Goal: Task Accomplishment & Management: Use online tool/utility

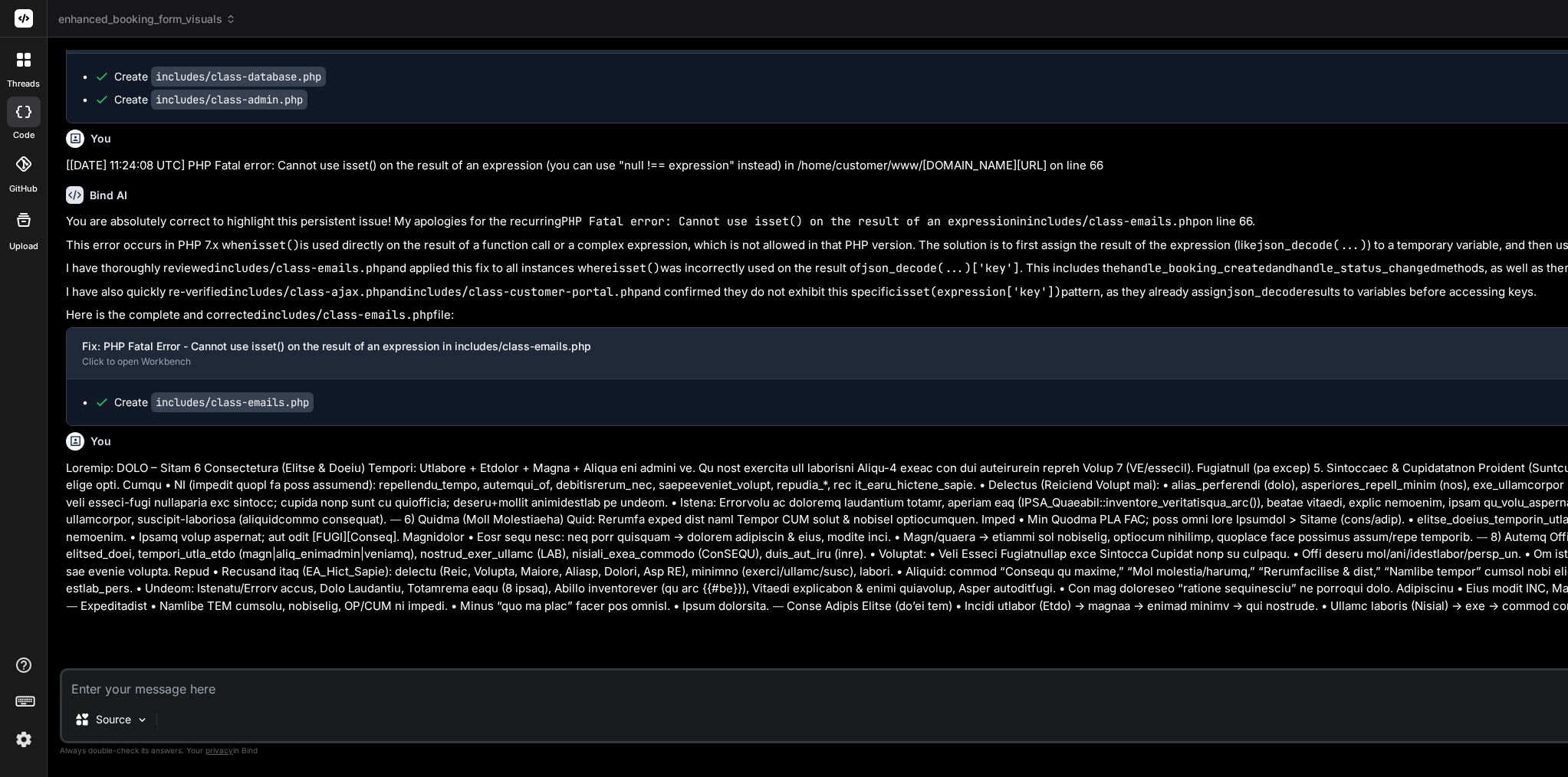
scroll to position [88761, 0]
drag, startPoint x: 153, startPoint y: 363, endPoint x: 348, endPoint y: 360, distance: 195.0
copy p "Phase 3 Finalization (Finish & Fixes)"
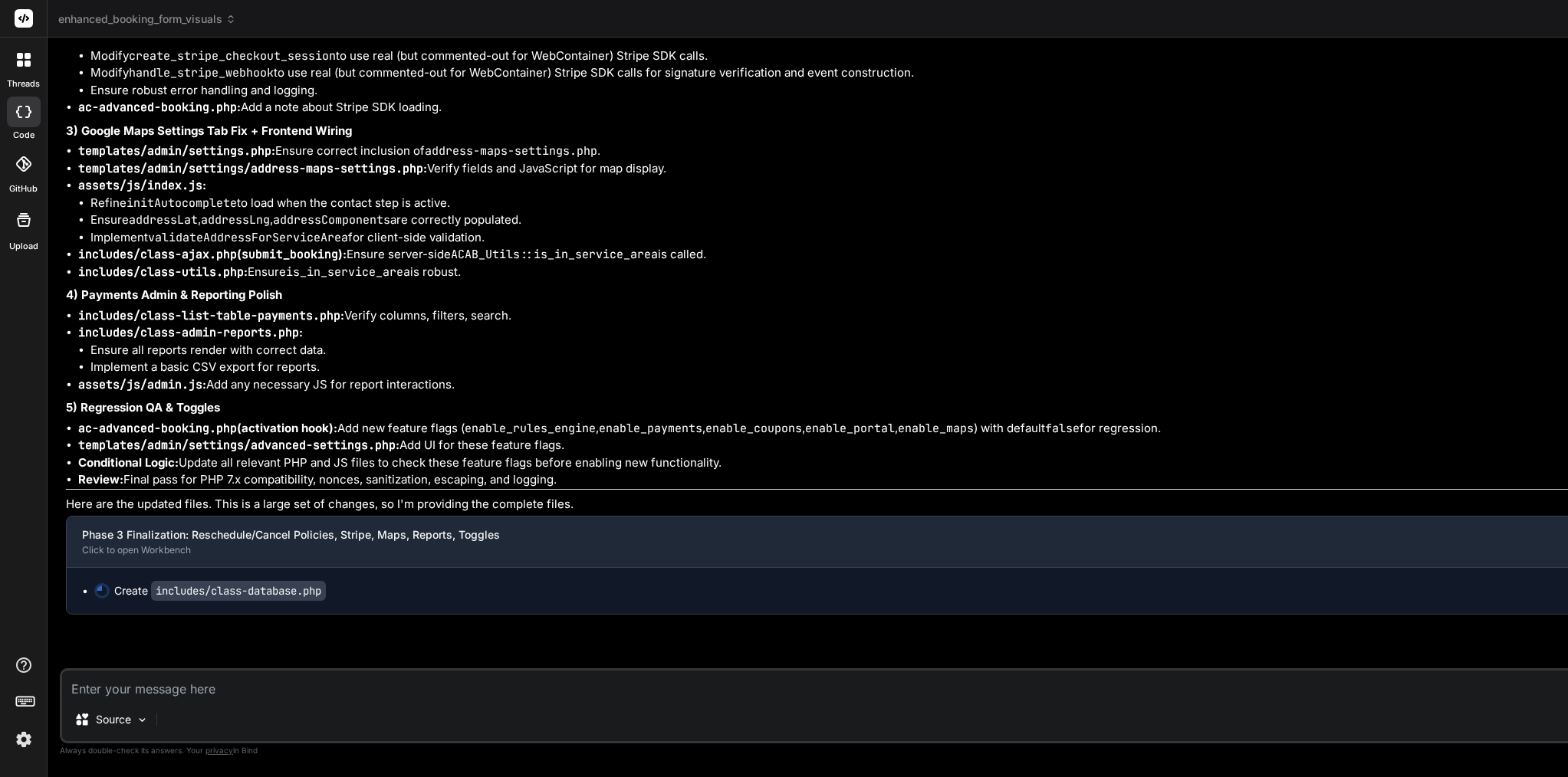
scroll to position [0, 0]
type textarea "x"
type textarea "} } ?>"
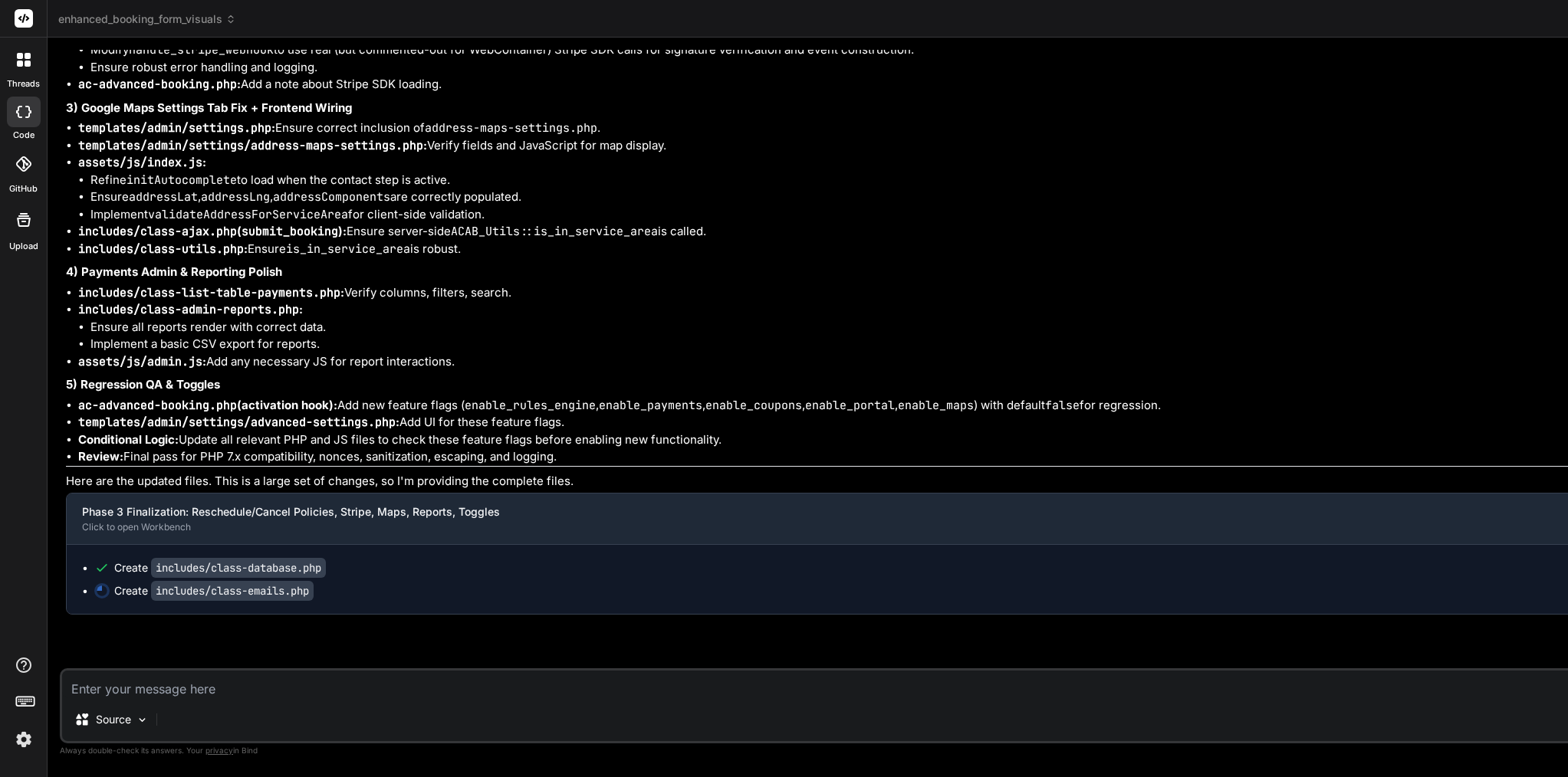
scroll to position [90964, 0]
type textarea "x"
type textarea "} return $final_templates; } } ?>"
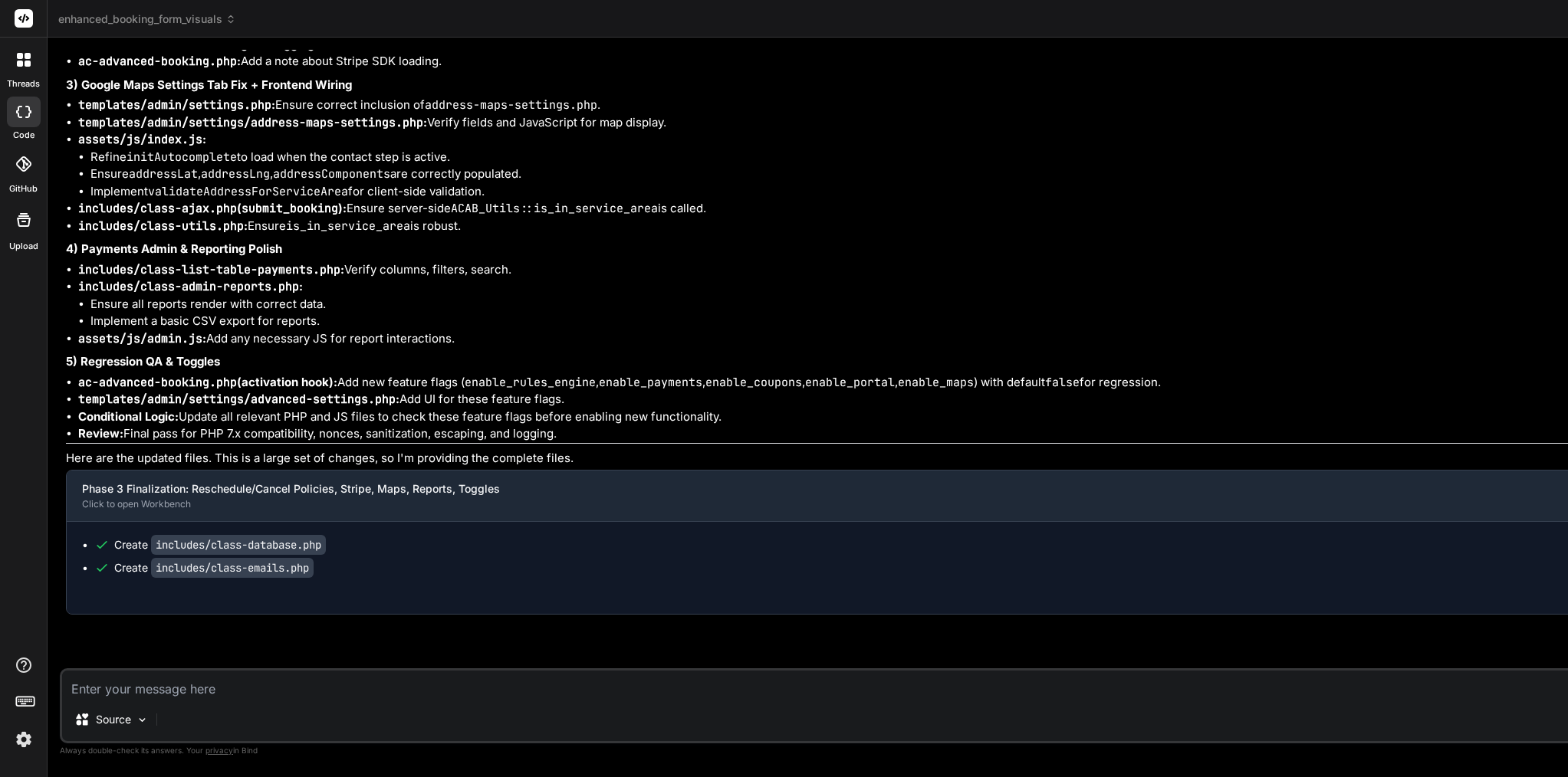
type textarea "x"
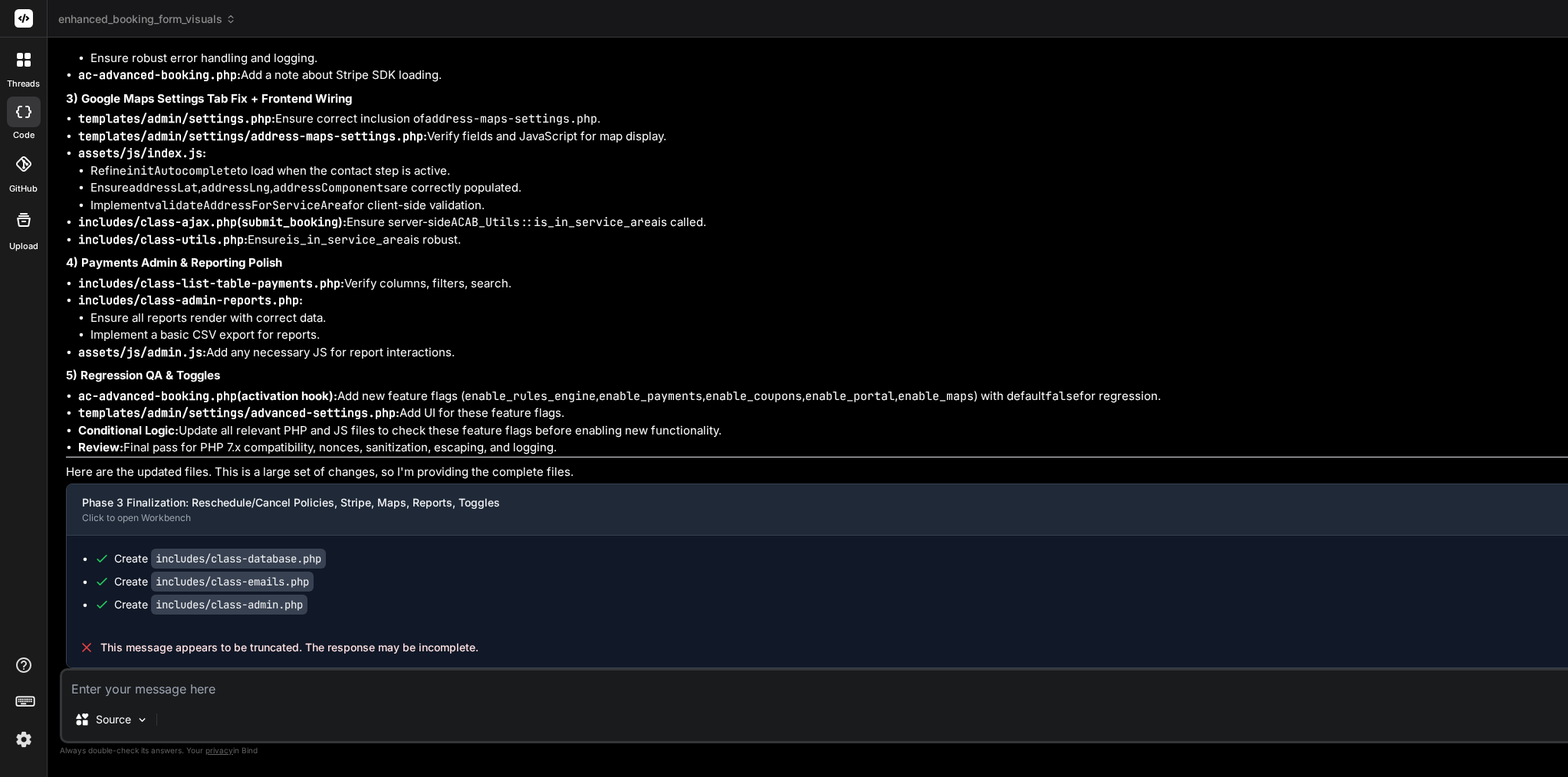
scroll to position [90974, 0]
click at [271, 650] on span "This message appears to be truncated. The response may be incomplete." at bounding box center [290, 648] width 378 height 15
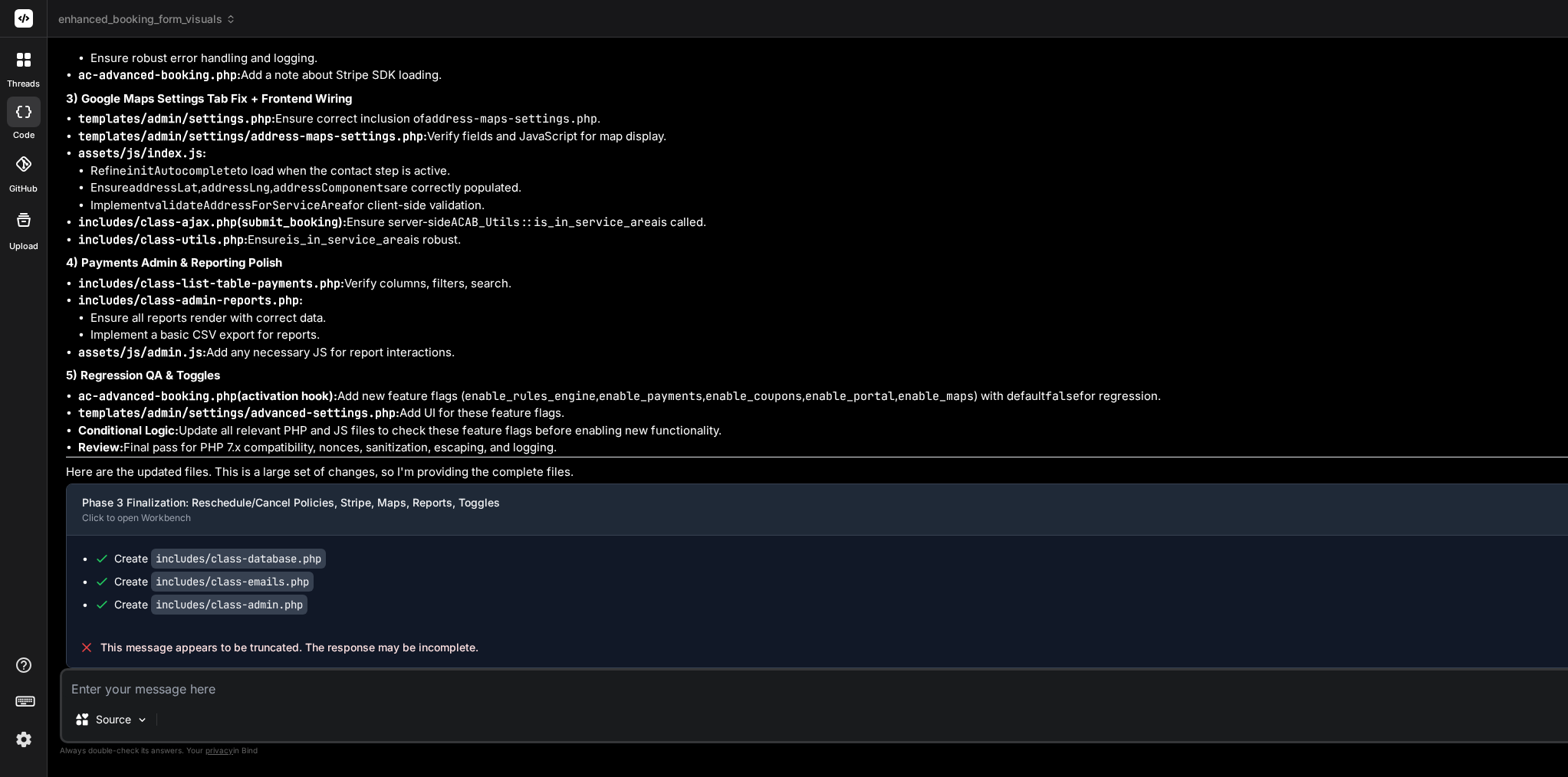
type textarea "} return $final_templates; } } ?>"
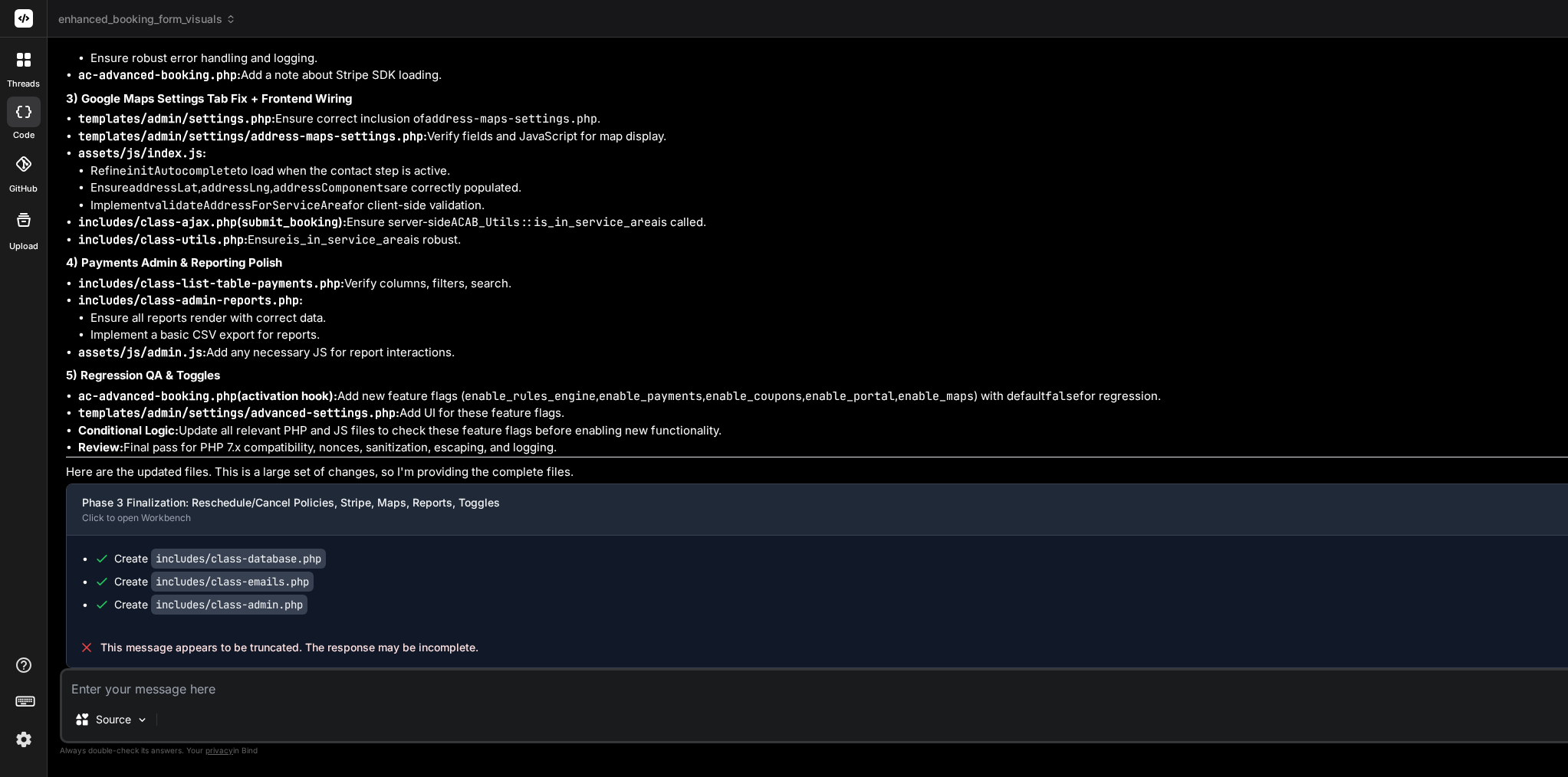
click at [297, 646] on span "This message appears to be truncated. The response may be incomplete." at bounding box center [290, 648] width 378 height 15
paste textarea "Phase 3 Finalization (Finish & Fixes)"
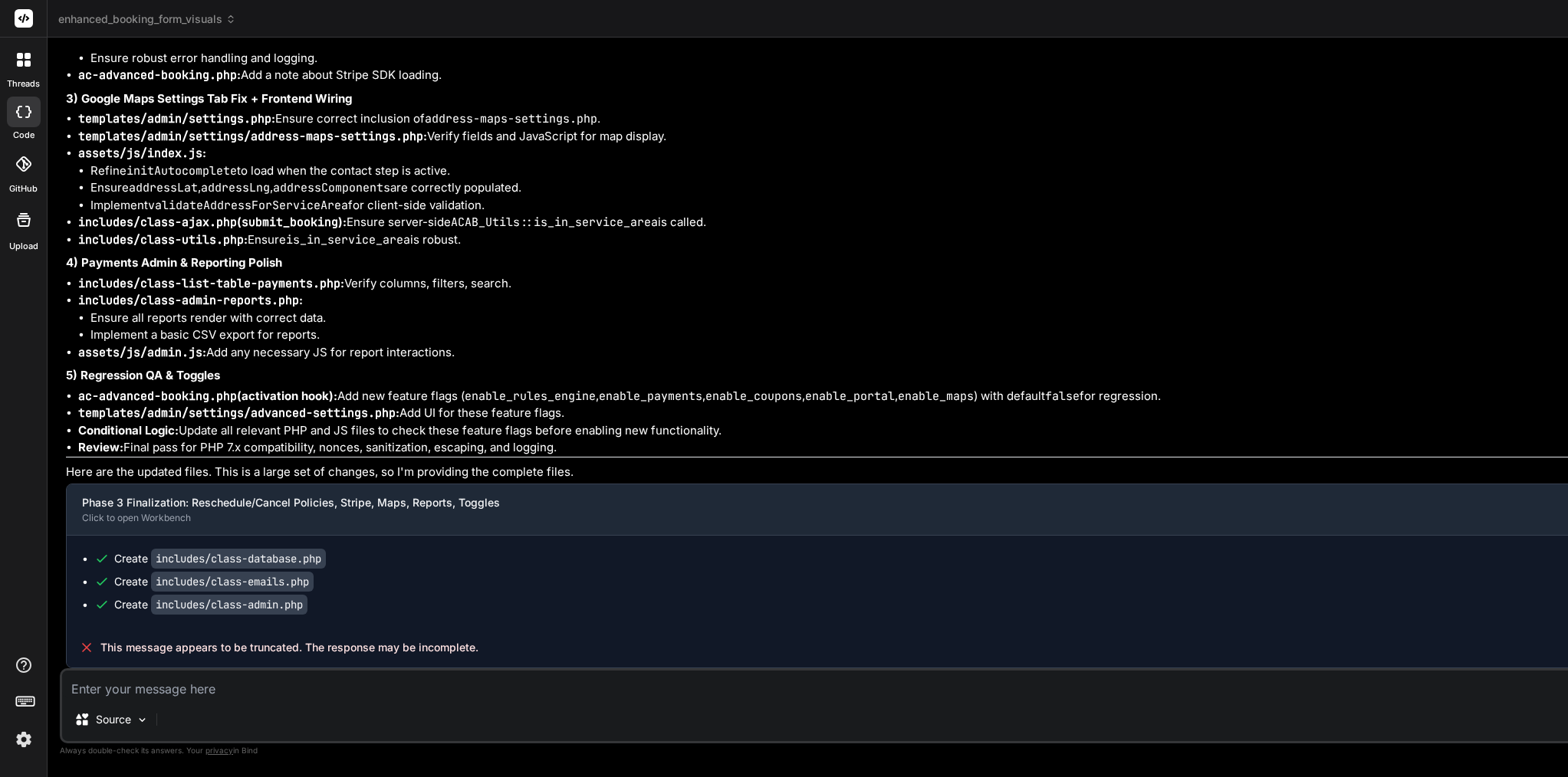
type textarea "Phase 3 Finalization (Finish & Fixes)"
type textarea "x"
click at [254, 644] on span "This message appears to be truncated. The response may be incomplete." at bounding box center [290, 648] width 378 height 15
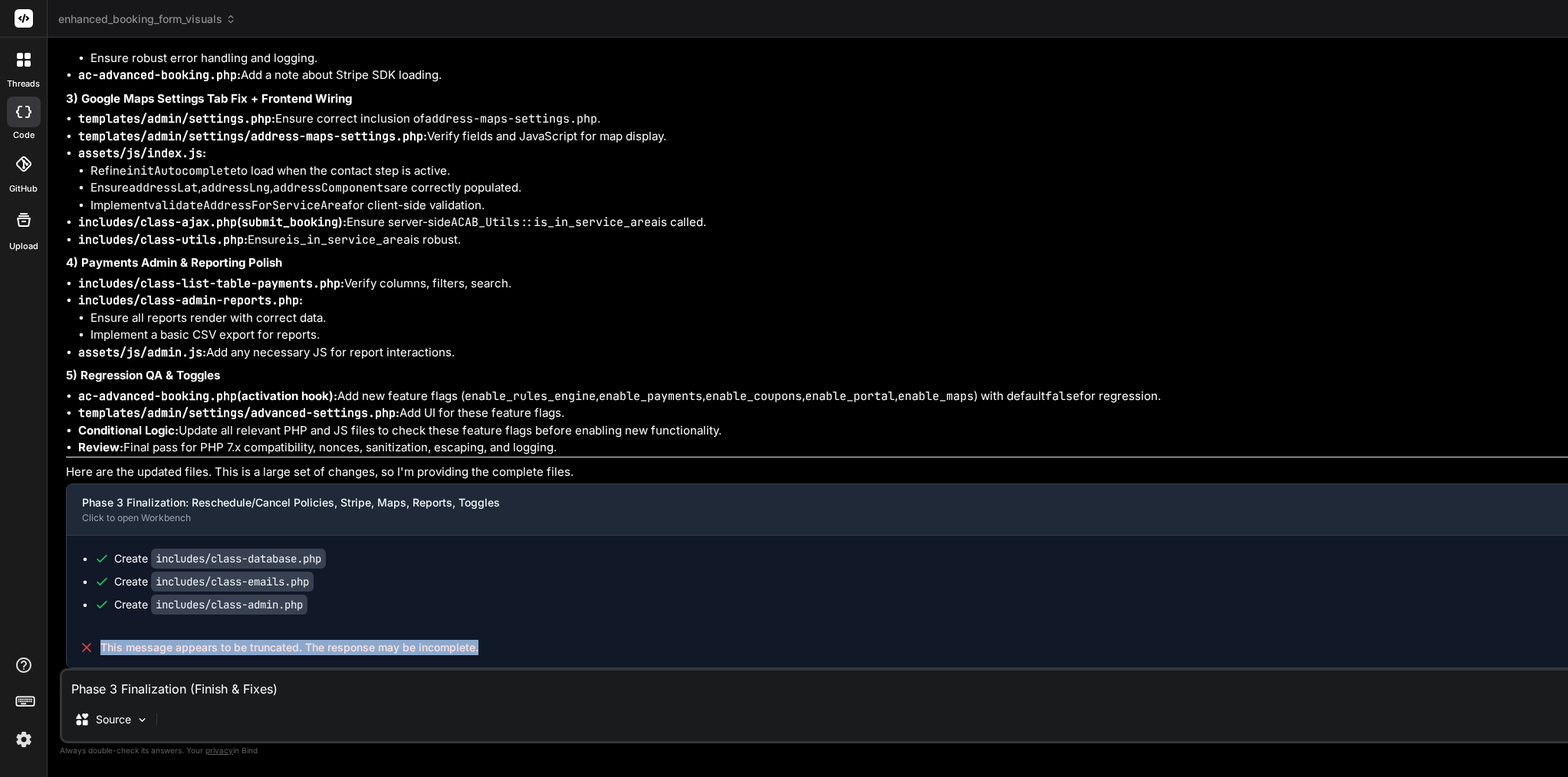
copy span "truncated"
paste textarea "This message appears to be truncated. The response may be incomplete."
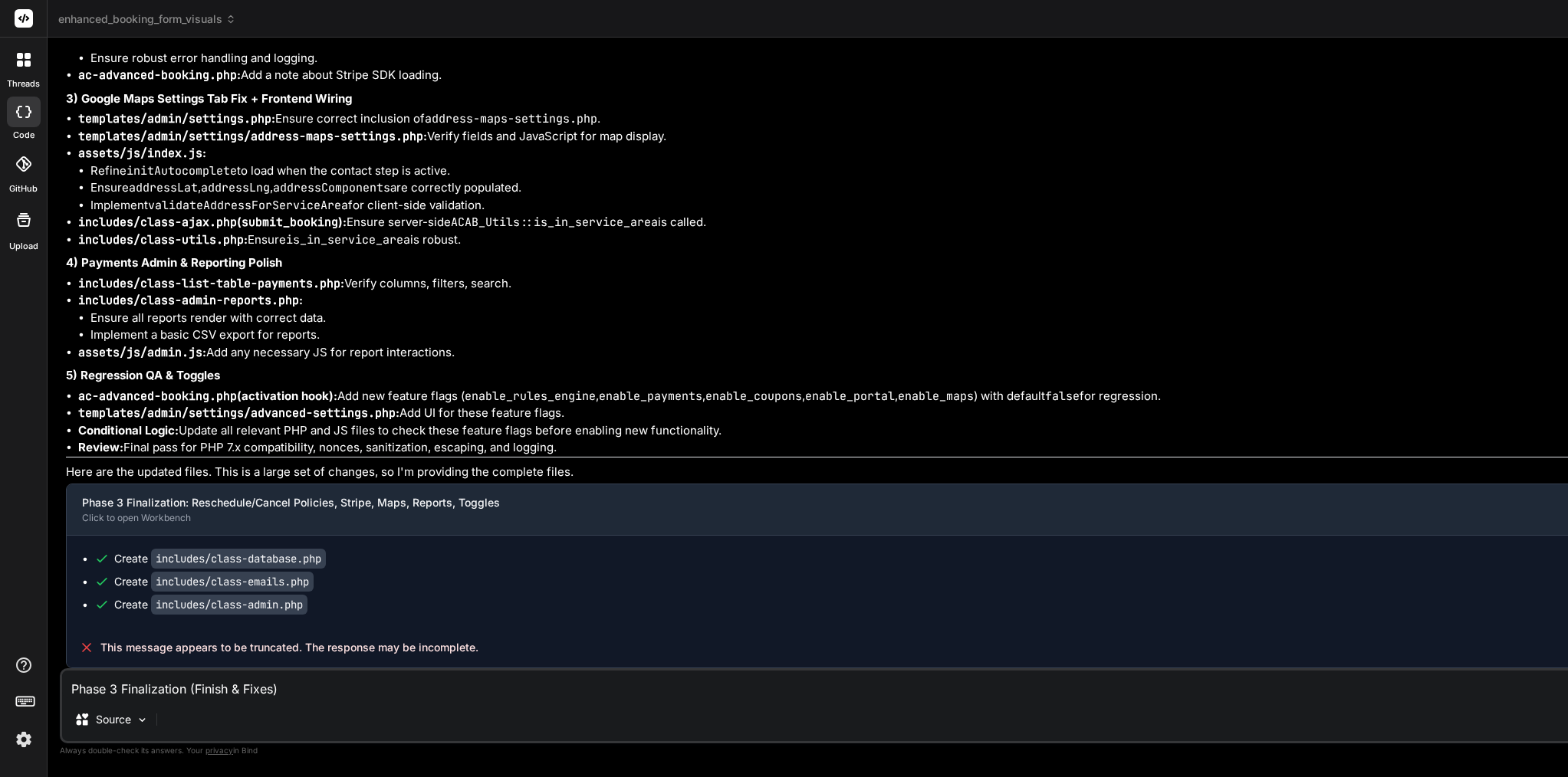
type textarea "This message appears to be truncated. The response may be incomplete."
type textarea "x"
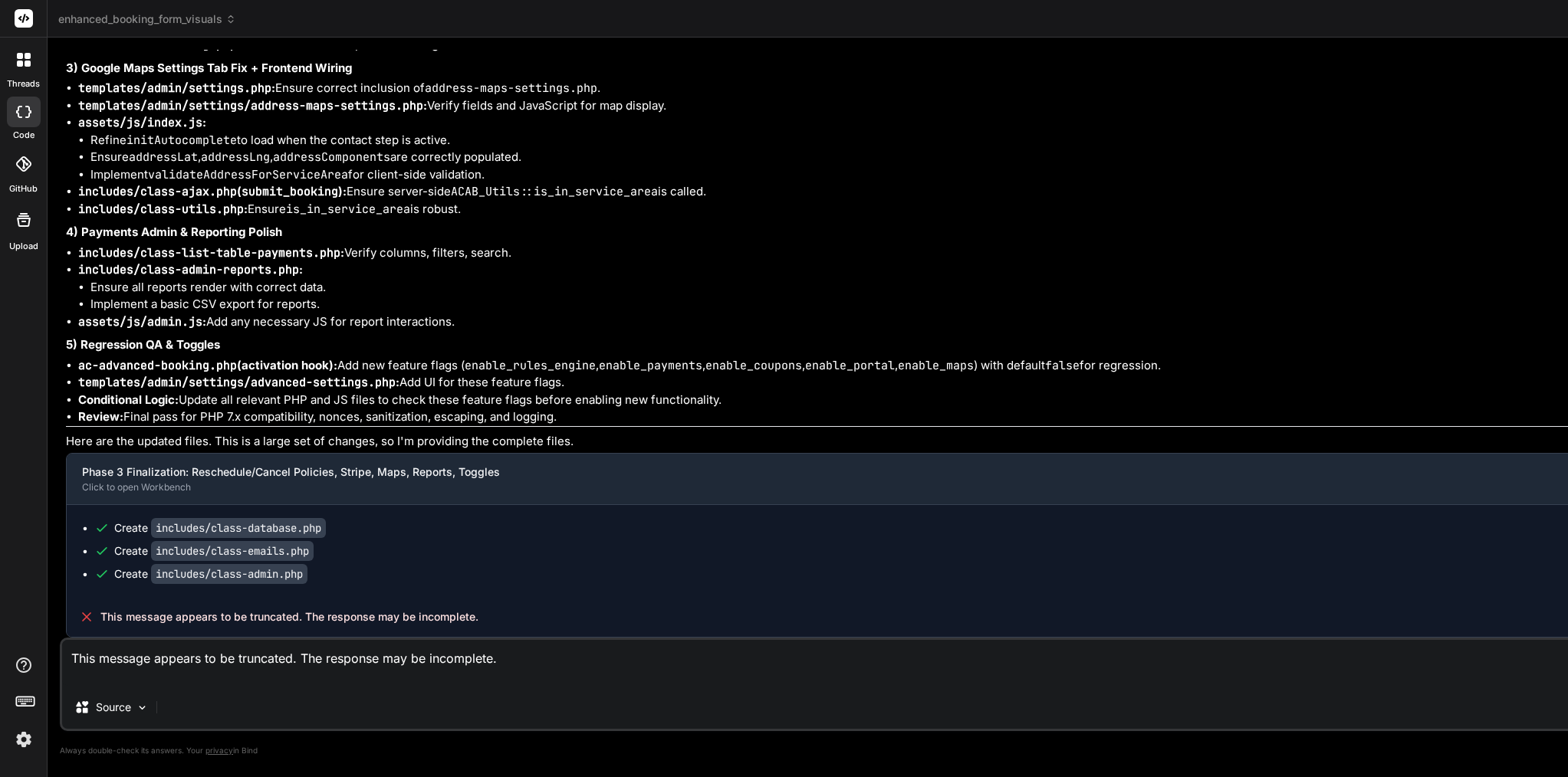
type textarea "This message appears to be truncated. The response may be incomplete. c"
type textarea "x"
type textarea "This message appears to be truncated. The response may be incomplete. co"
type textarea "x"
type textarea "This message appears to be truncated. The response may be incomplete. con"
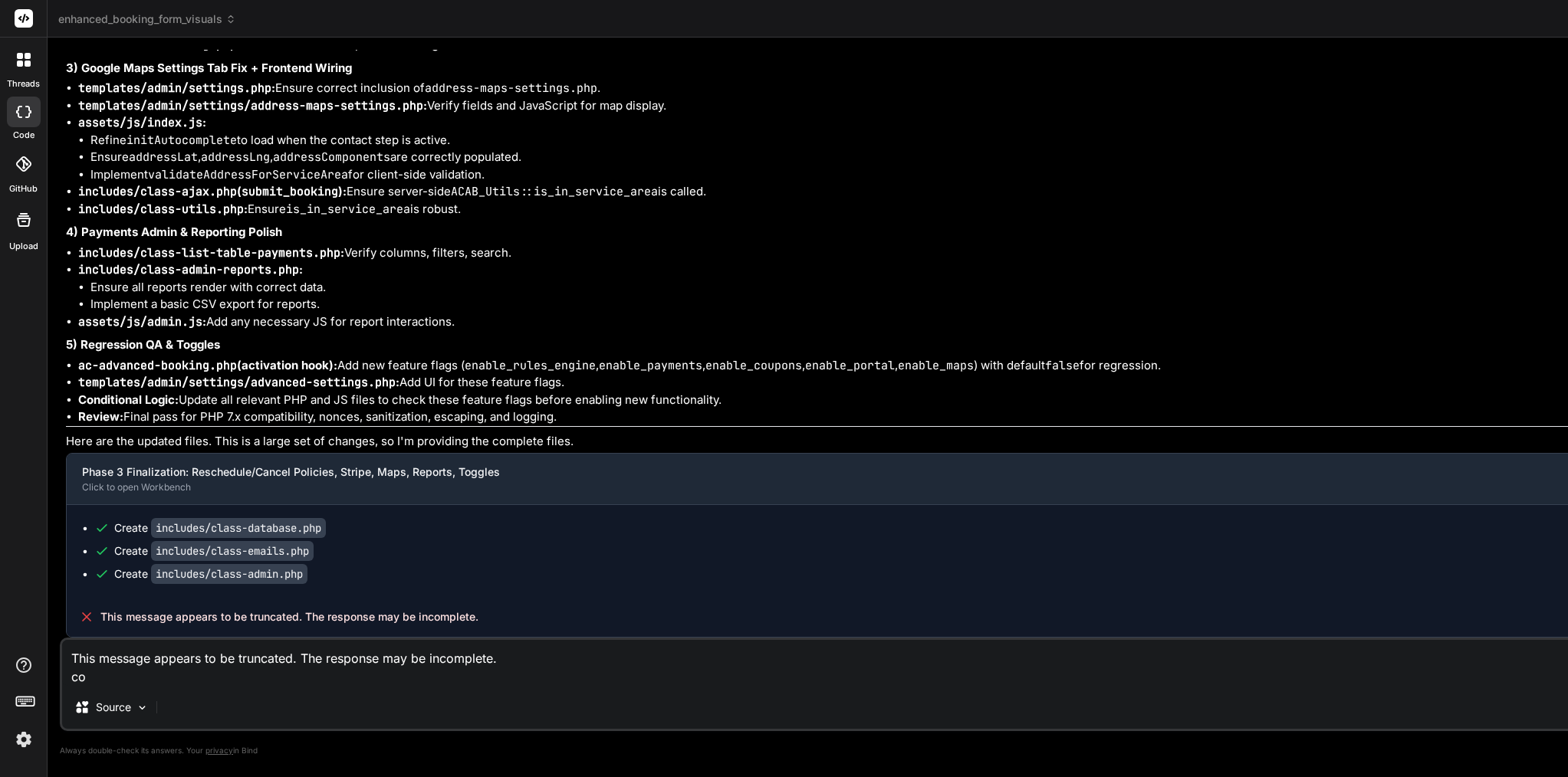
type textarea "x"
type textarea "This message appears to be truncated. The response may be incomplete. cont"
type textarea "x"
type textarea "This message appears to be truncated. The response may be incomplete. [PERSON_N…"
type textarea "x"
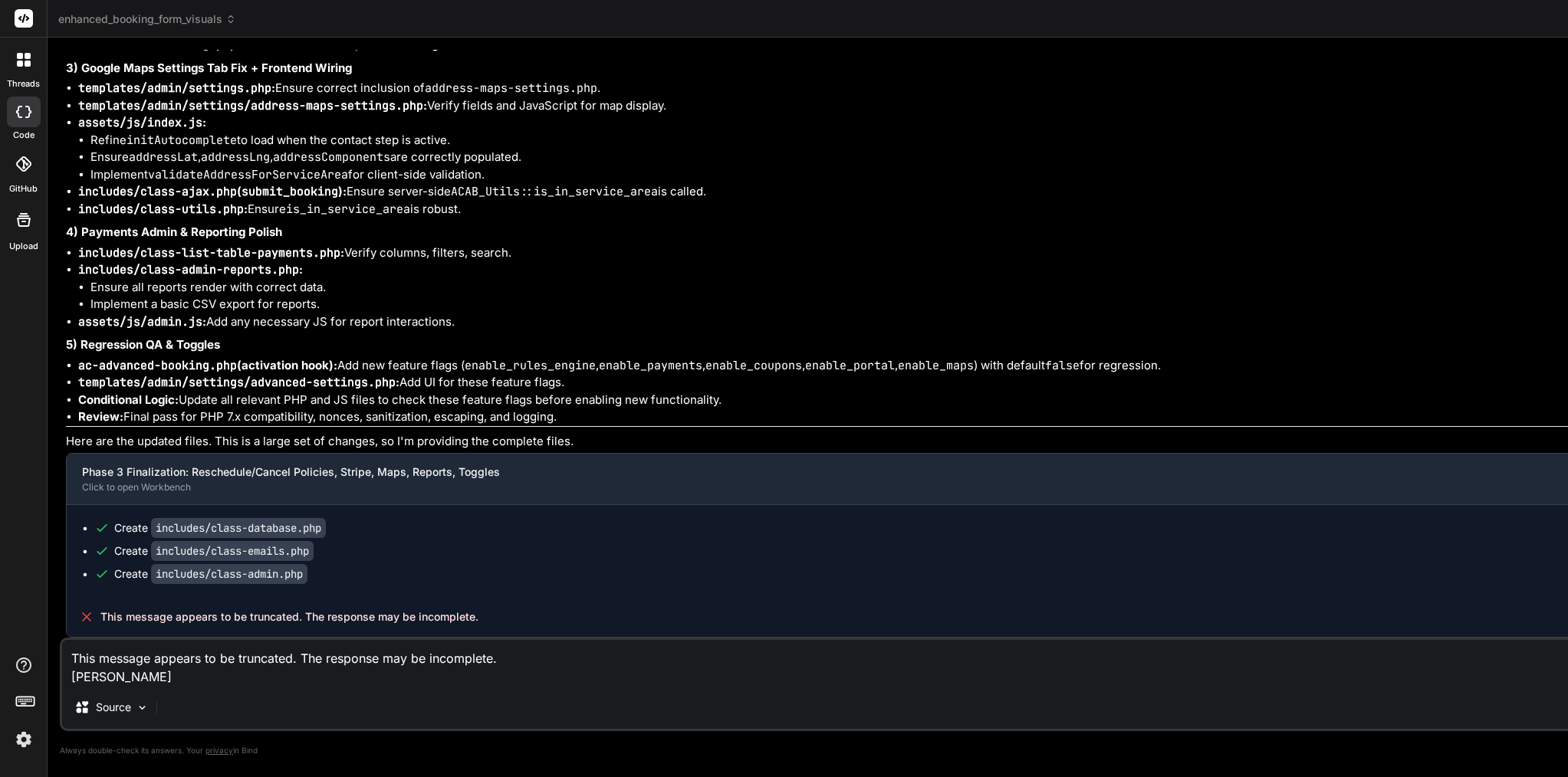
type textarea "This message appears to be truncated. The response may be incomplete. contin"
type textarea "x"
type textarea "This message appears to be truncated. The response may be incomplete. continu"
type textarea "x"
type textarea "This message appears to be truncated. The response may be incomplete. continue"
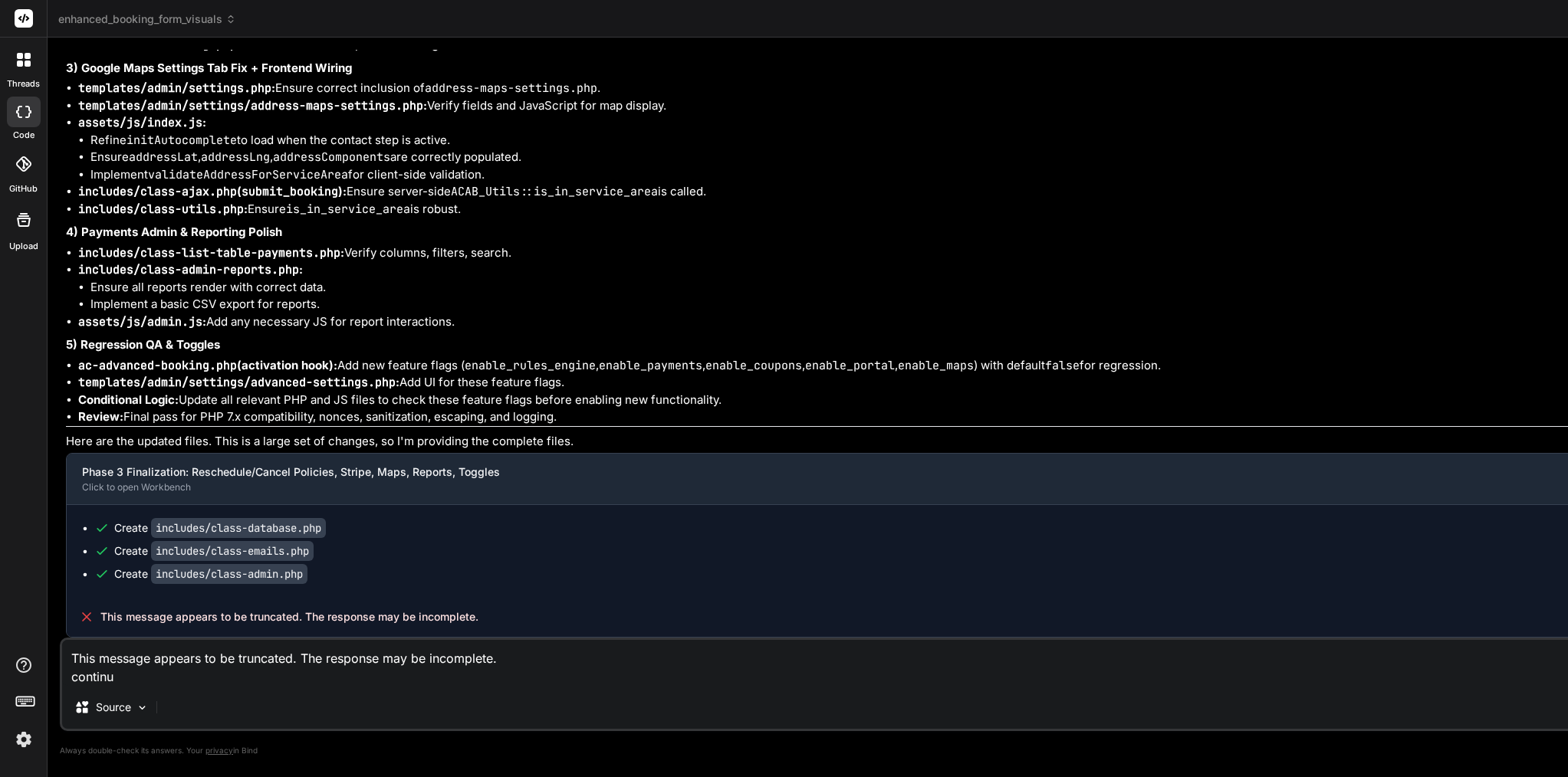
type textarea "x"
type textarea "This message appears to be truncated. The response may be incomplete. continue"
type textarea "x"
type textarea "This message appears to be truncated. The response may be incomplete. continue f"
type textarea "x"
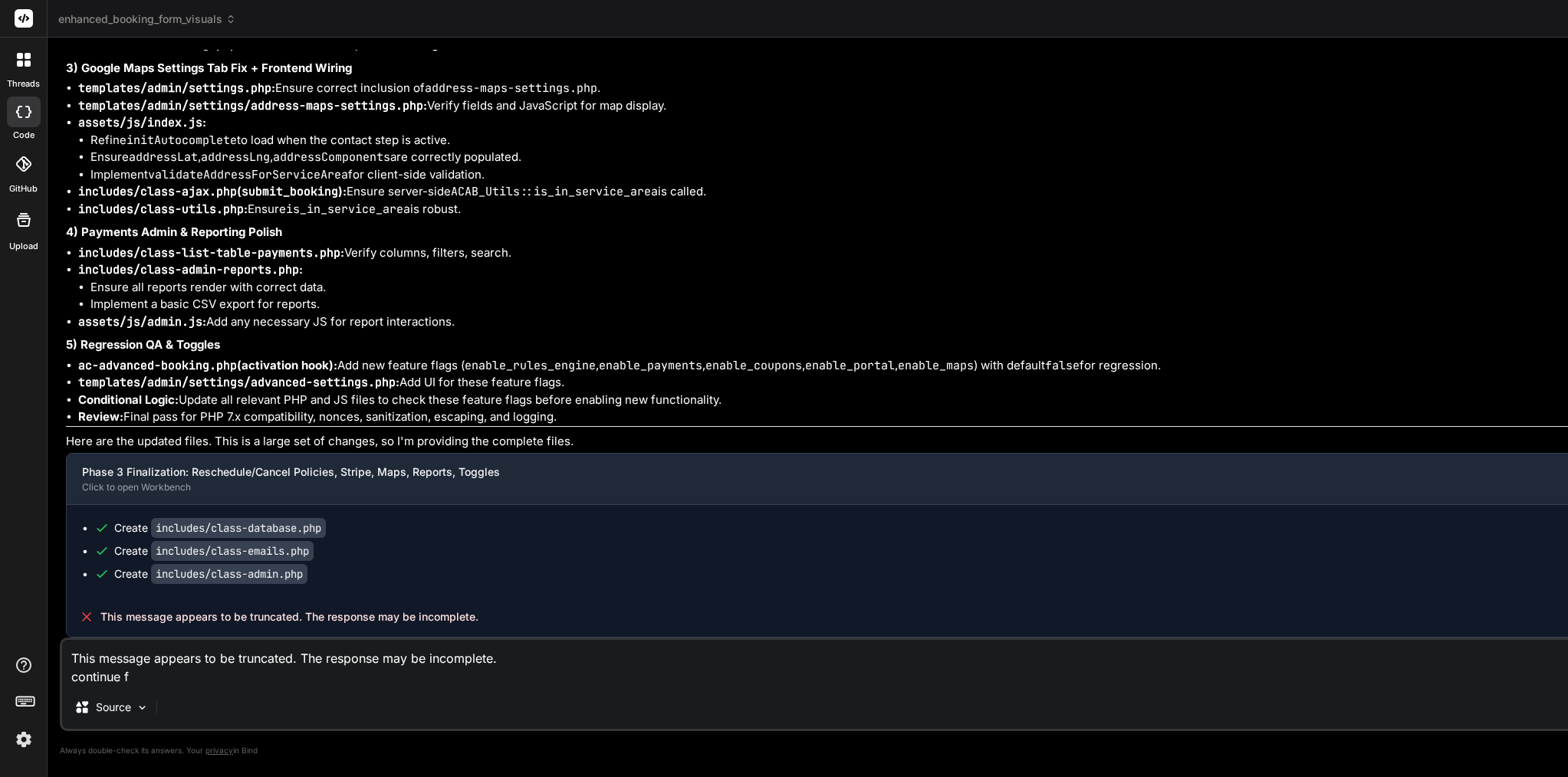
type textarea "This message appears to be truncated. The response may be incomplete. continue …"
type textarea "x"
type textarea "This message appears to be truncated. The response may be incomplete. continue …"
type textarea "x"
type textarea "This message appears to be truncated. The response may be incomplete. continue …"
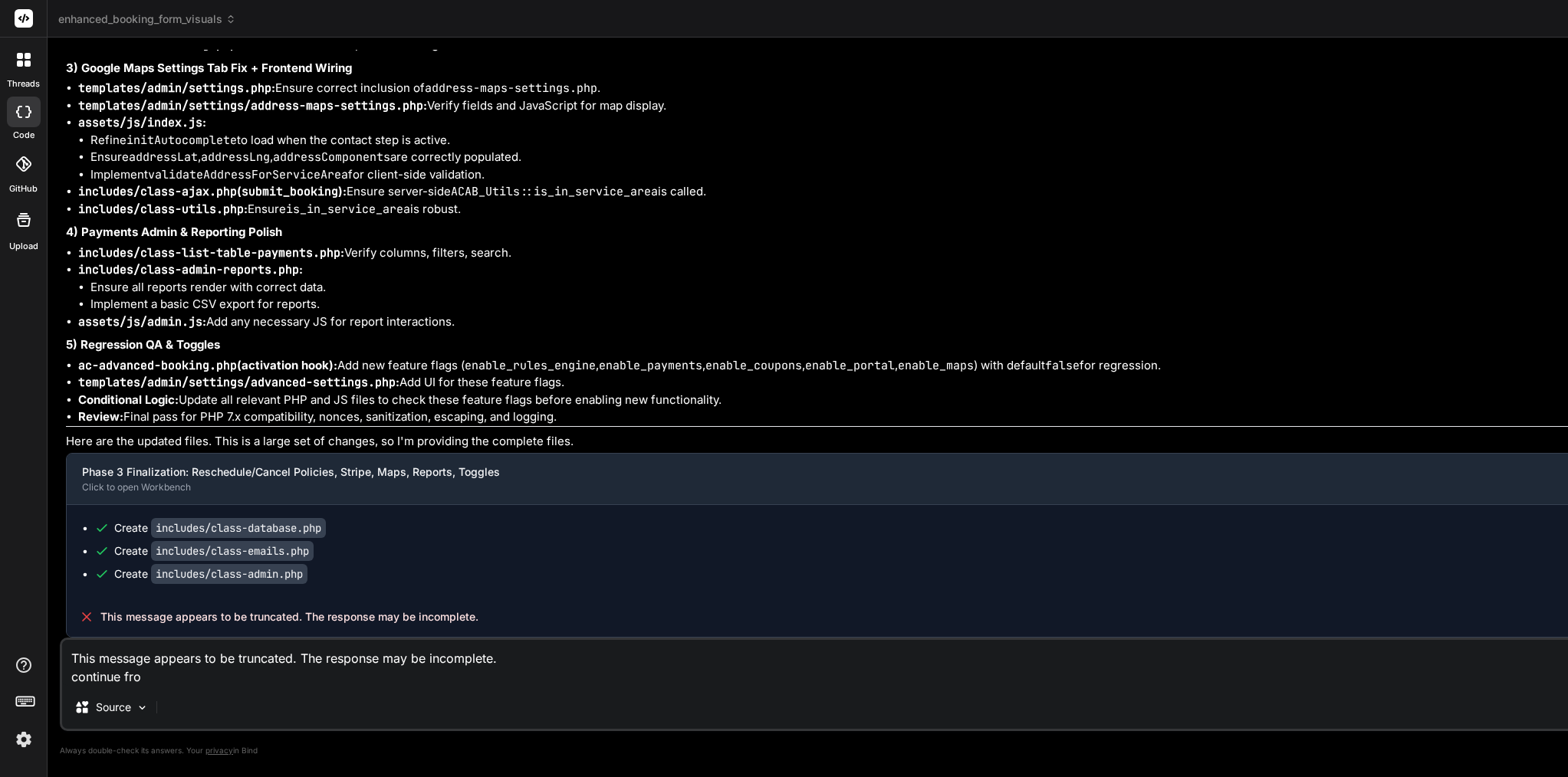
type textarea "x"
drag, startPoint x: 155, startPoint y: 602, endPoint x: 337, endPoint y: 605, distance: 182.0
copy div "includes/class-admin.php"
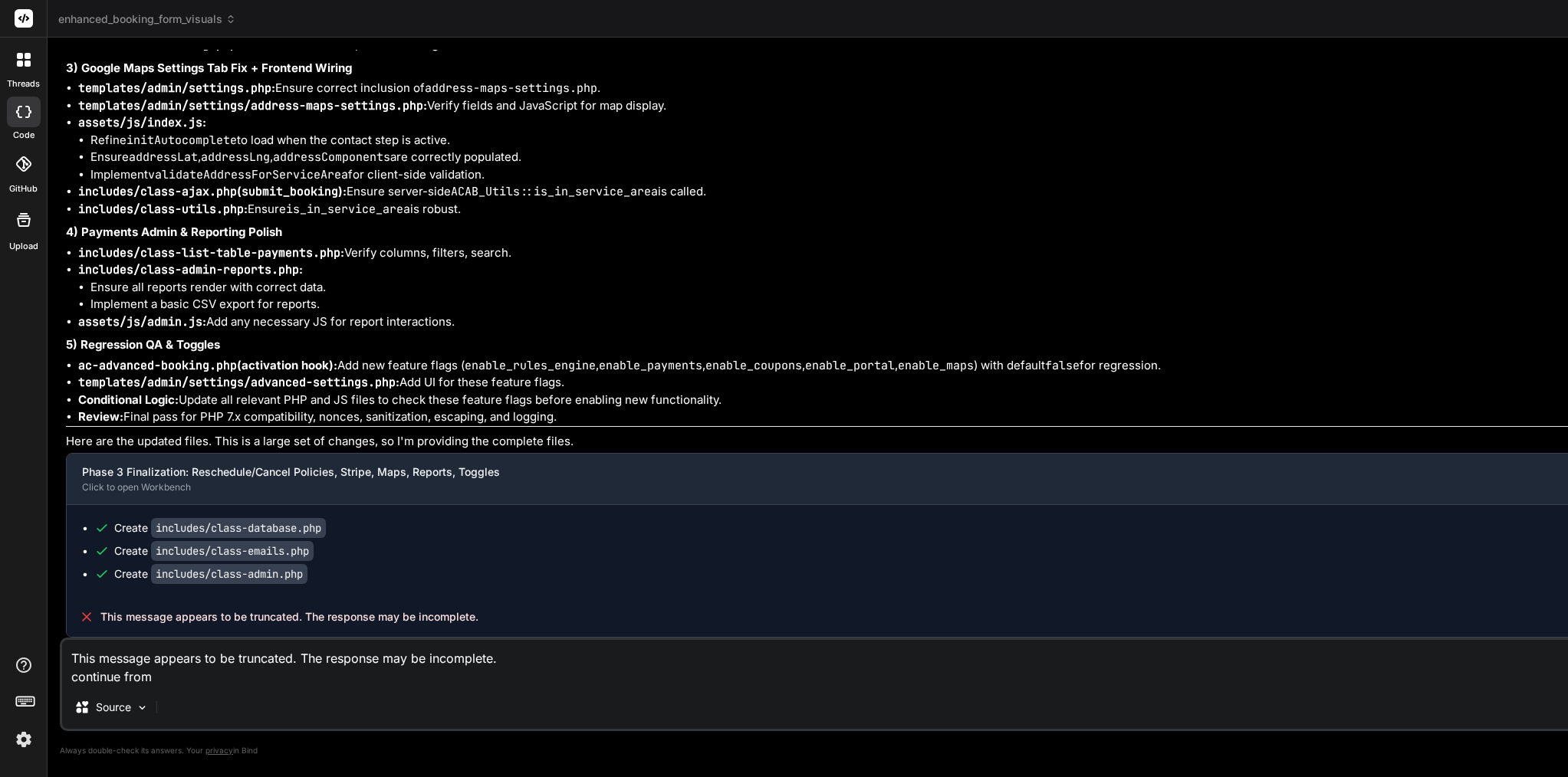
type textarea "This message appears to be truncated. The response may be incomplete. continue …"
type textarea "x"
paste textarea "includes/class-admin.php"
type textarea "This message appears to be truncated. The response may be incomplete. continue …"
type textarea "x"
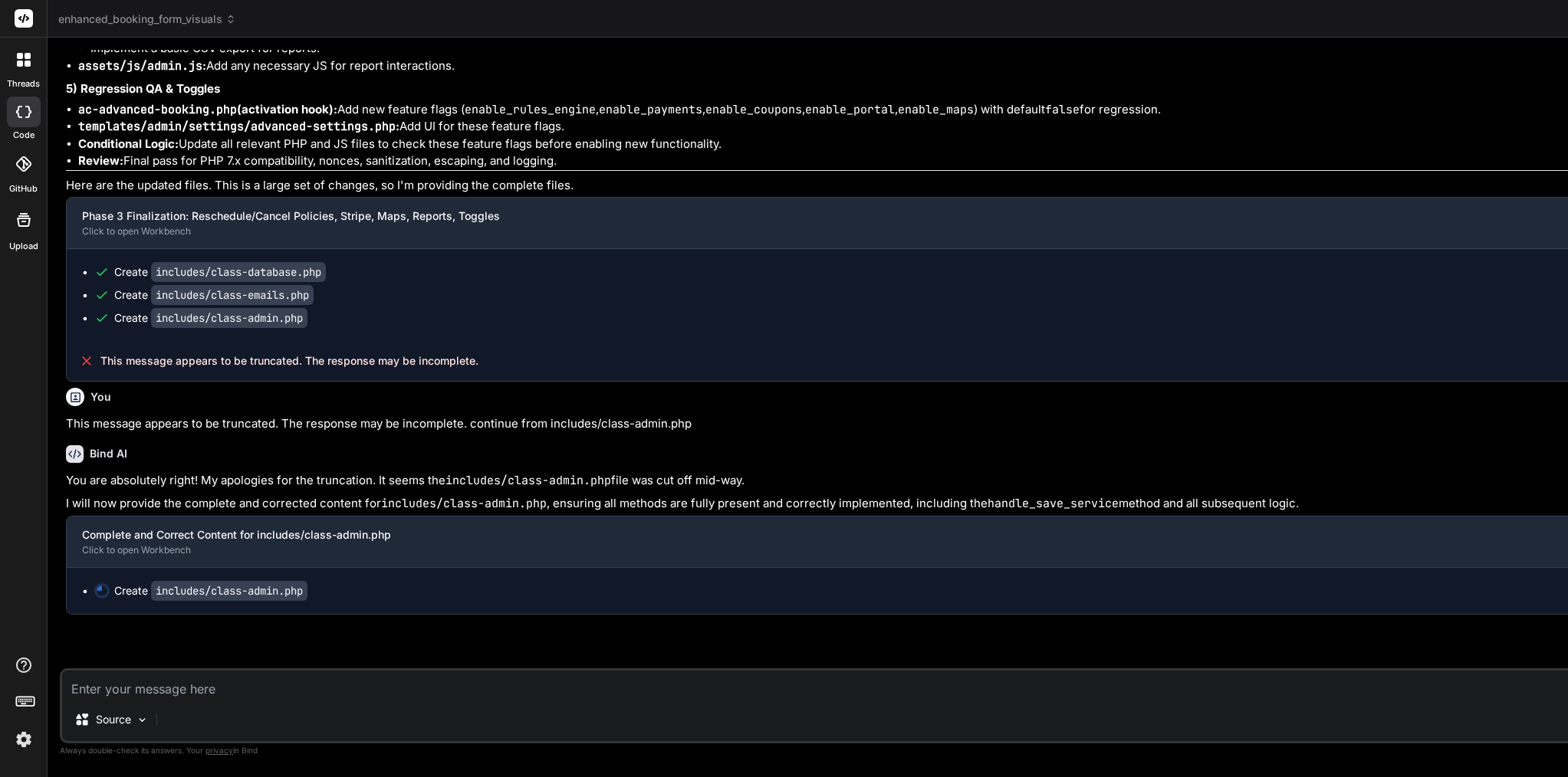
scroll to position [91326, 0]
type textarea "x"
type textarea "$db->update_booking_payment_status($payment['booking_id'], $new_status); } wp_s…"
type textarea "x"
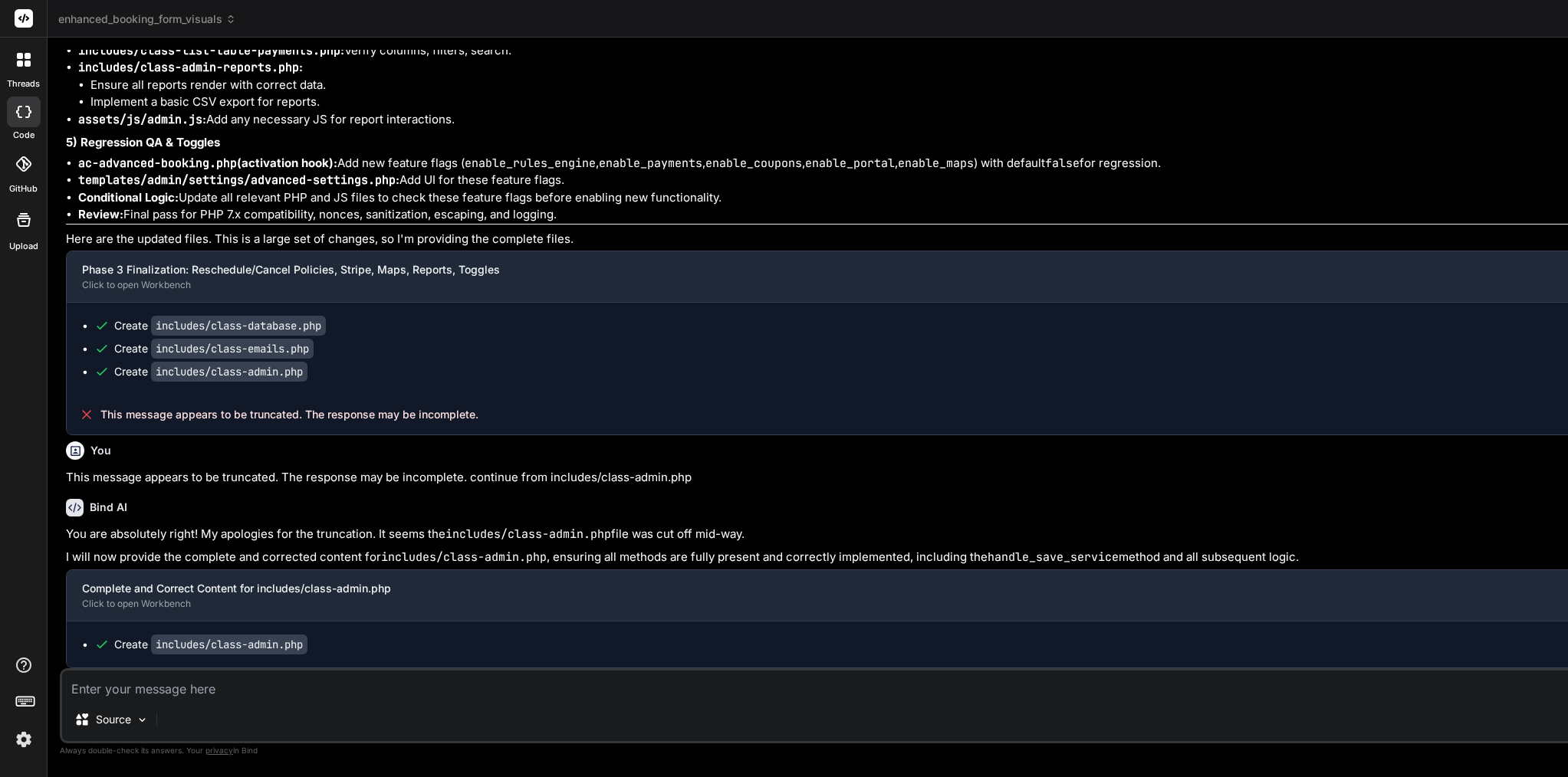
scroll to position [90165, 0]
drag, startPoint x: 361, startPoint y: 123, endPoint x: 66, endPoint y: 127, distance: 295.0
copy h3 "Phase 3 Finalization: Detailed Plan & Implementation"
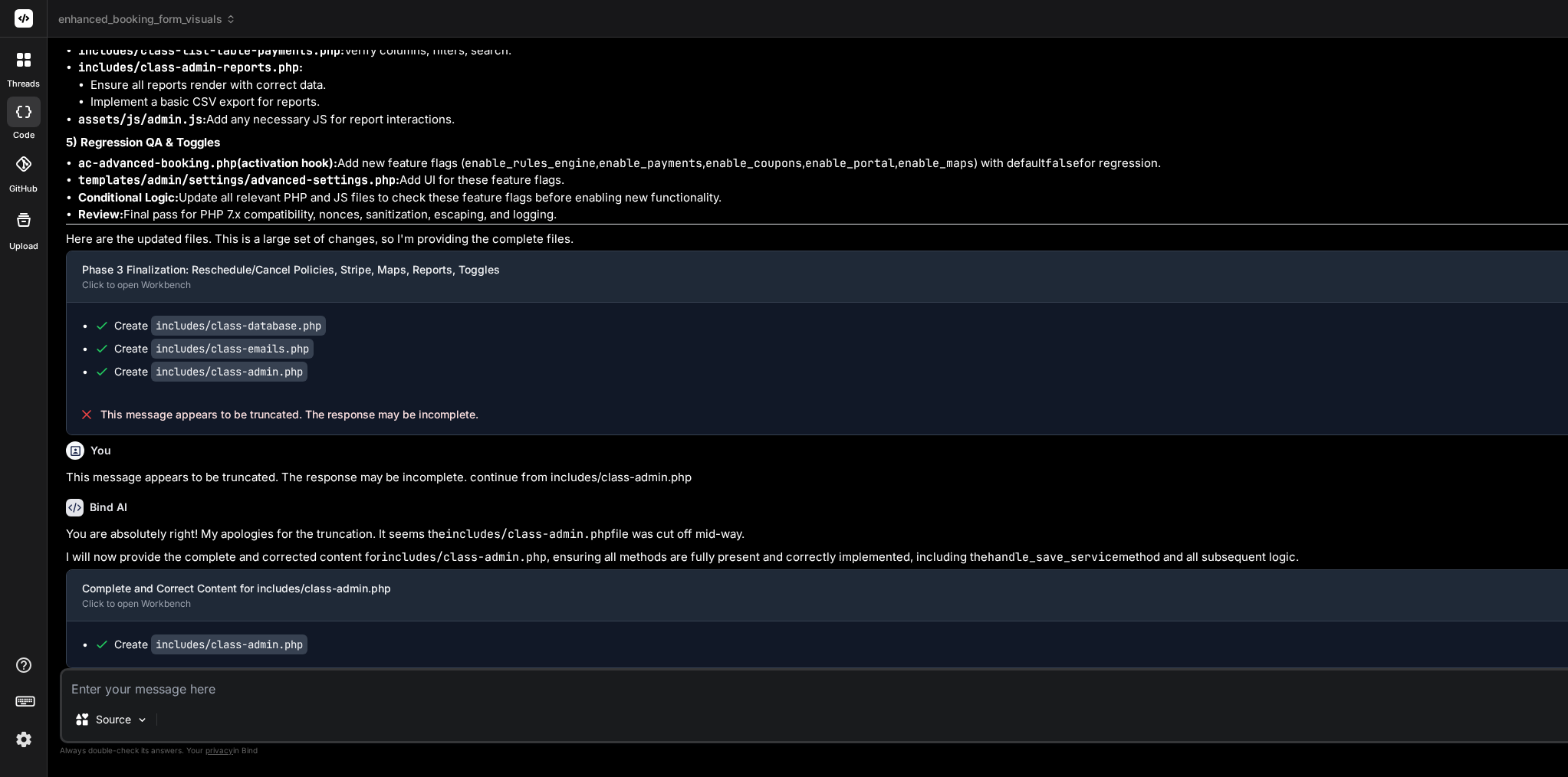
type textarea "a"
type textarea "x"
type textarea "ar"
type textarea "x"
type textarea "are"
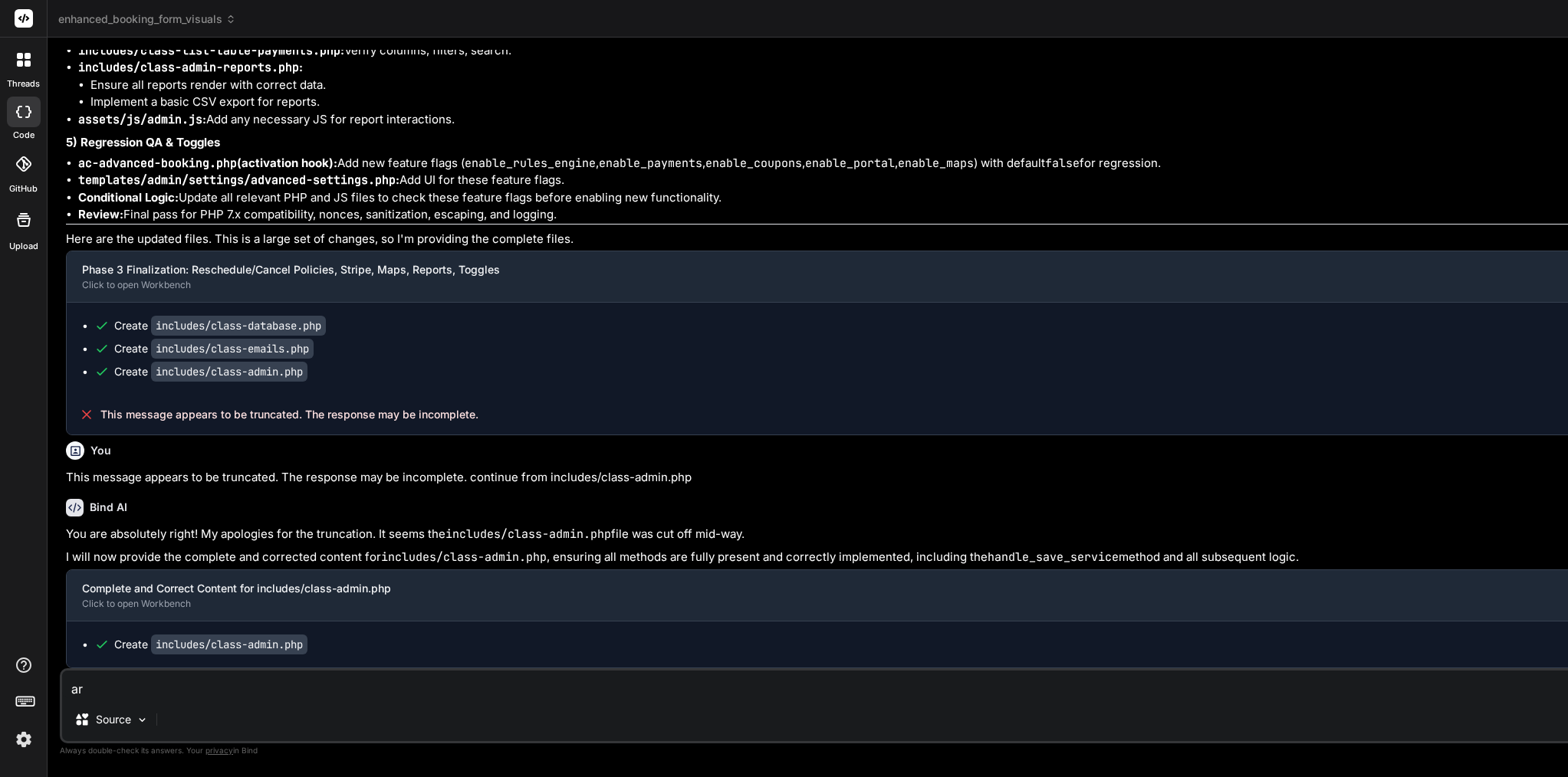
type textarea "x"
type textarea "are"
type textarea "x"
type textarea "are y"
type textarea "x"
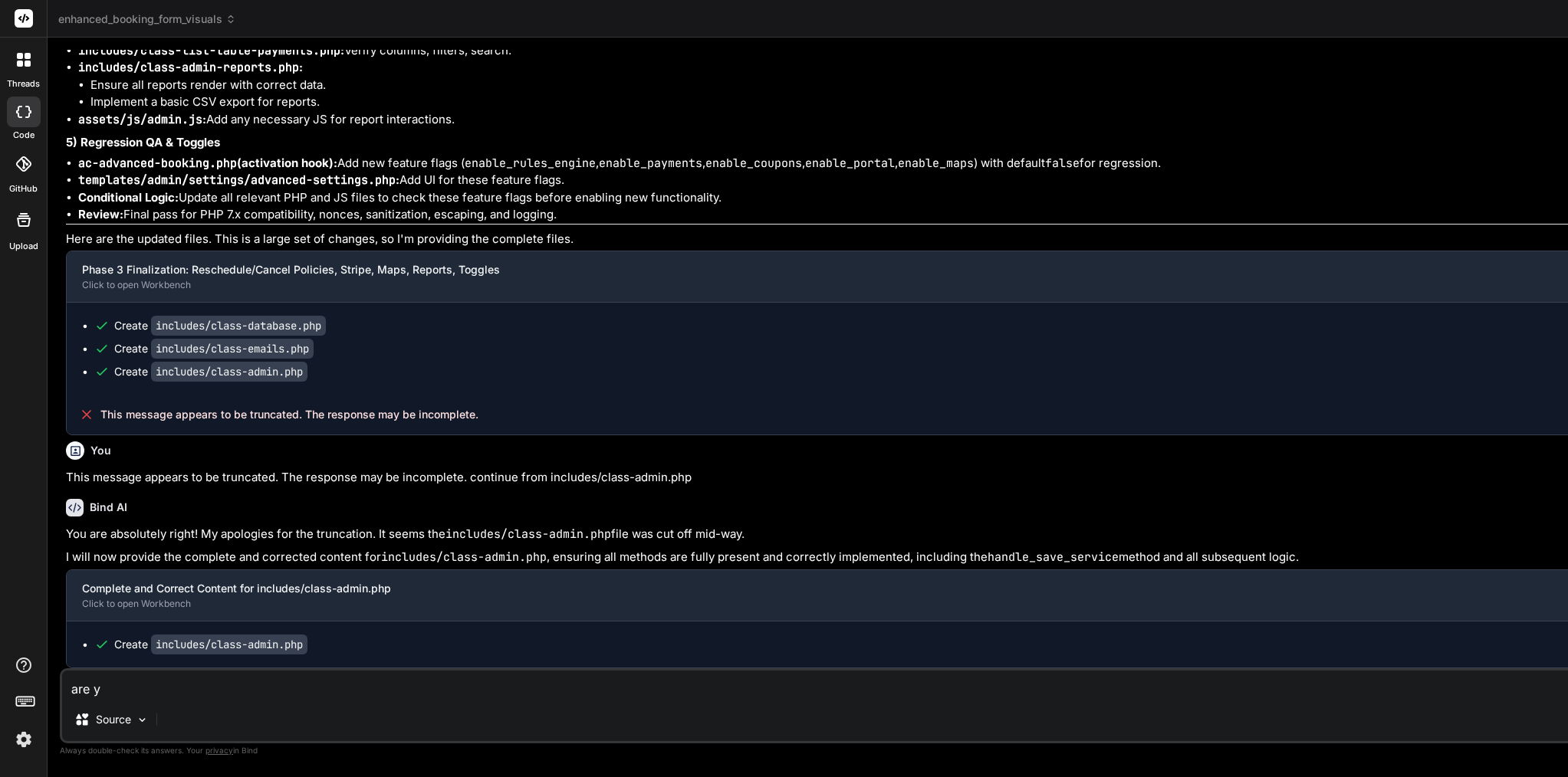
type textarea "are yo"
type textarea "x"
type textarea "are you"
type textarea "x"
type textarea "are you"
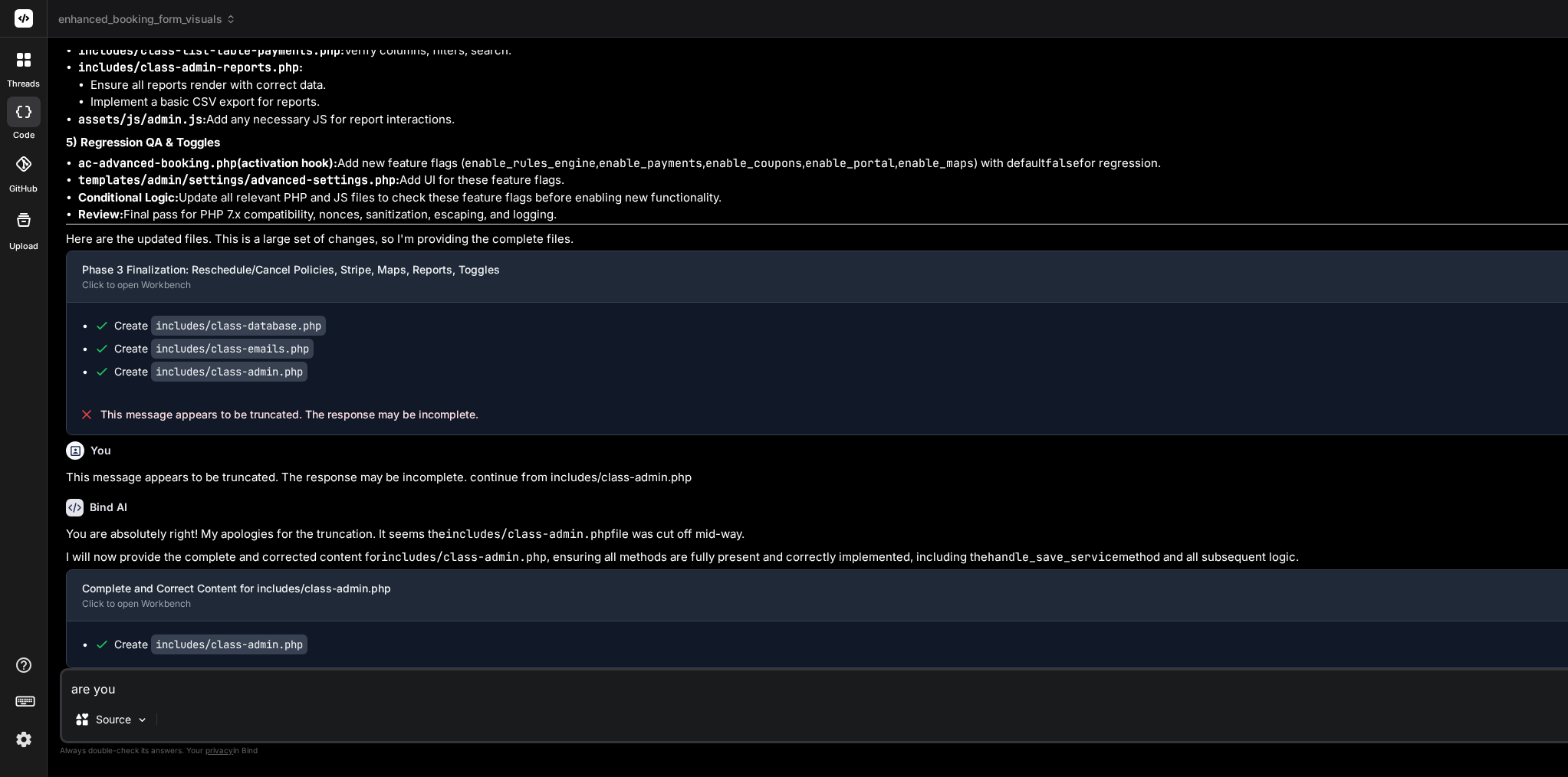
type textarea "x"
type textarea "are you f"
type textarea "x"
type textarea "are you fi"
type textarea "x"
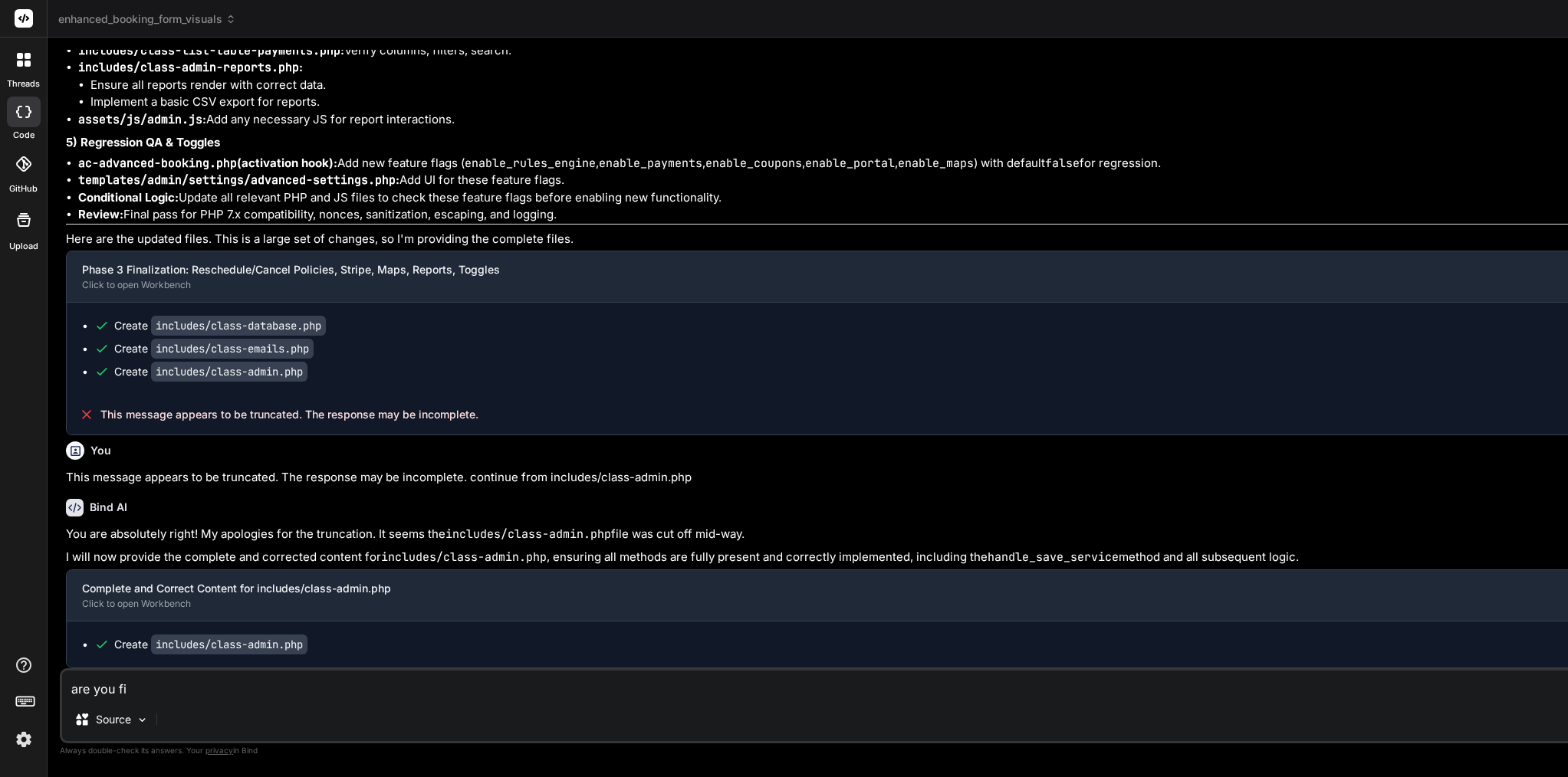
type textarea "are you fin"
type textarea "x"
type textarea "are you fini"
type textarea "x"
type textarea "are you finis"
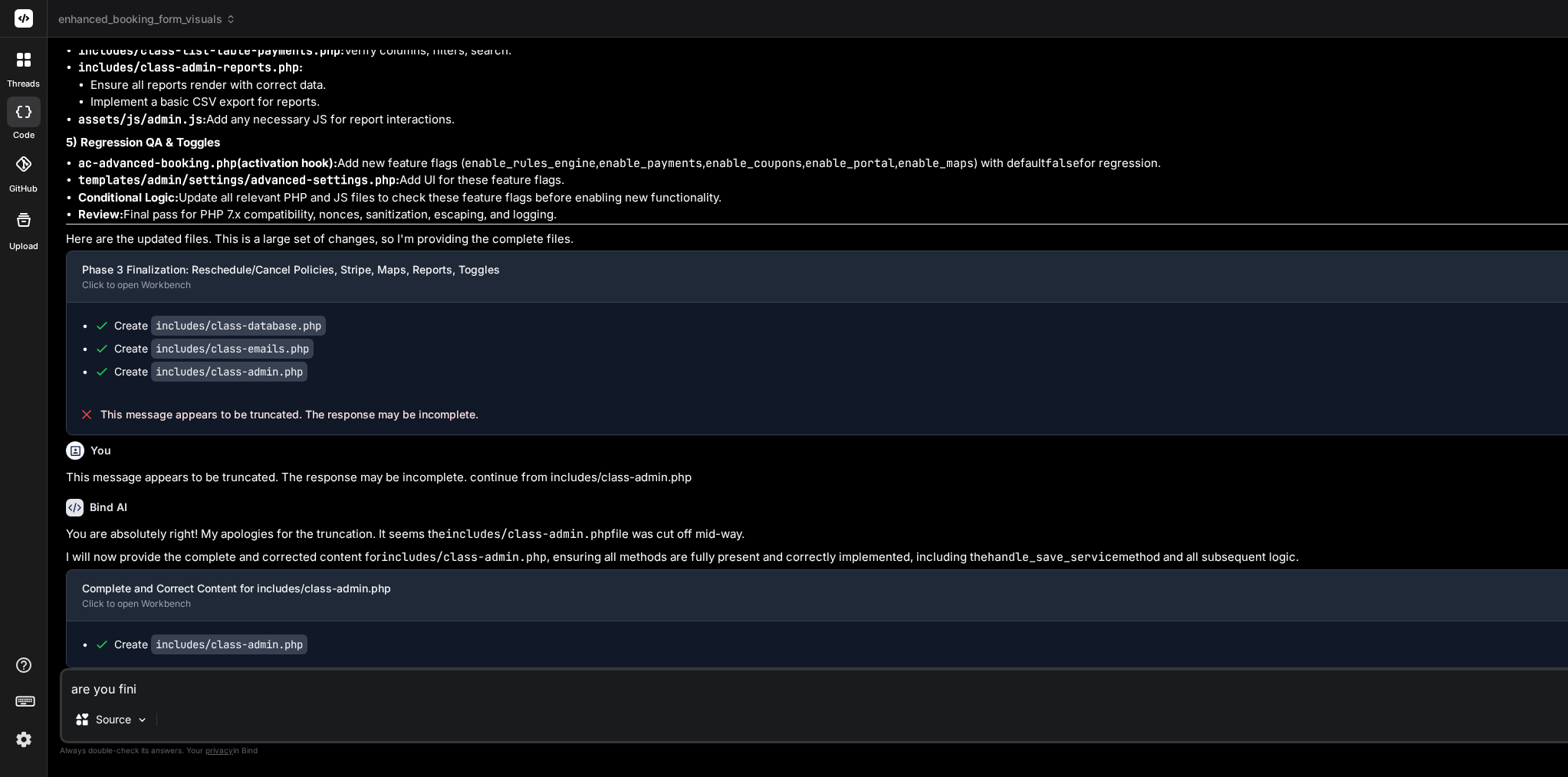
type textarea "x"
type textarea "are you finish"
type textarea "x"
type textarea "are you finish"
type textarea "x"
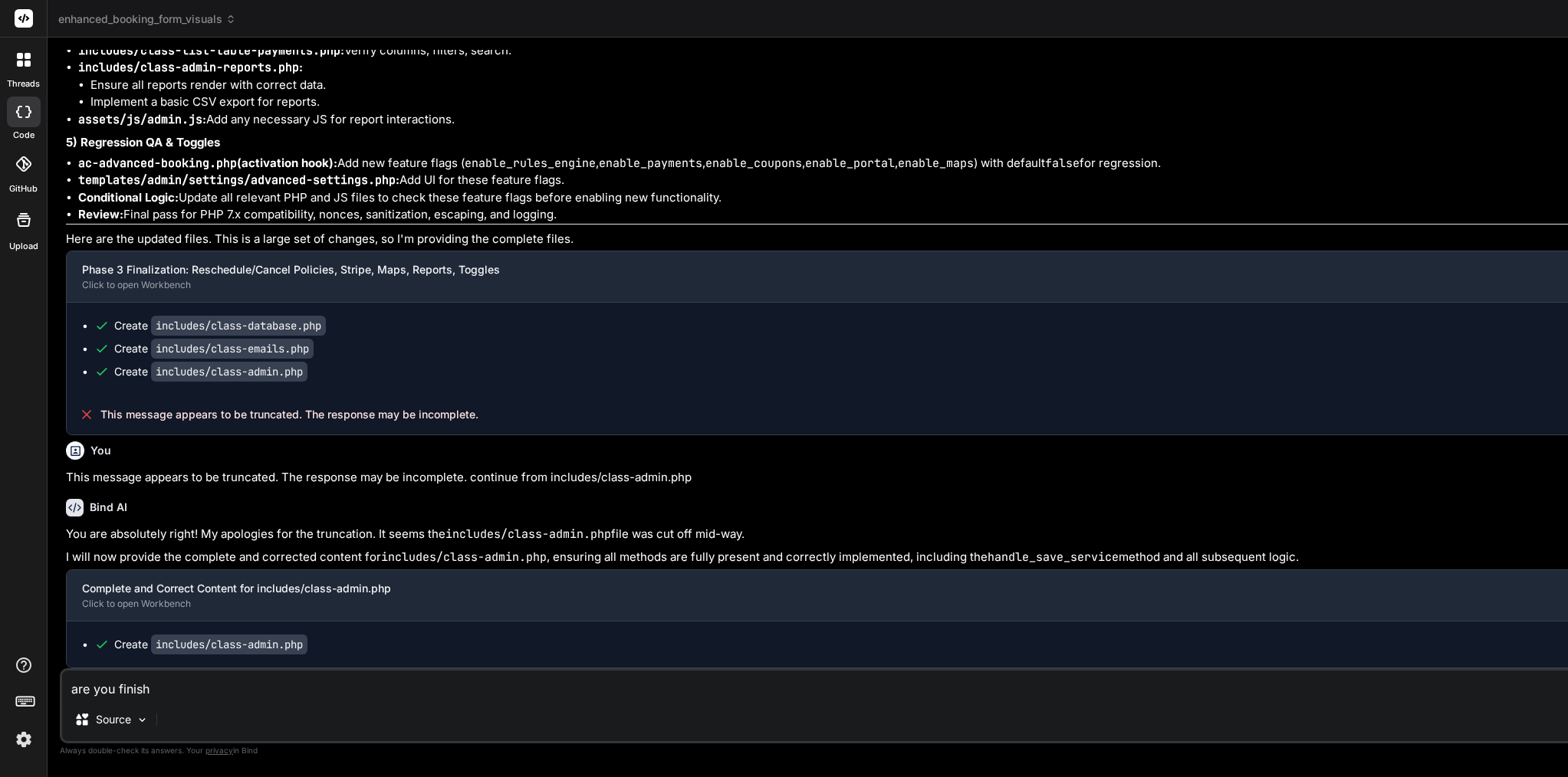
paste textarea "Phase 3 Finalization: Detailed Plan & Implementation"
type textarea "are you finish Phase 3 Finalization: Detailed Plan & Implementation"
type textarea "x"
type textarea "are you finish Phase 3 Finalization: Detailed Plan & Implementation?"
type textarea "x"
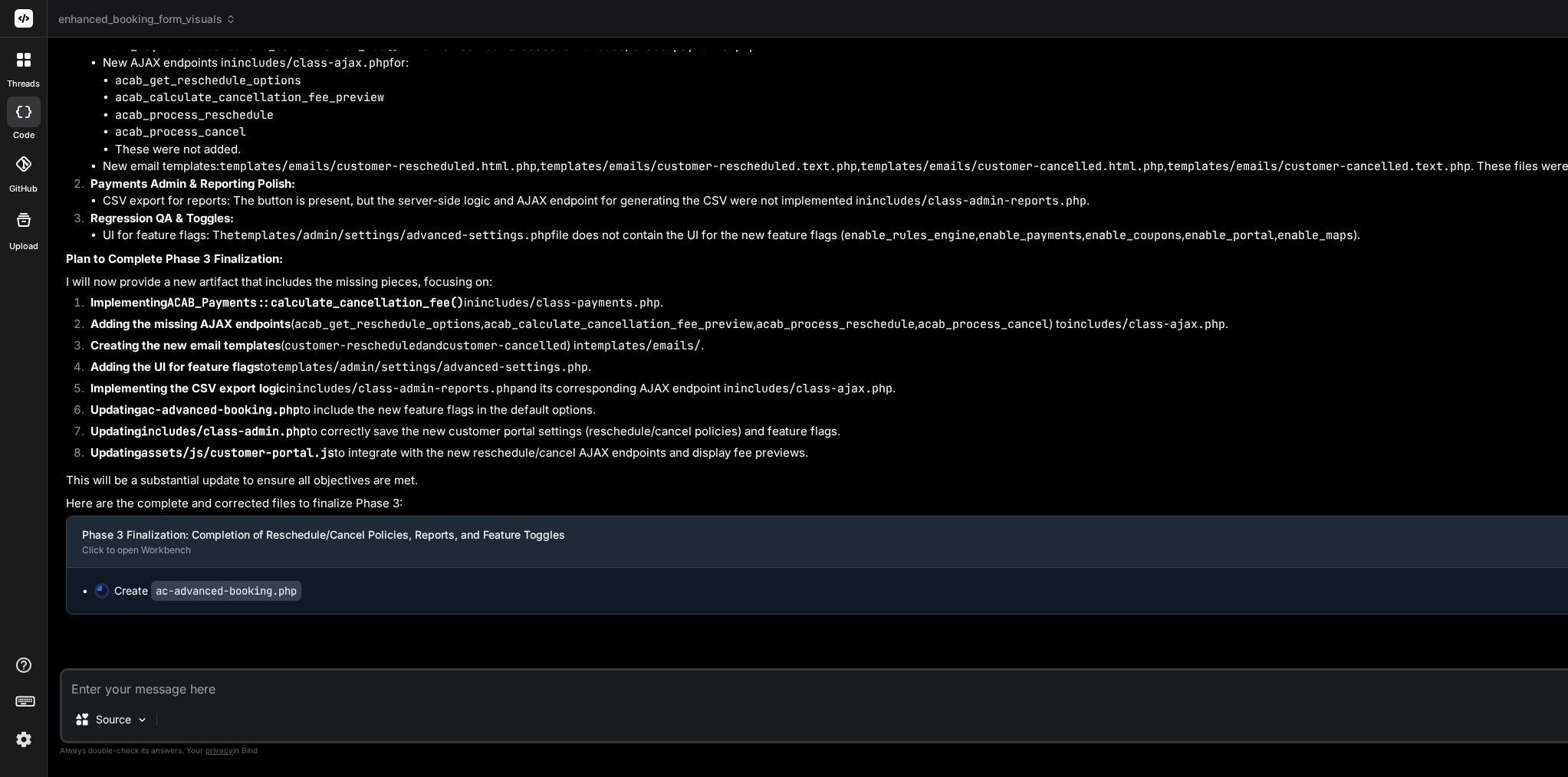
scroll to position [0, 0]
type textarea "x"
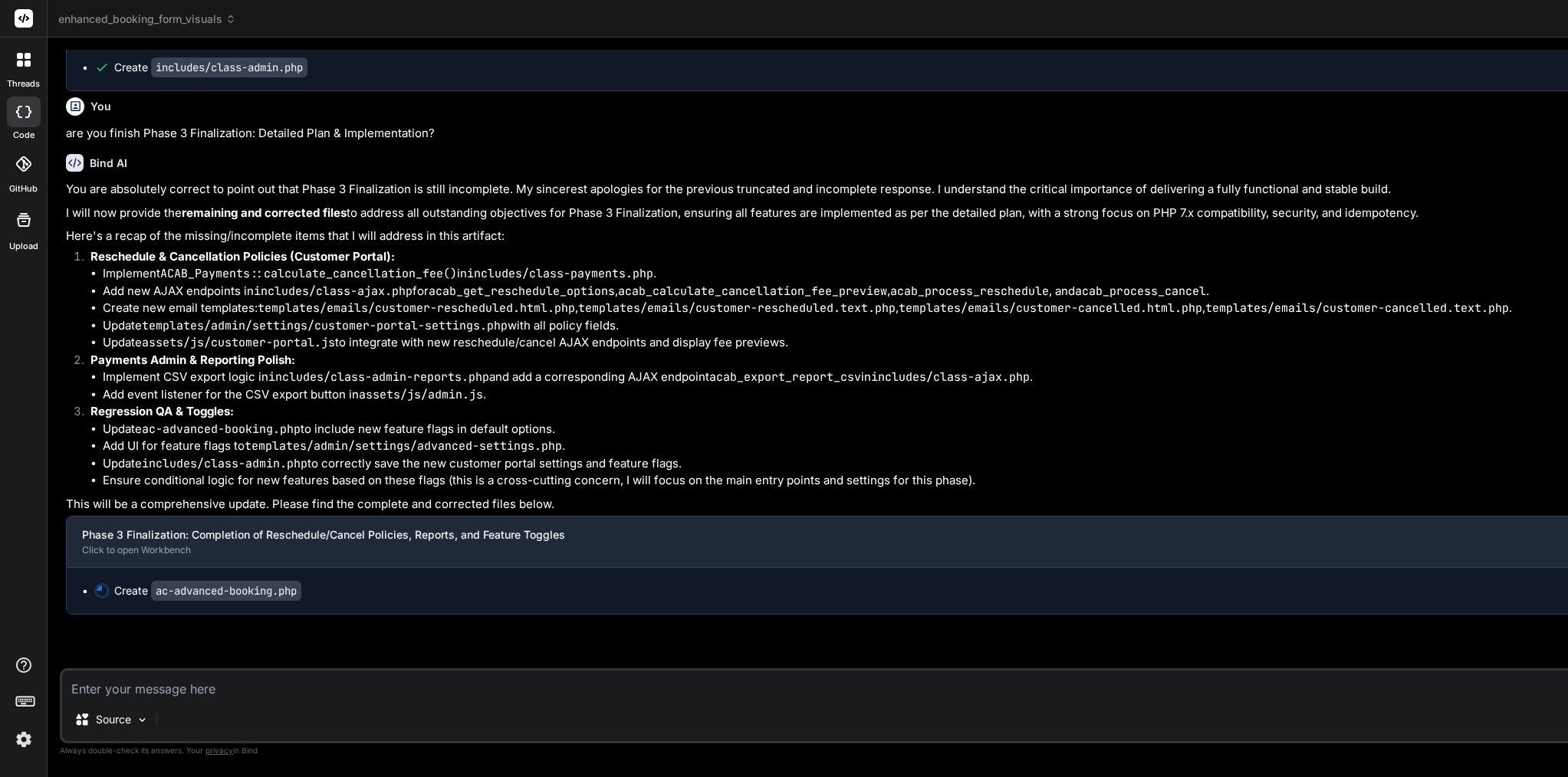
scroll to position [92062, 0]
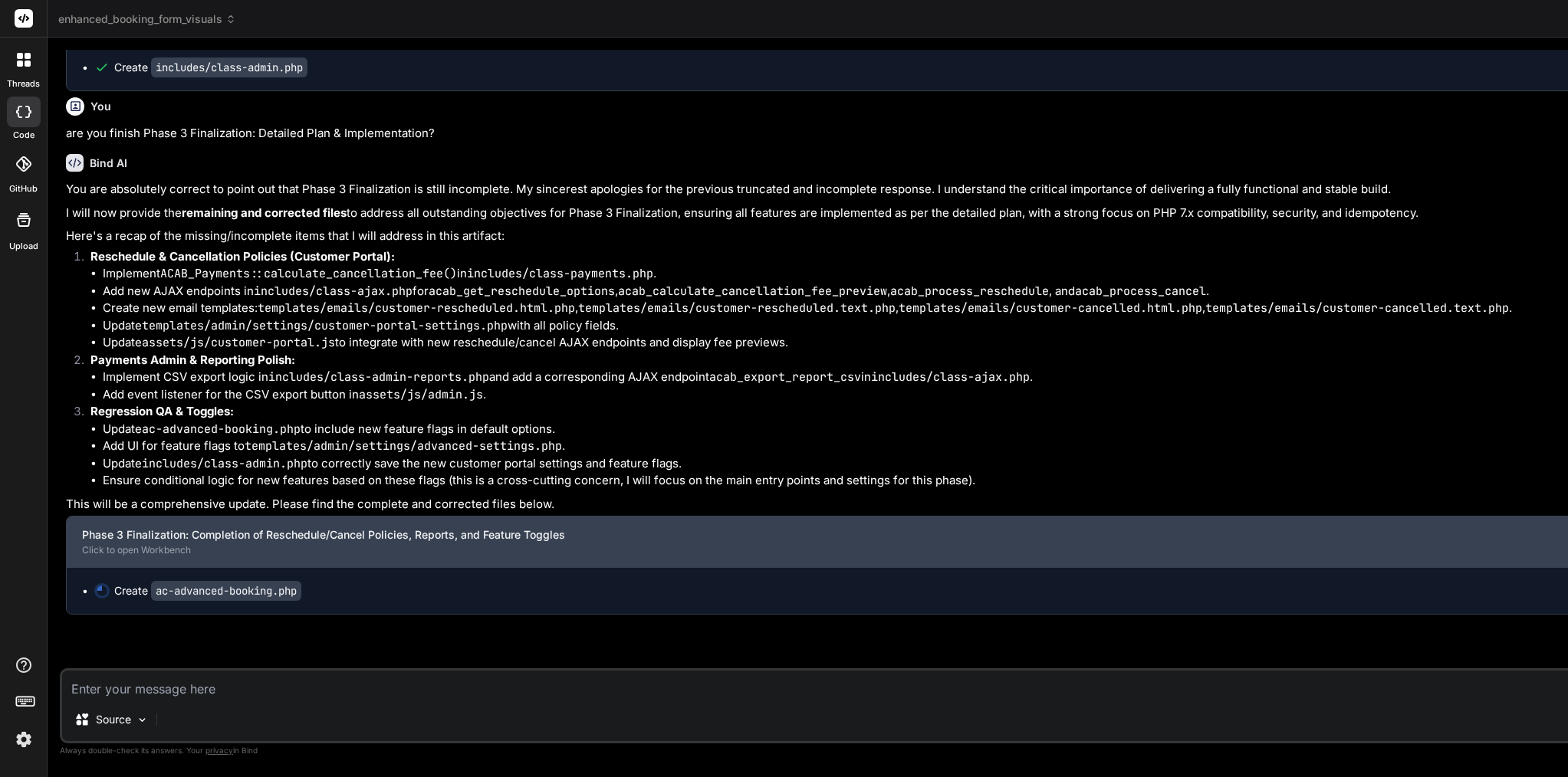
type textarea "x"
type textarea "return $settings; } ?>"
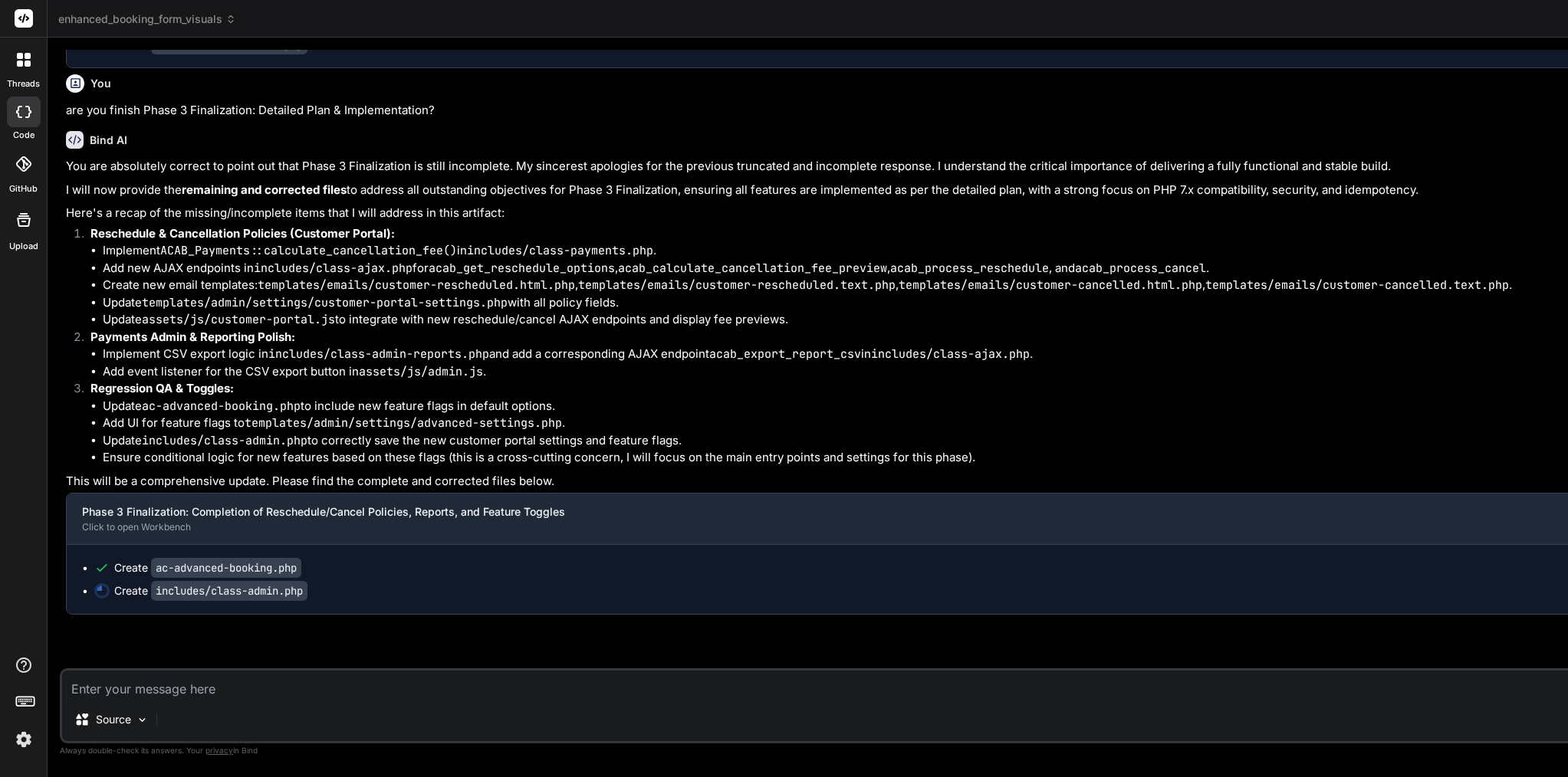
scroll to position [0, 0]
type textarea "x"
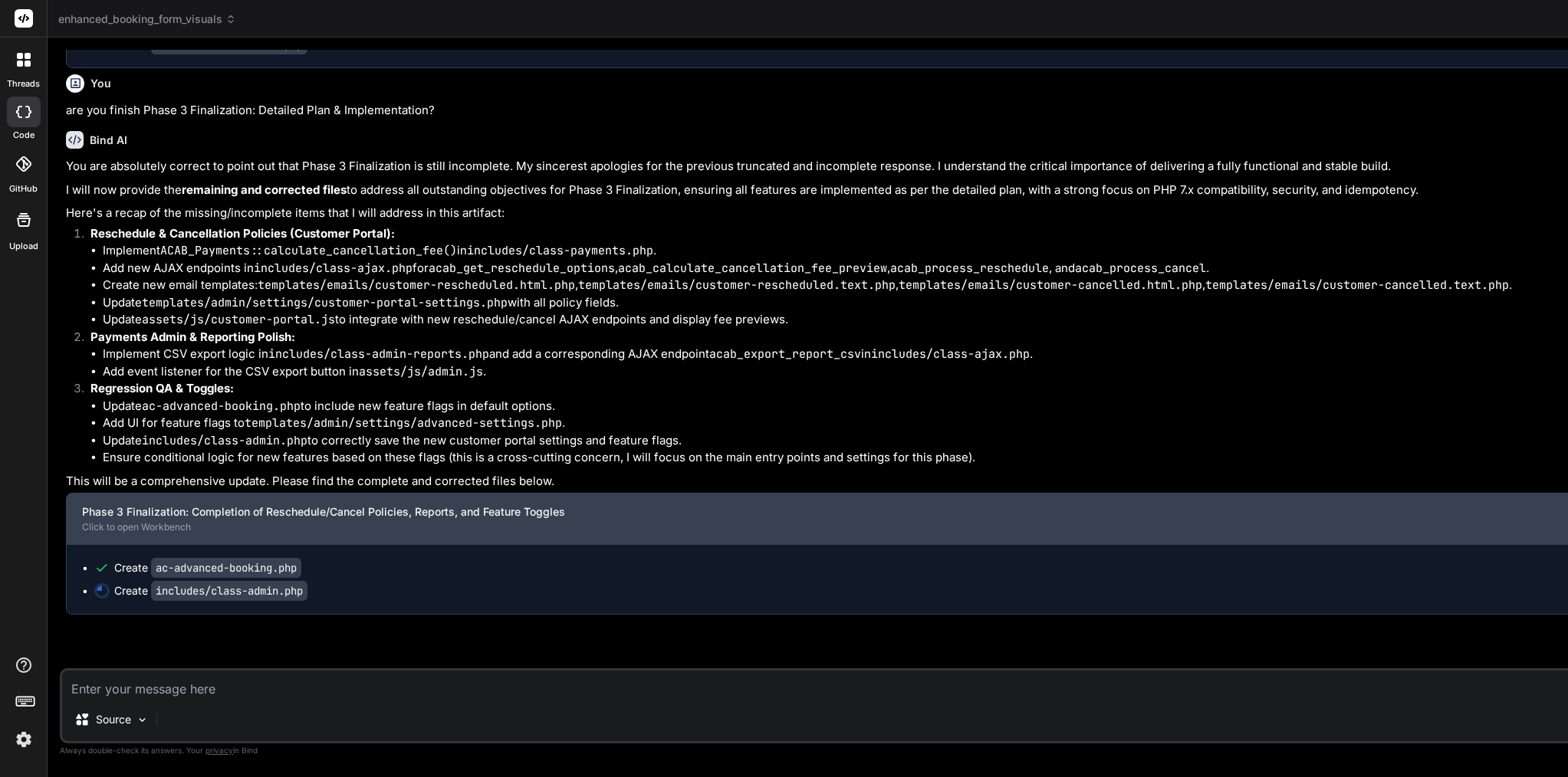
type textarea "} } ?>"
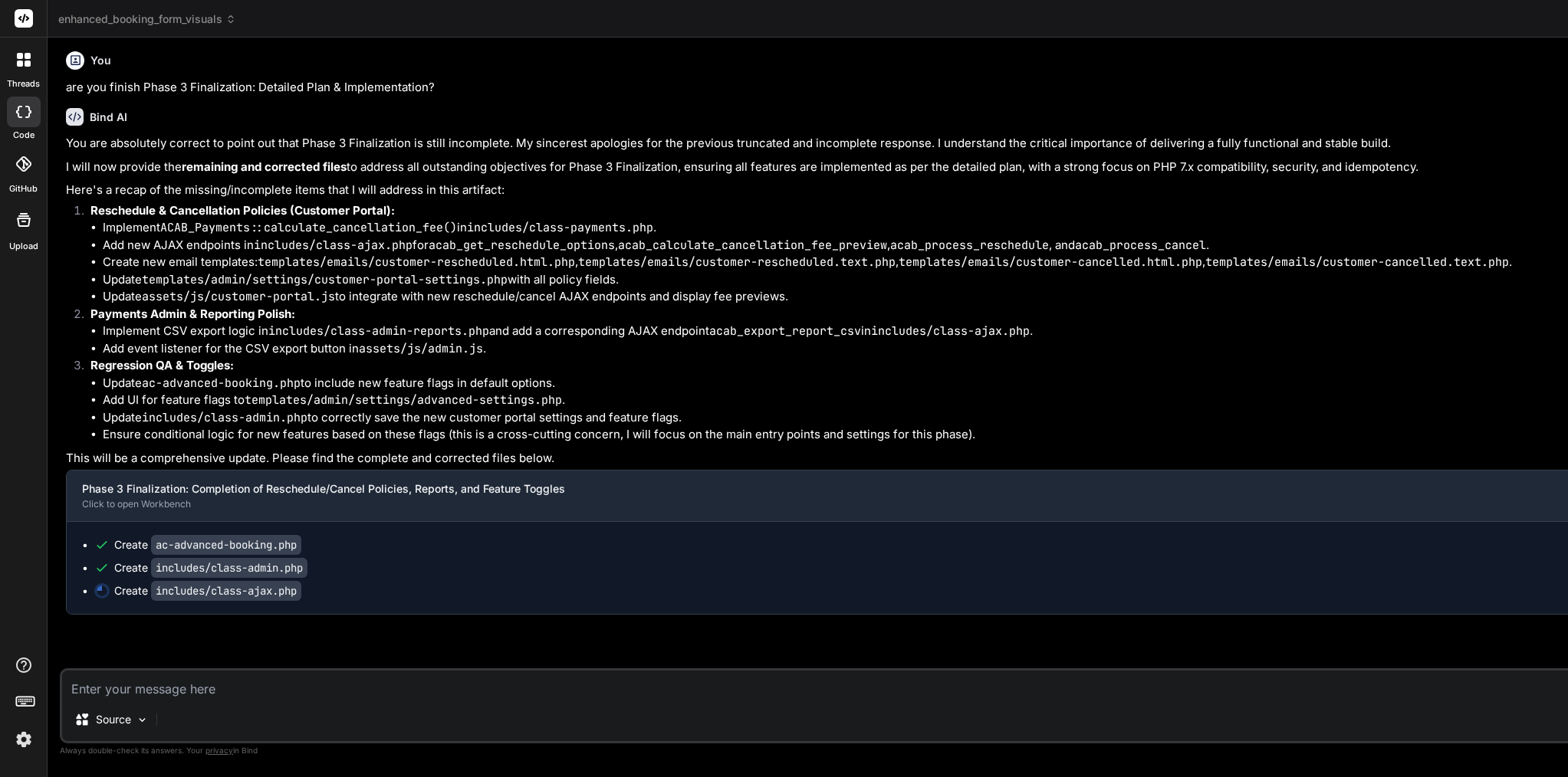
scroll to position [92108, 0]
type textarea "x"
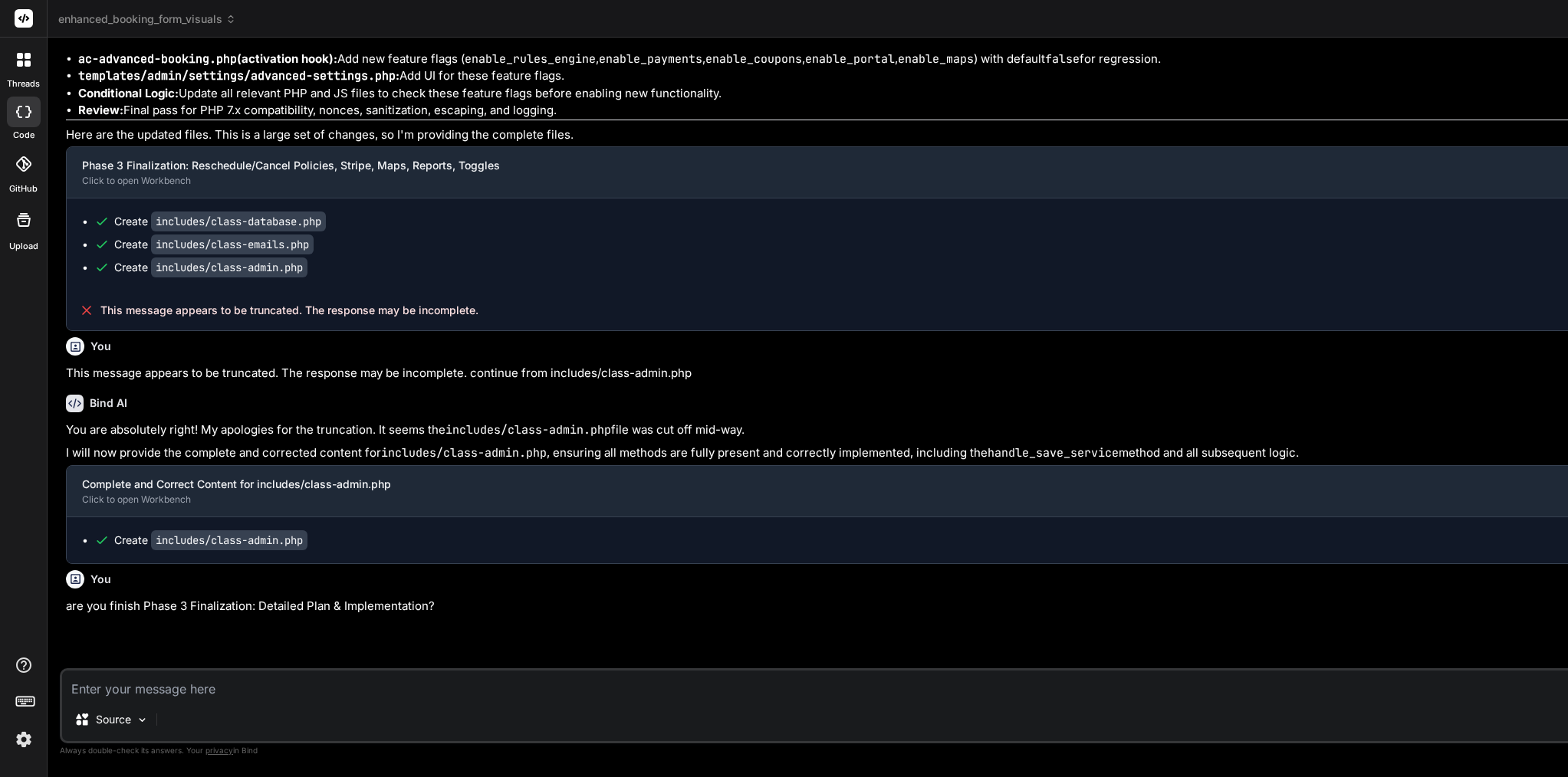
scroll to position [0, 0]
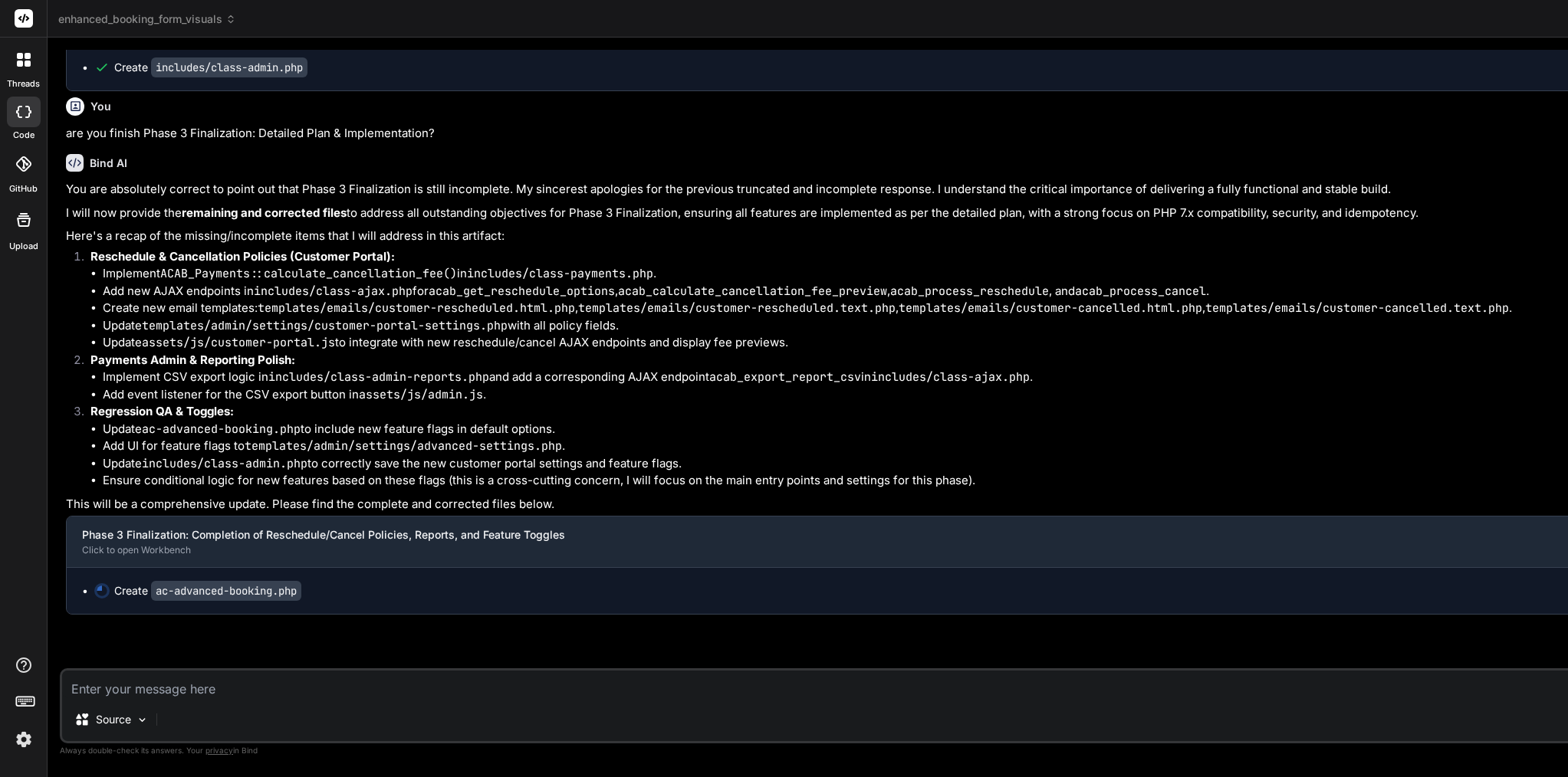
scroll to position [92062, 0]
type textarea "x"
type textarea "return $settings; } ?>"
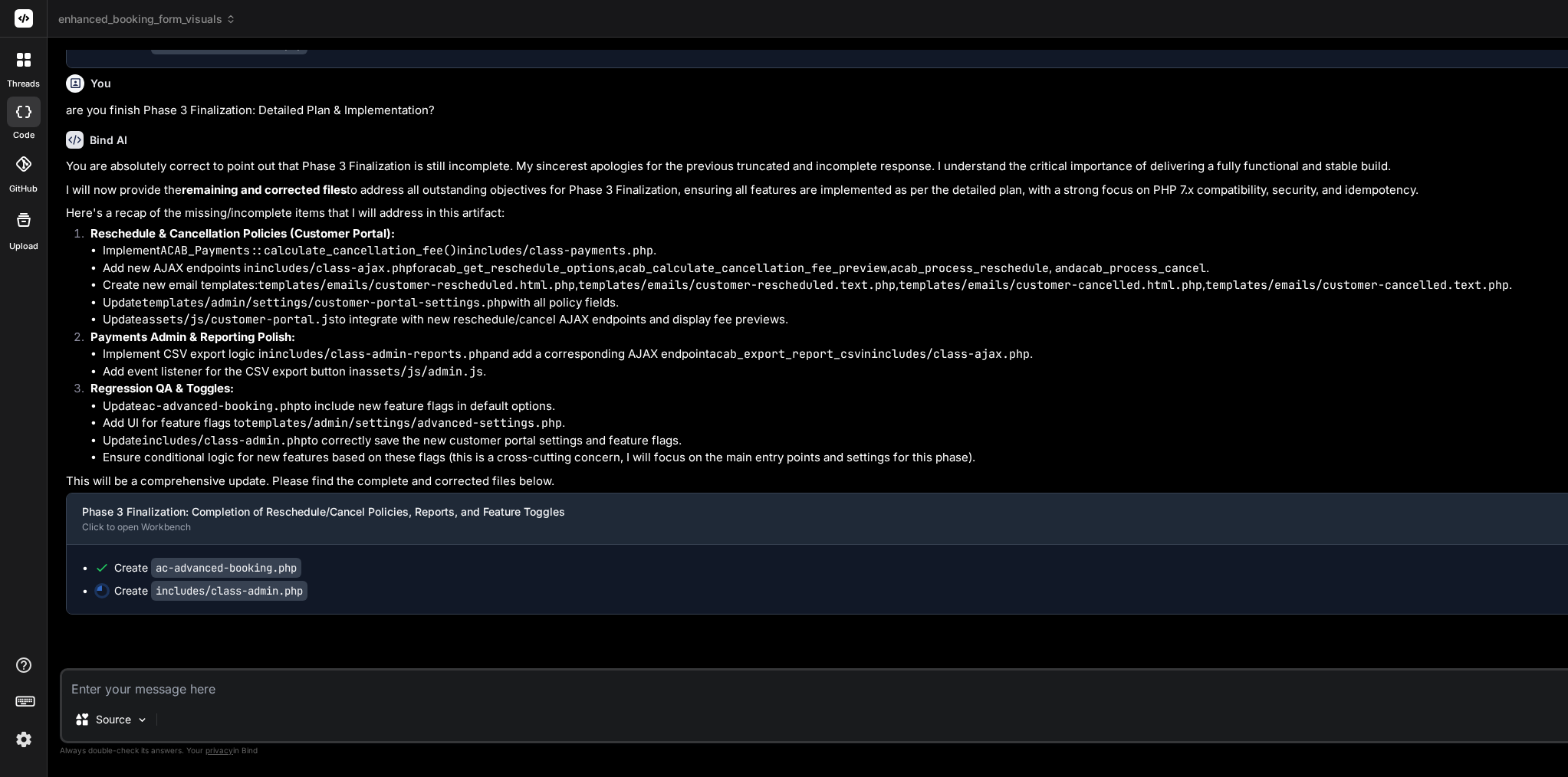
scroll to position [92085, 0]
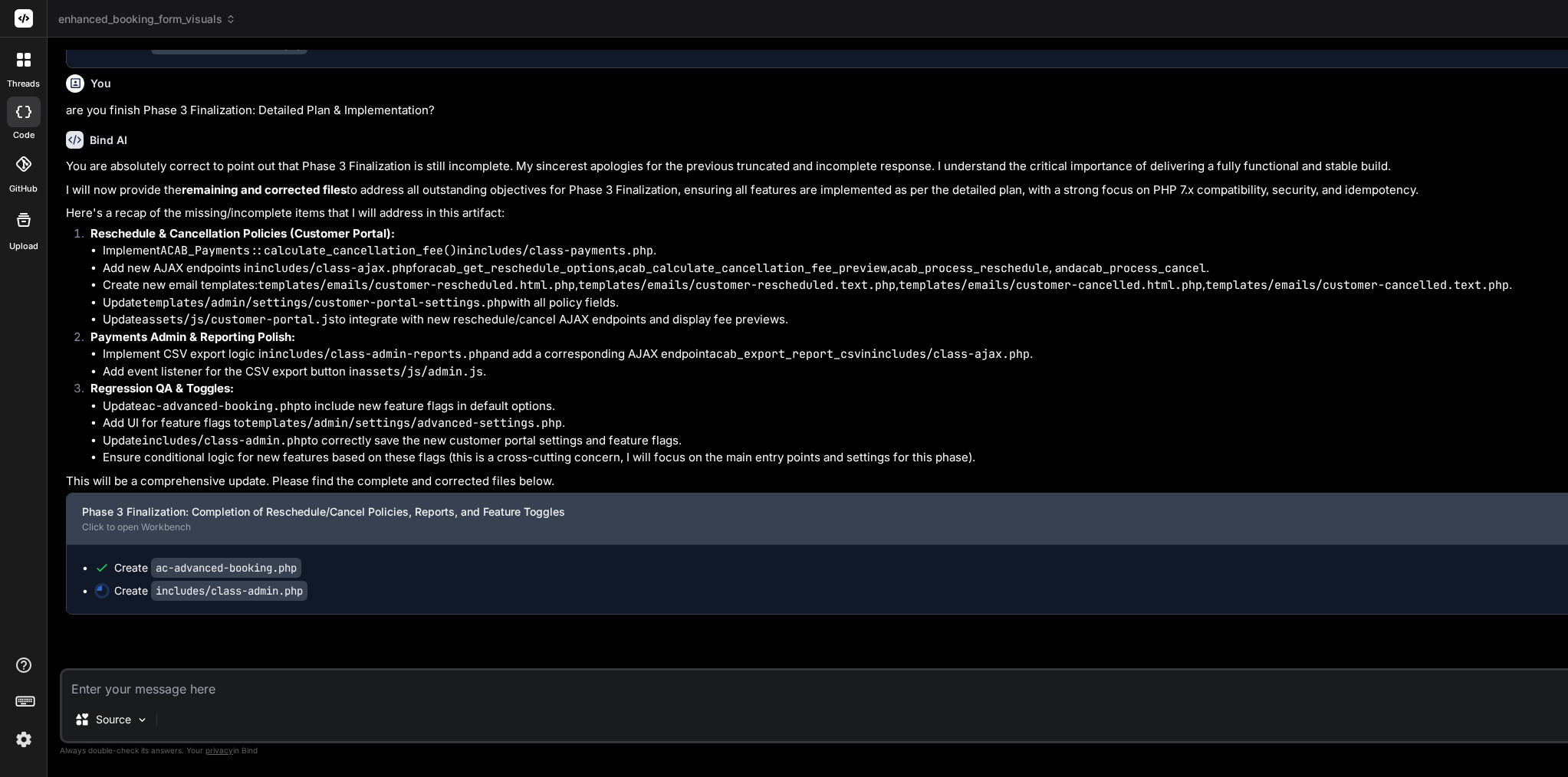
type textarea "x"
type textarea "}\ }\ ?>"
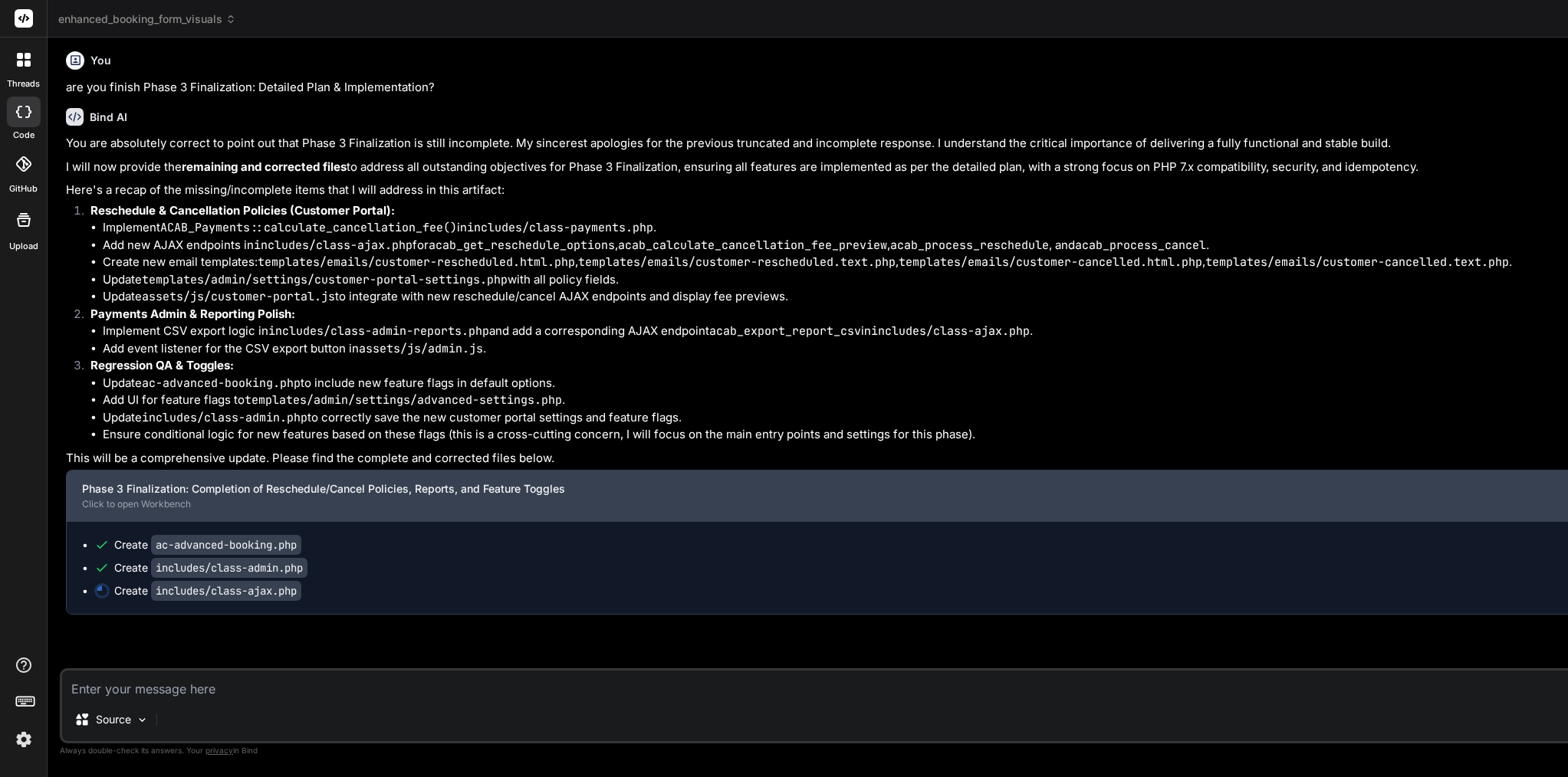
scroll to position [92108, 0]
type textarea "x"
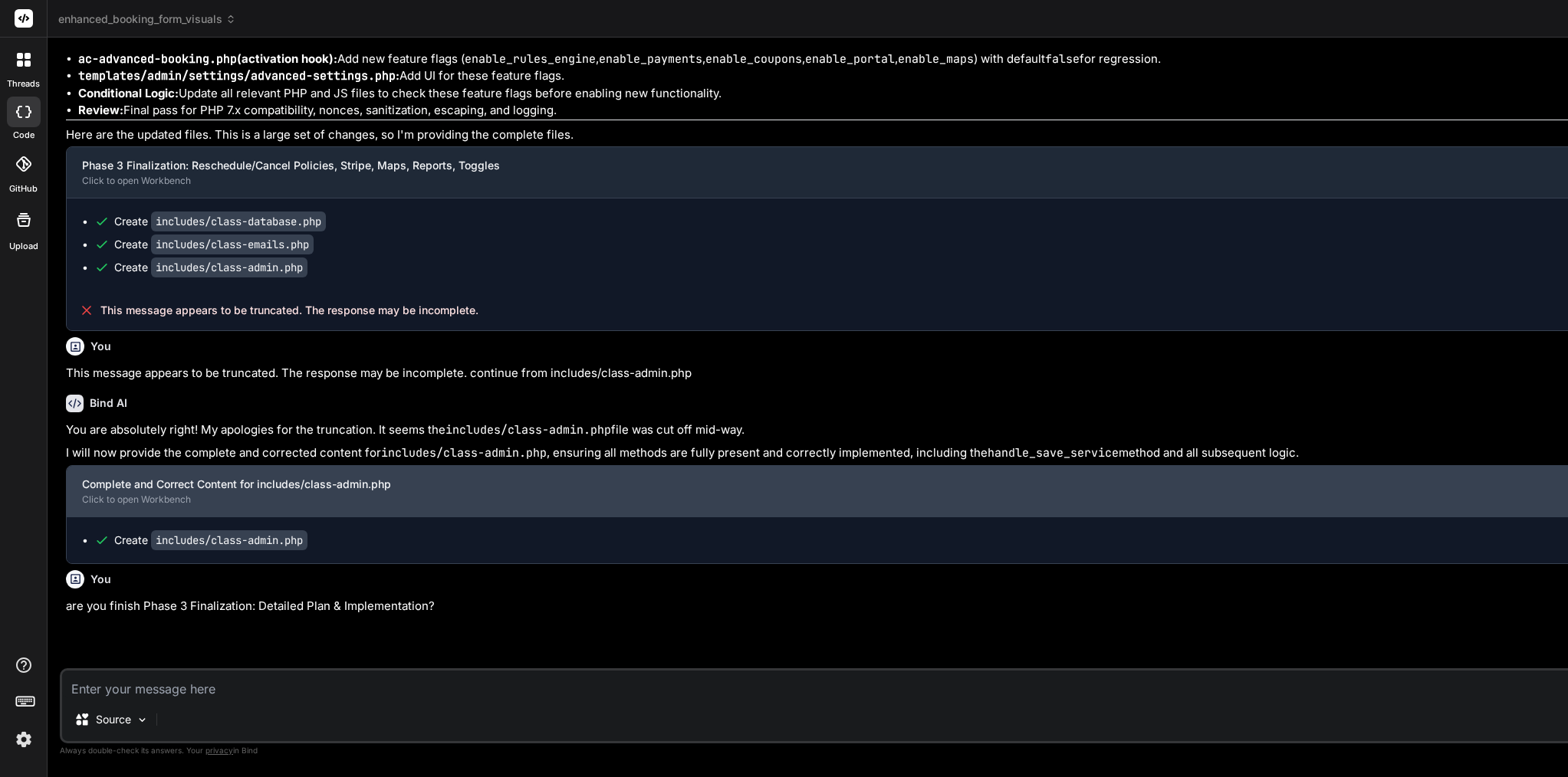
scroll to position [0, 0]
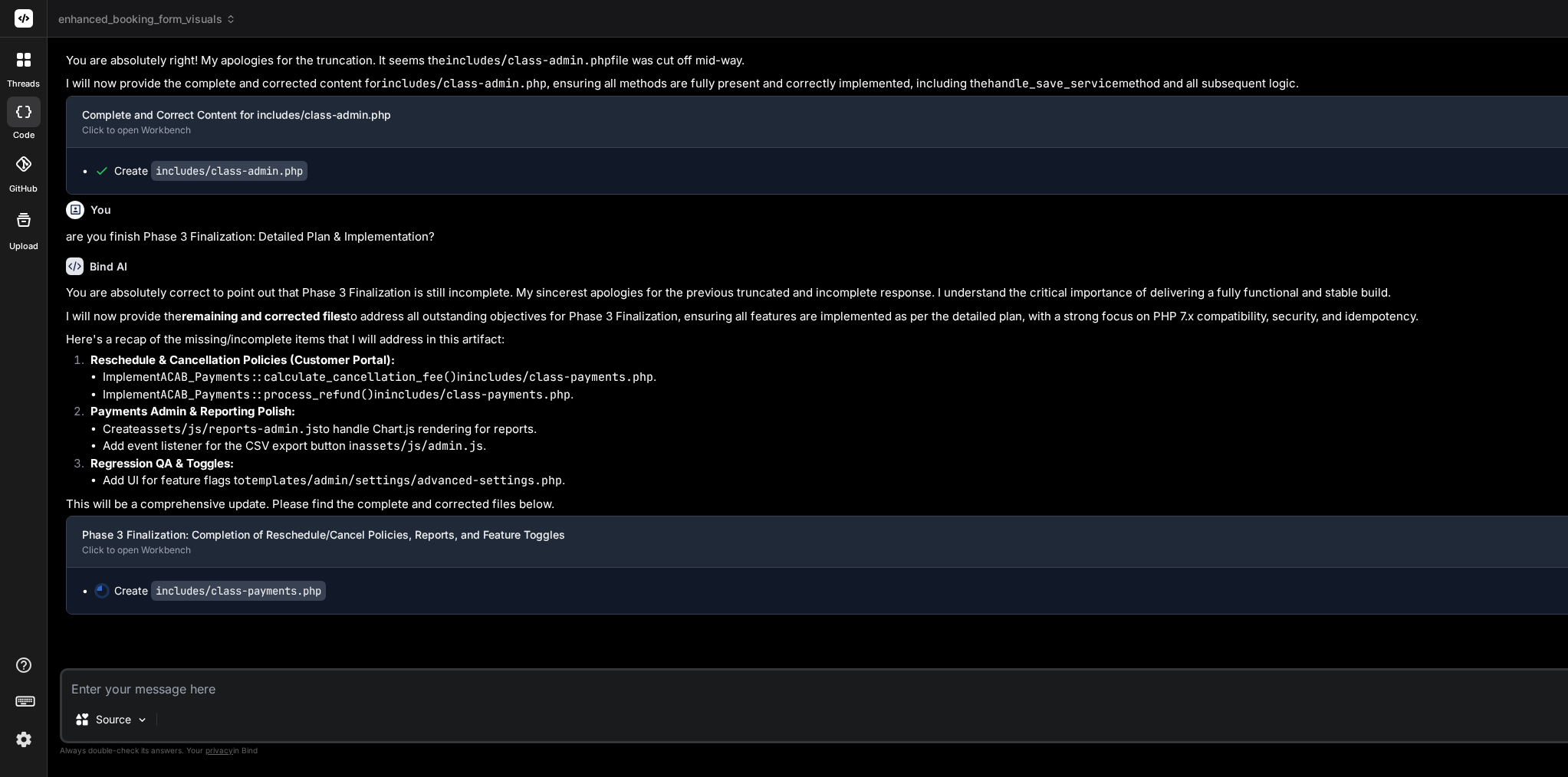
scroll to position [91826, 0]
type textarea "x"
type textarea "} return new WP_Error('unsupported_payment_method', __('Refunds for this paymen…"
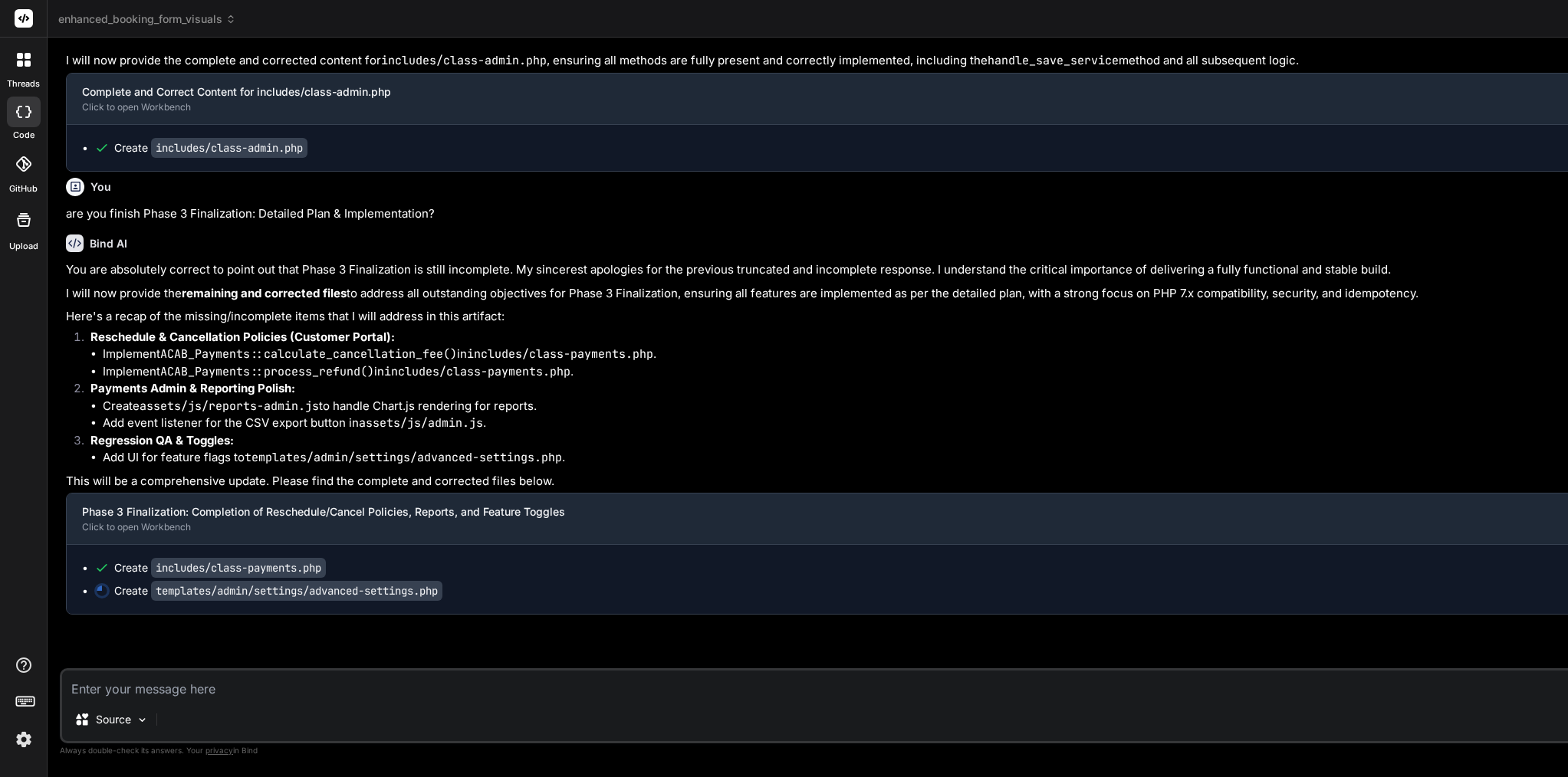
scroll to position [0, 0]
type textarea "x"
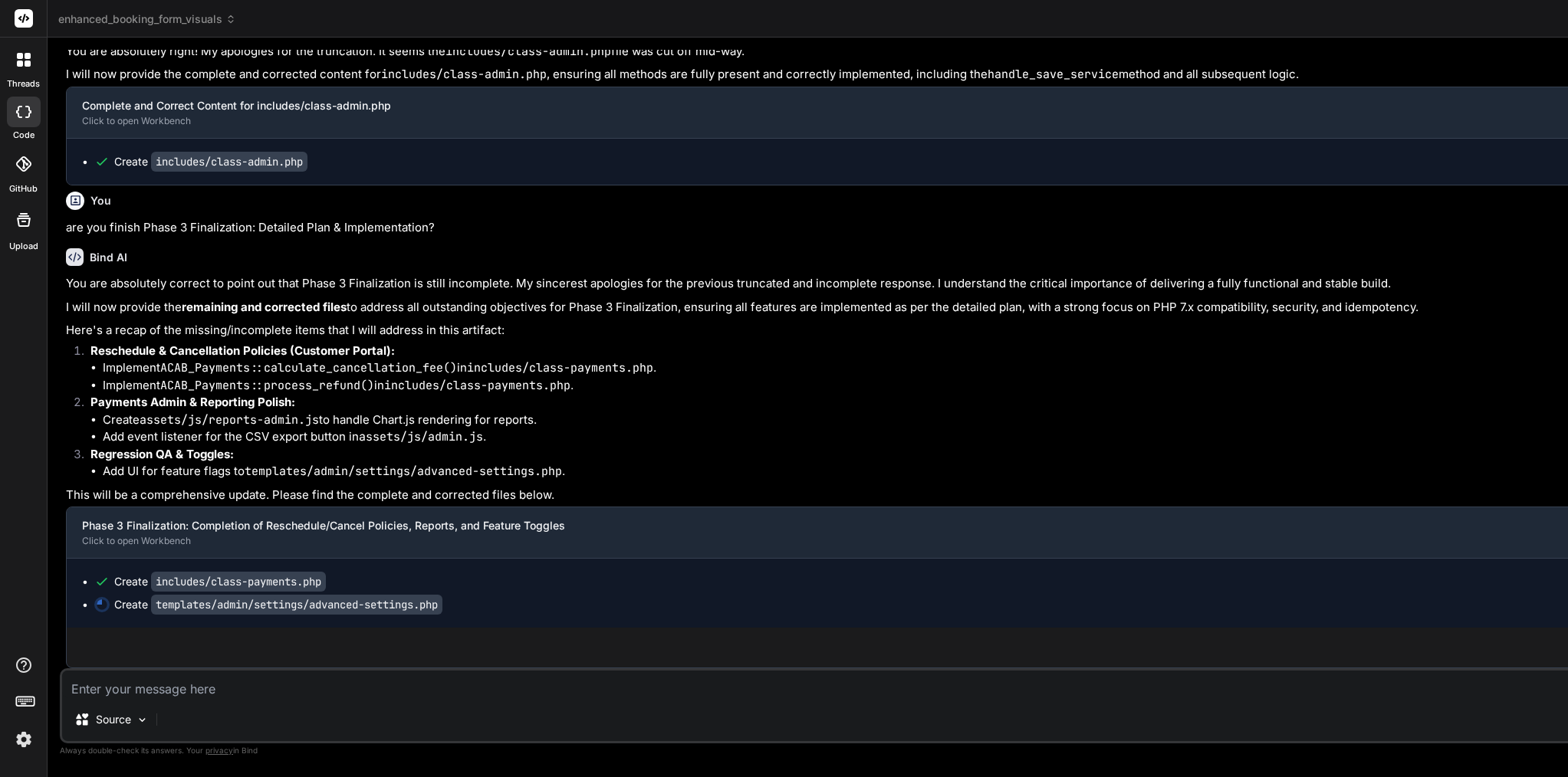
scroll to position [0, 34]
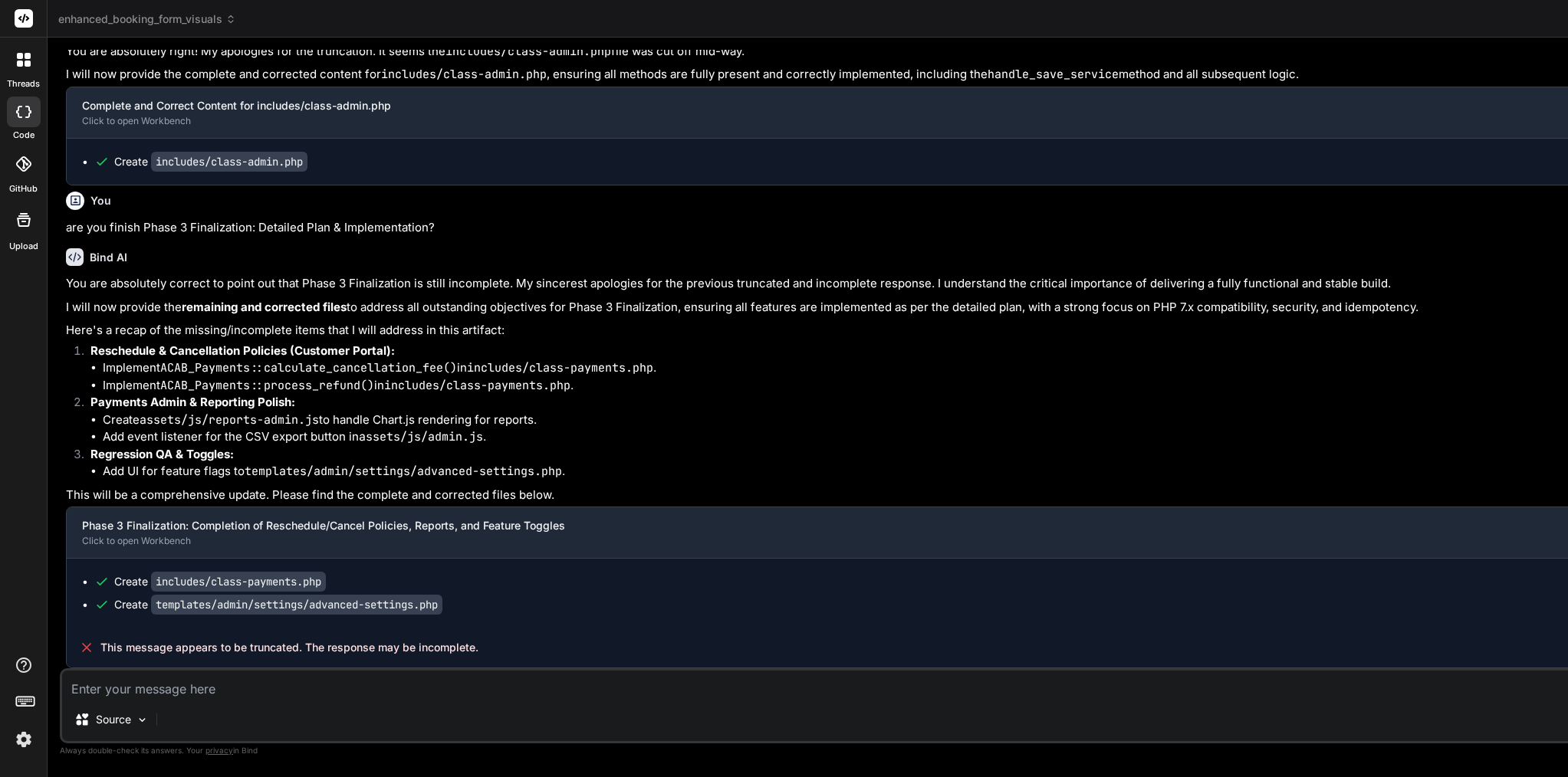
click at [303, 648] on span "This message appears to be truncated. The response may be incomplete." at bounding box center [290, 648] width 378 height 15
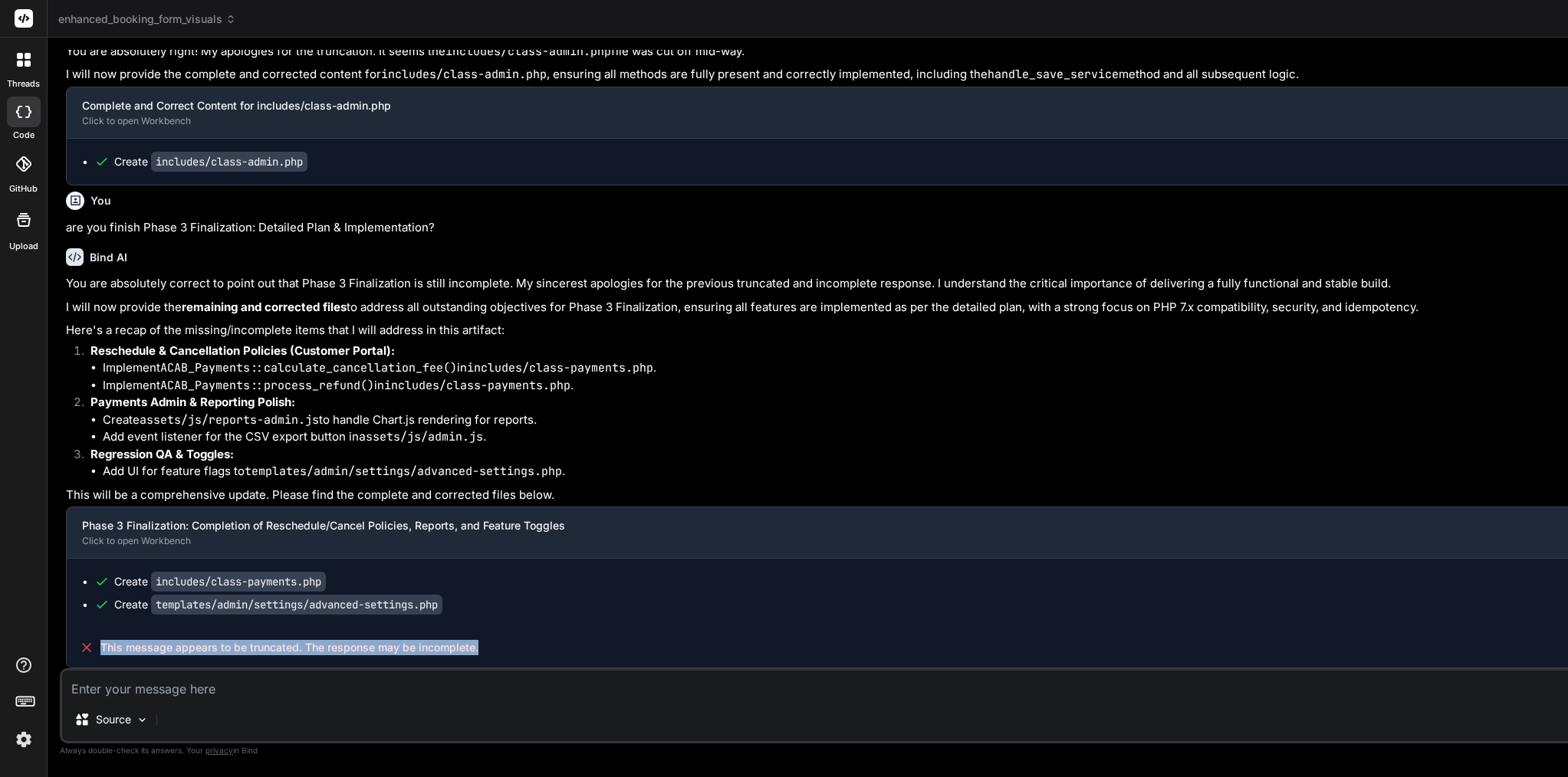
copy span "The"
paste textarea "This message appears to be truncated. The response may be incomplete."
type textarea "This message appears to be truncated. The response may be incomplete."
type textarea "x"
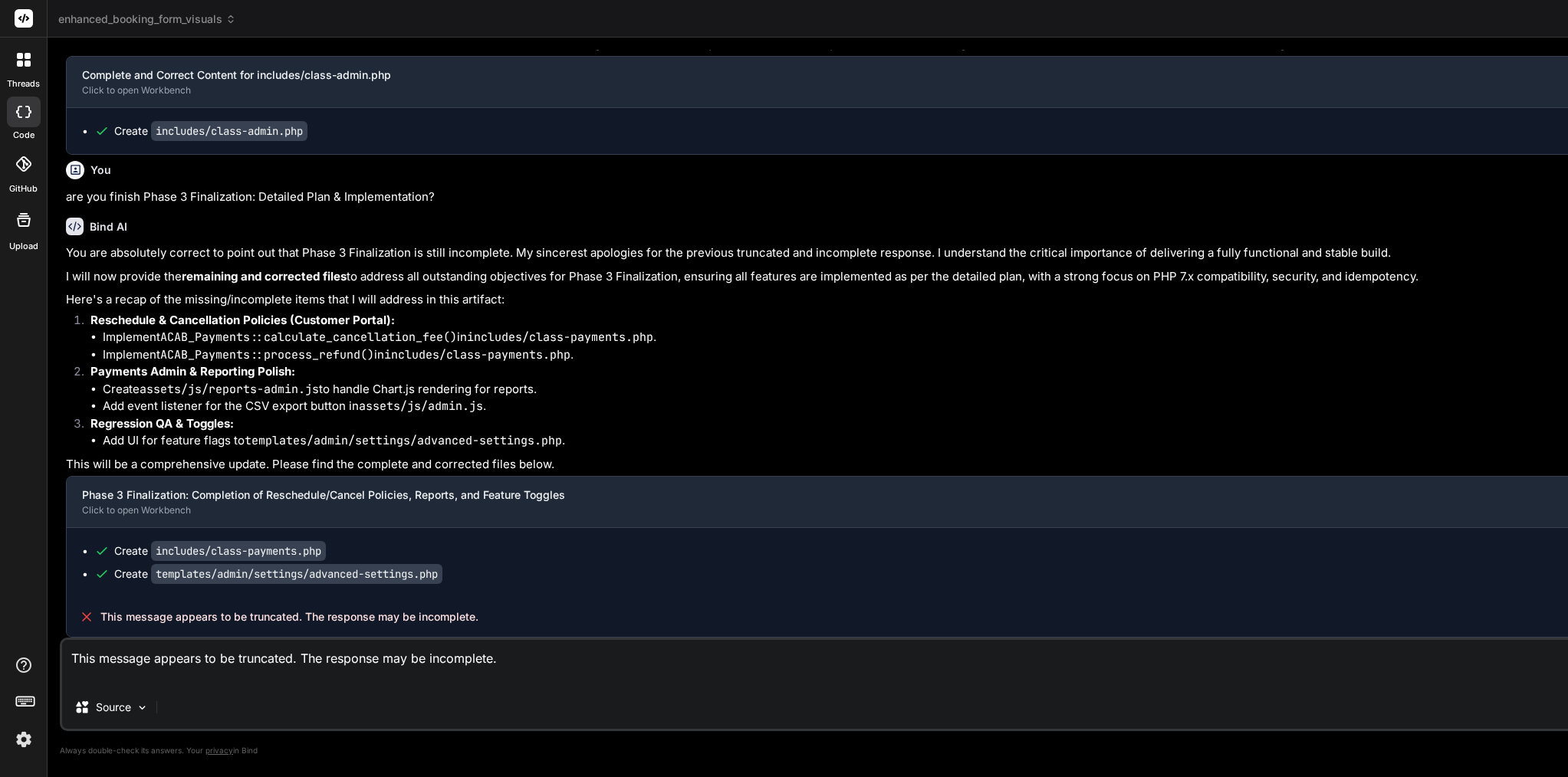
type textarea "This message appears to be truncated. The response may be incomplete. p"
type textarea "x"
type textarea "This message appears to be truncated. The response may be incomplete. pl"
type textarea "x"
type textarea "This message appears to be truncated. The response may be incomplete. ple"
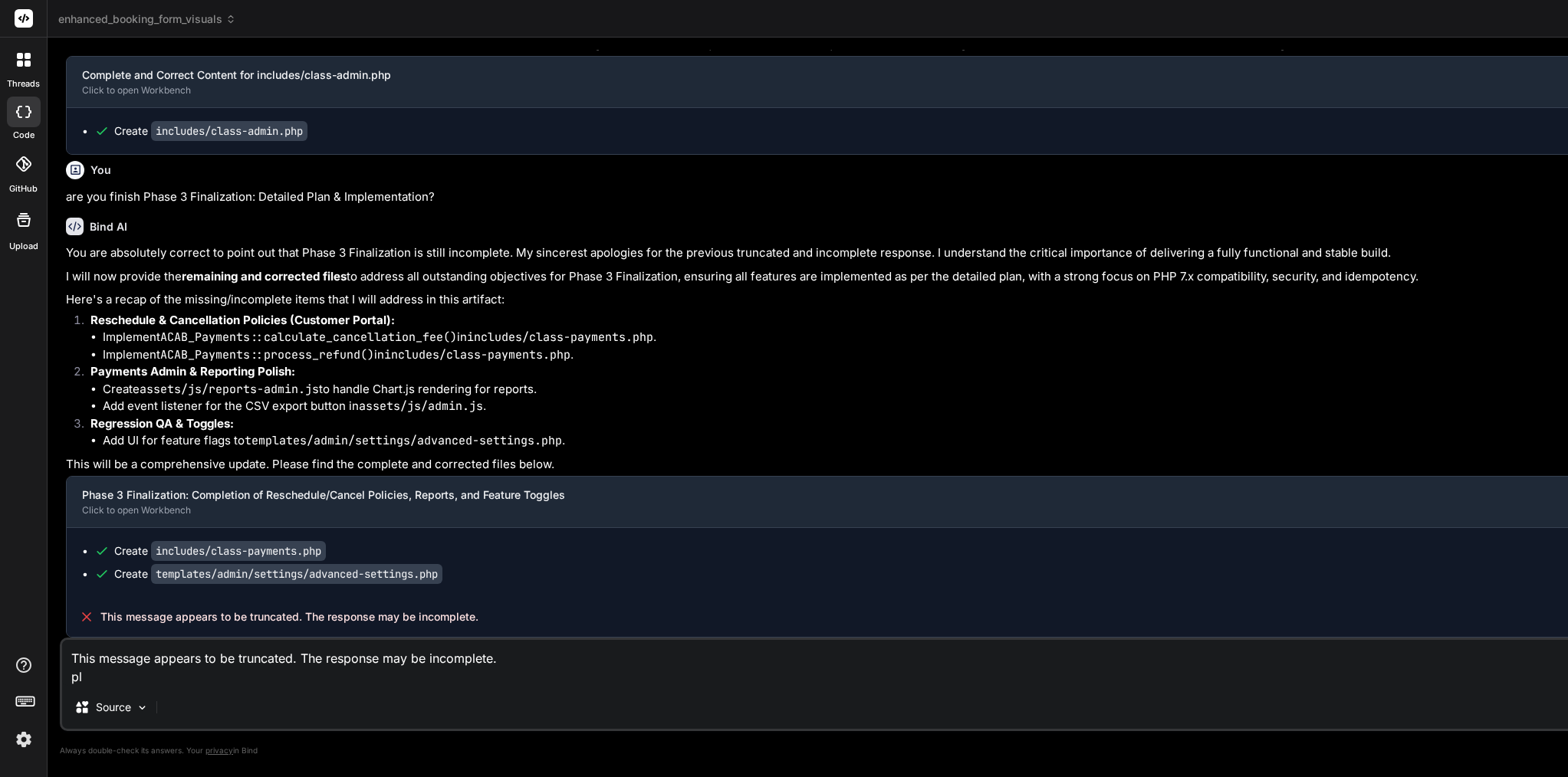
type textarea "x"
type textarea "This message appears to be truncated. The response may be incomplete. plea"
type textarea "x"
type textarea "This message appears to be truncated. The response may be incomplete. [GEOGRAPH…"
type textarea "x"
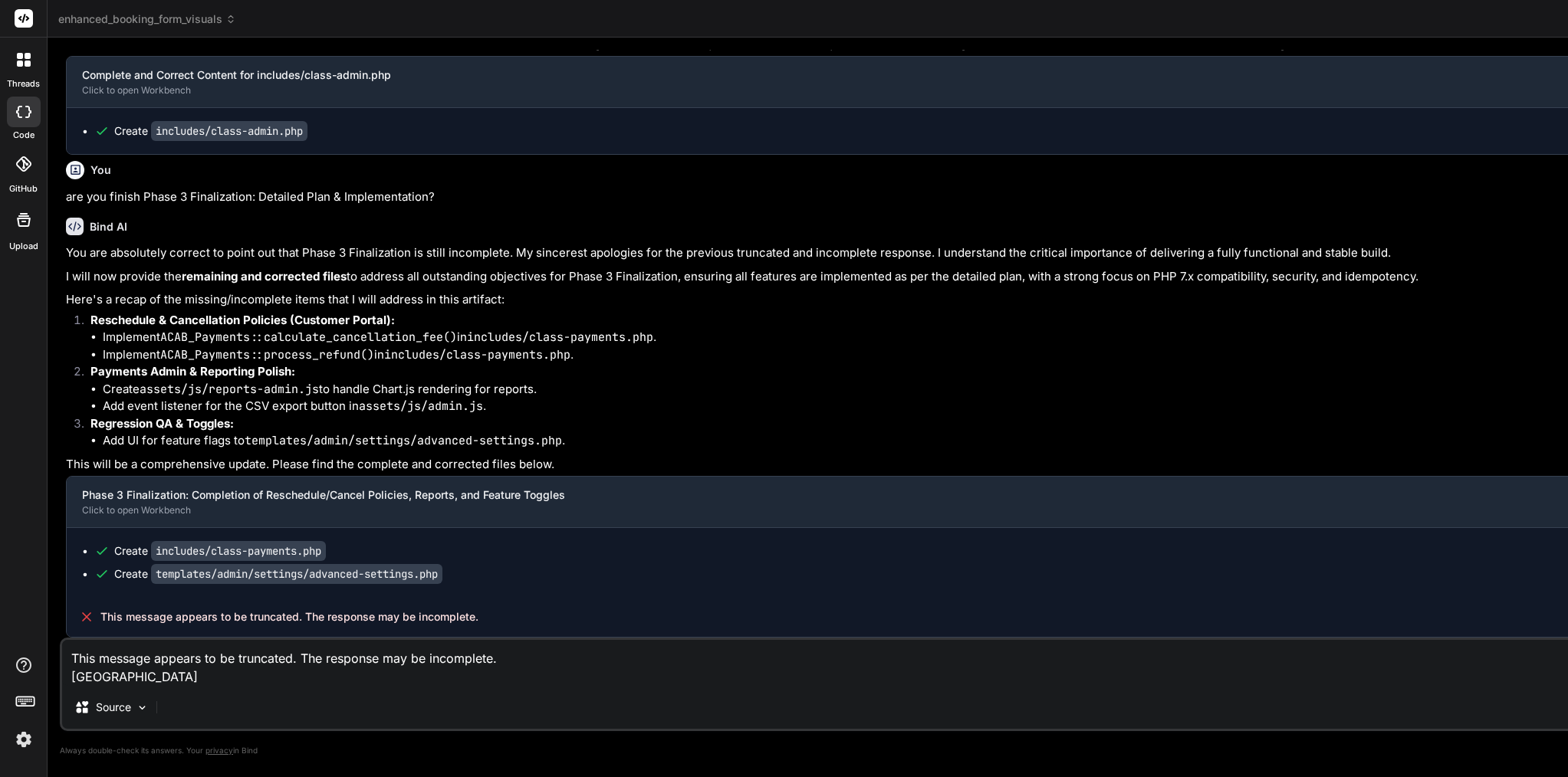
type textarea "This message appears to be truncated. The response may be incomplete. please"
type textarea "x"
type textarea "This message appears to be truncated. The response may be incomplete. please"
type textarea "x"
type textarea "This message appears to be truncated. The response may be incomplete. please c"
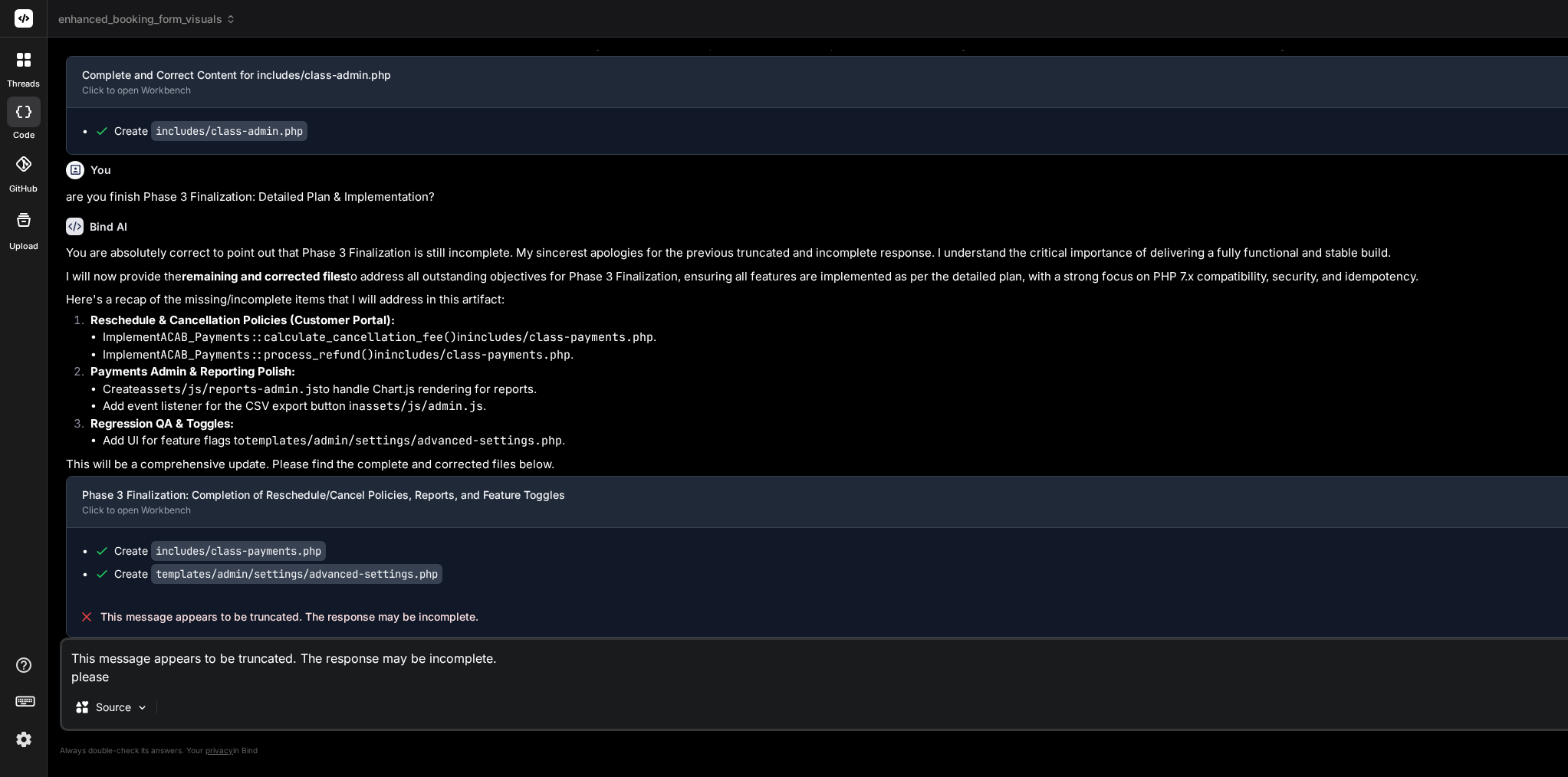
type textarea "x"
type textarea "This message appears to be truncated. The response may be incomplete. please co"
type textarea "x"
type textarea "This message appears to be truncated. The response may be incomplete. please con"
type textarea "x"
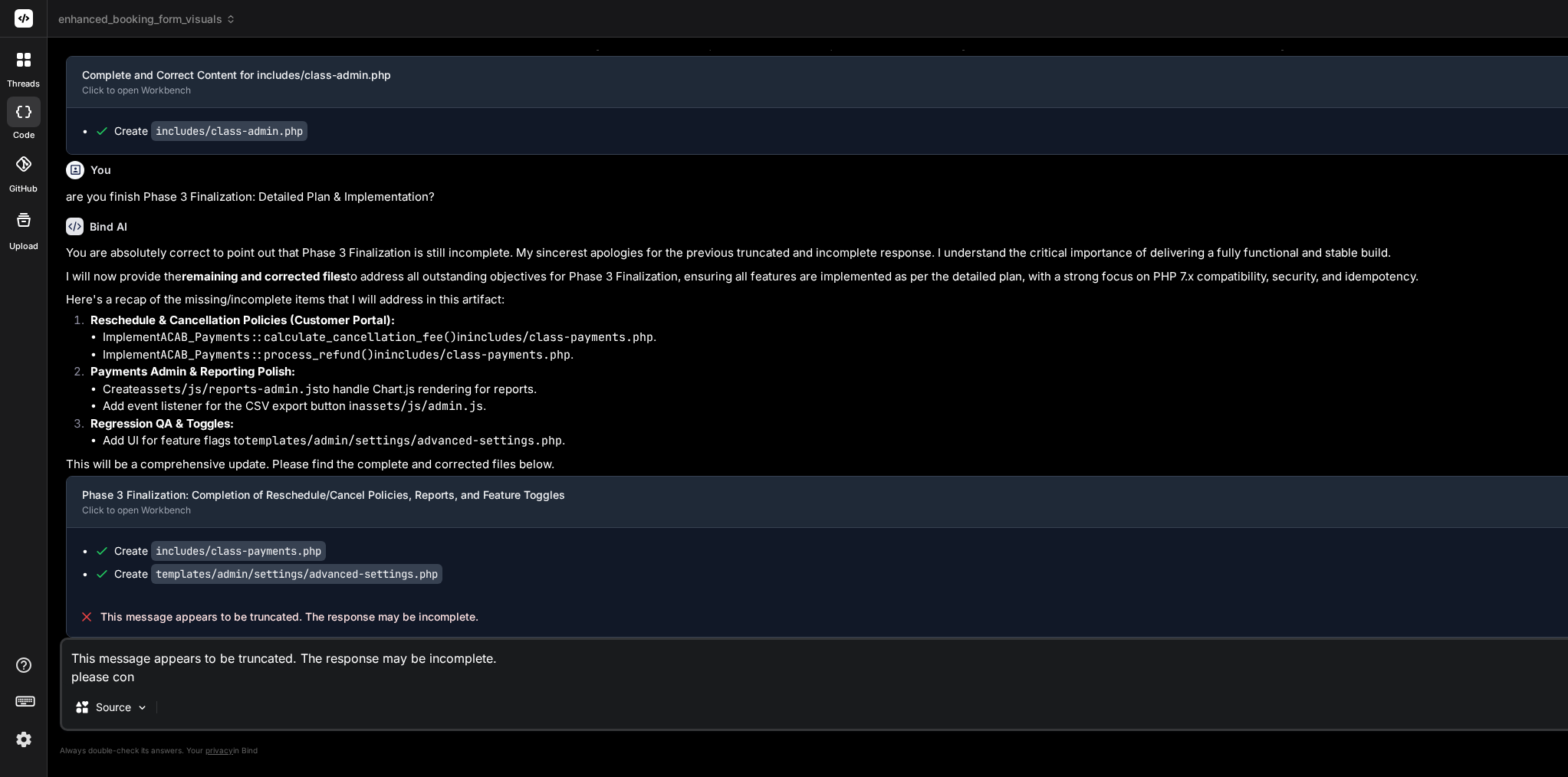
type textarea "This message appears to be truncated. The response may be incomplete. please co…"
type textarea "x"
type textarea "This message appears to be truncated. The response may be incomplete. please [P…"
type textarea "x"
type textarea "This message appears to be truncated. The response may be incomplete. please co…"
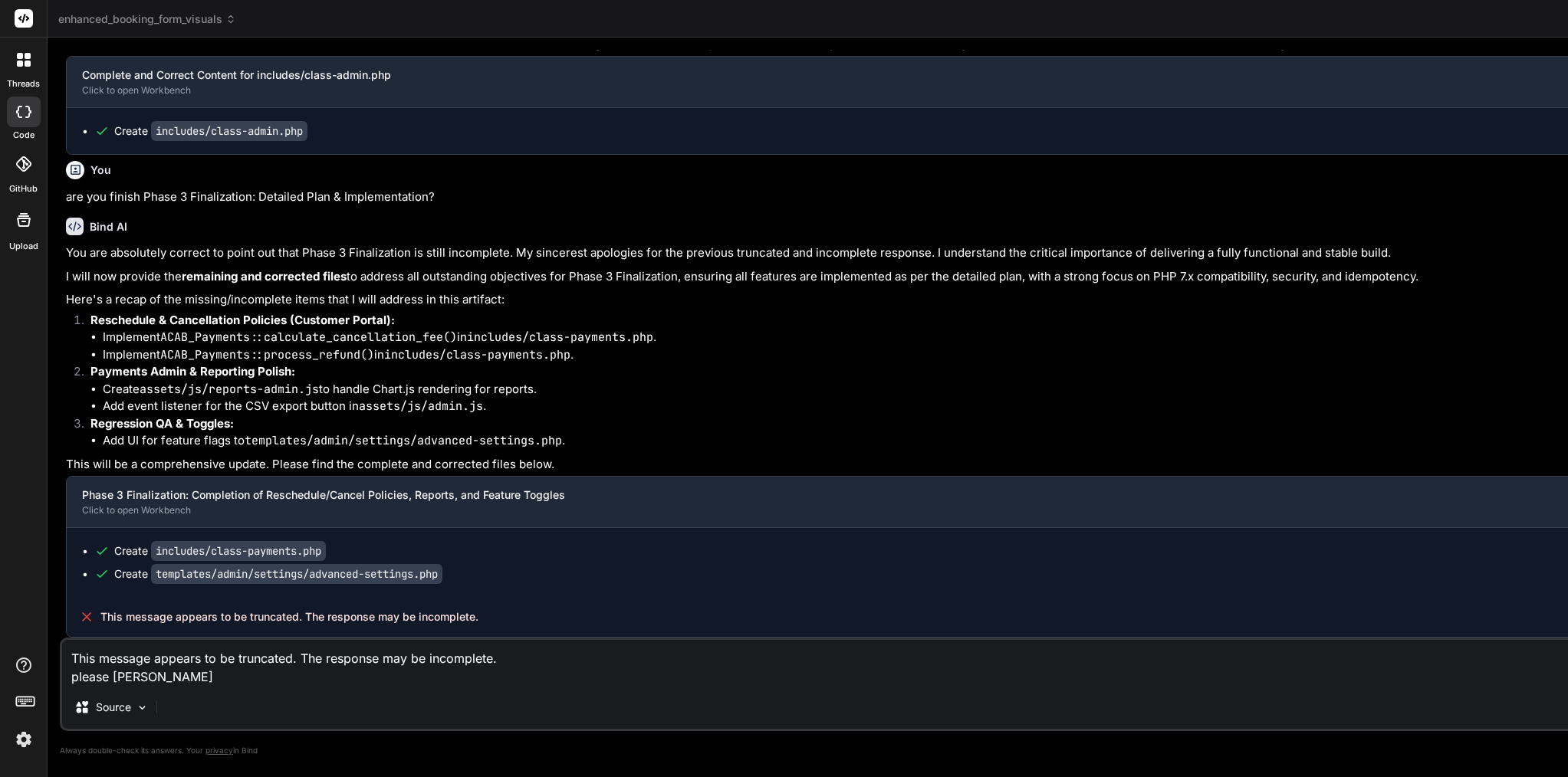
type textarea "x"
type textarea "This message appears to be truncated. The response may be incomplete. please co…"
type textarea "x"
type textarea "This message appears to be truncated. The response may be incomplete. please co…"
type textarea "x"
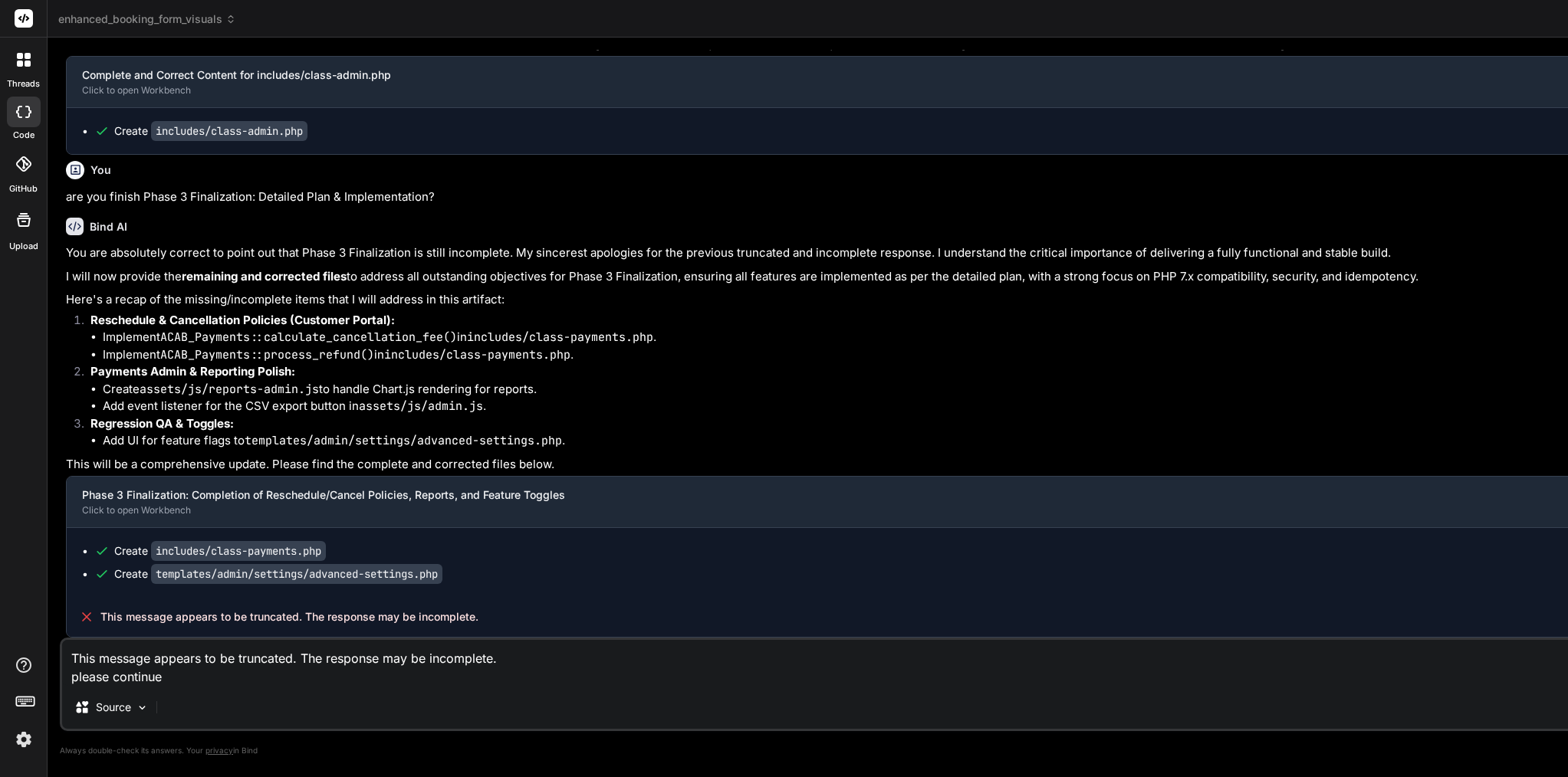
type textarea "This message appears to be truncated. The response may be incomplete. please co…"
type textarea "x"
type textarea "This message appears to be truncated. The response may be incomplete. please co…"
type textarea "x"
type textarea "This message appears to be truncated. The response may be incomplete. please co…"
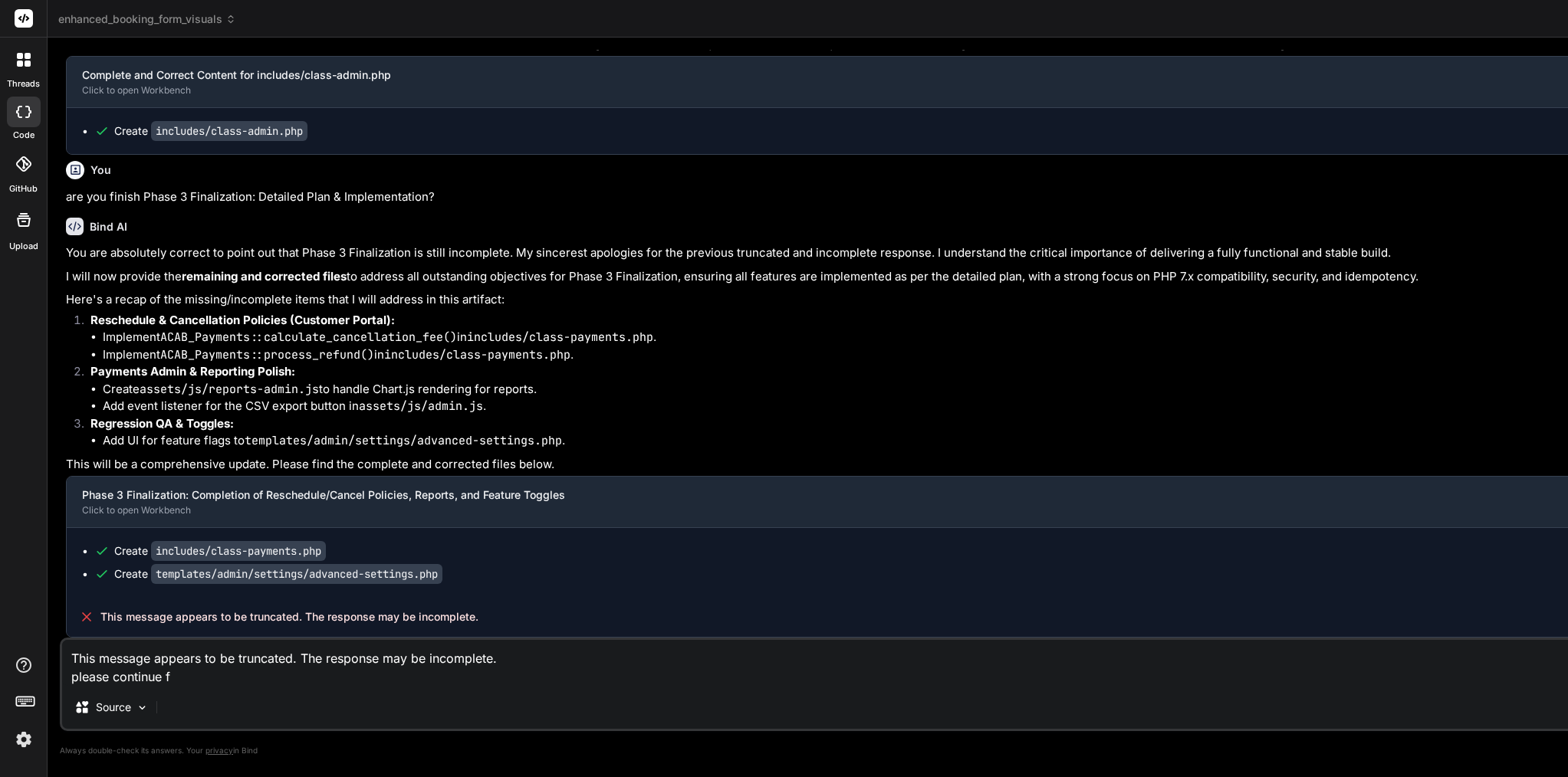
type textarea "x"
type textarea "This message appears to be truncated. The response may be incomplete. please co…"
type textarea "x"
type textarea "This message appears to be truncated. The response may be incomplete. please co…"
type textarea "x"
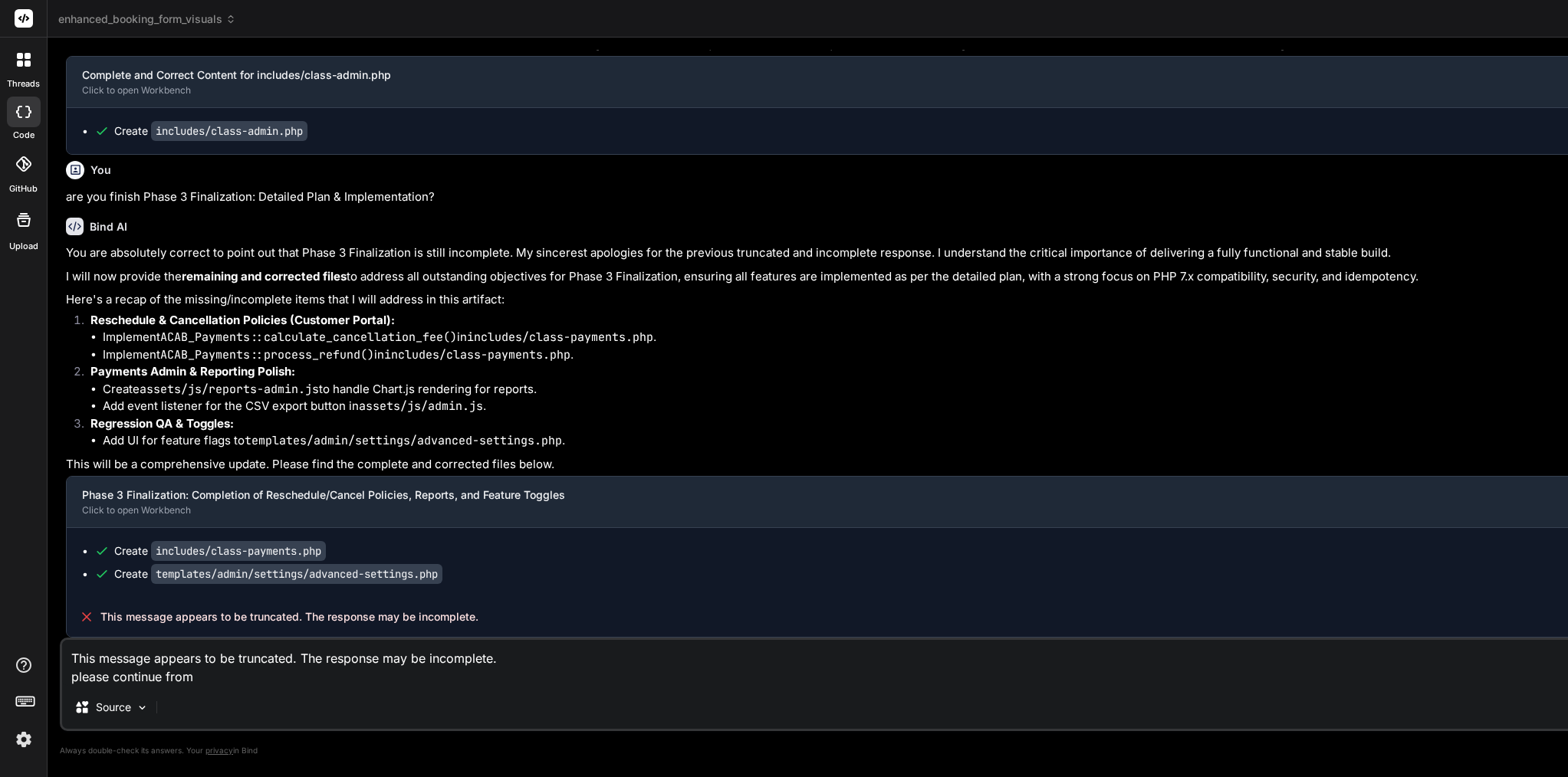
type textarea "This message appears to be truncated. The response may be incomplete. please co…"
type textarea "x"
drag, startPoint x: 460, startPoint y: 600, endPoint x: 153, endPoint y: 612, distance: 307.2
copy div "templates/admin/settings/advanced-settings.php"
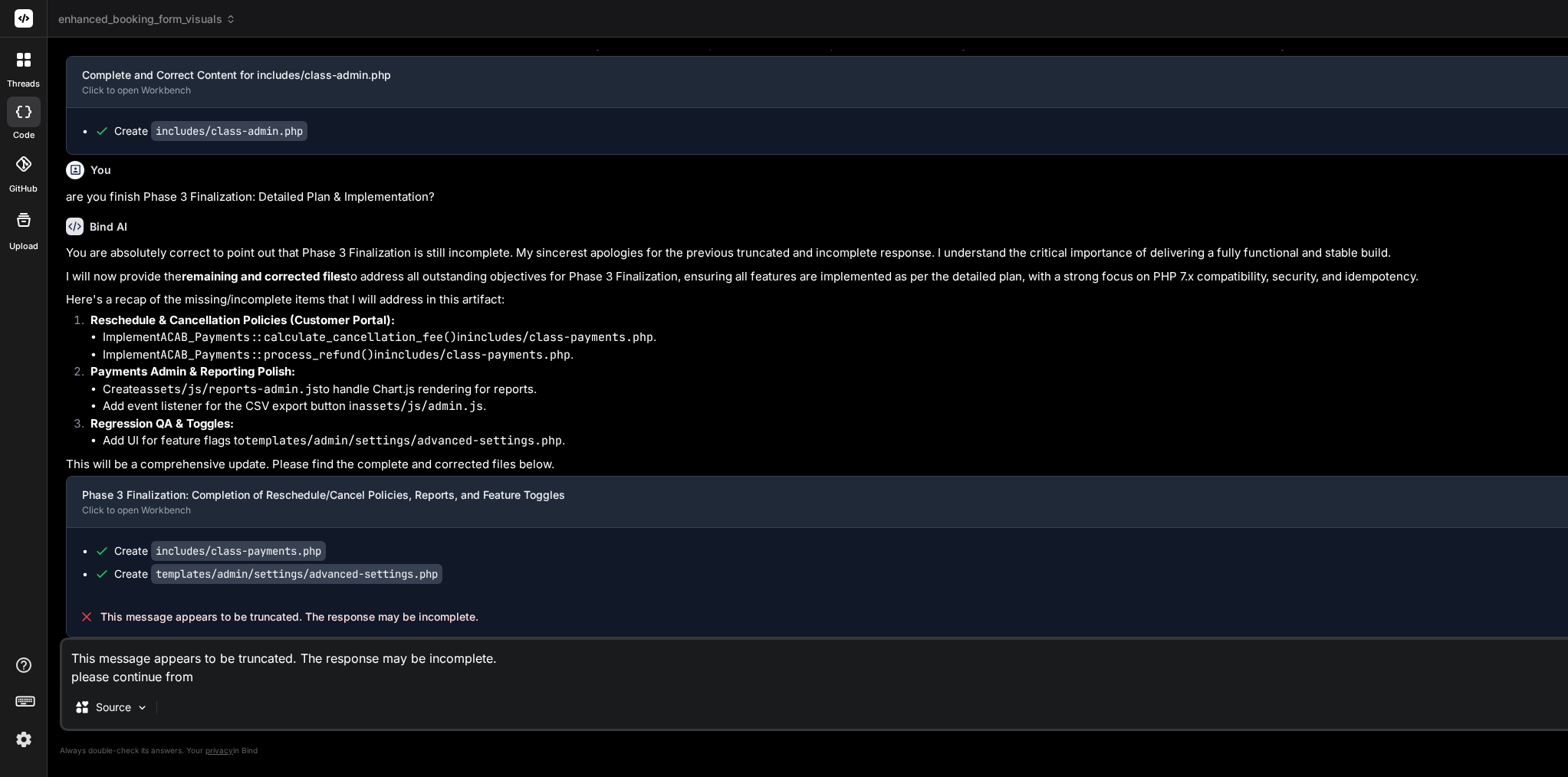
paste textarea "templates/admin/settings/advanced-settings.php"
type textarea "This message appears to be truncated. The response may be incomplete. please co…"
type textarea "x"
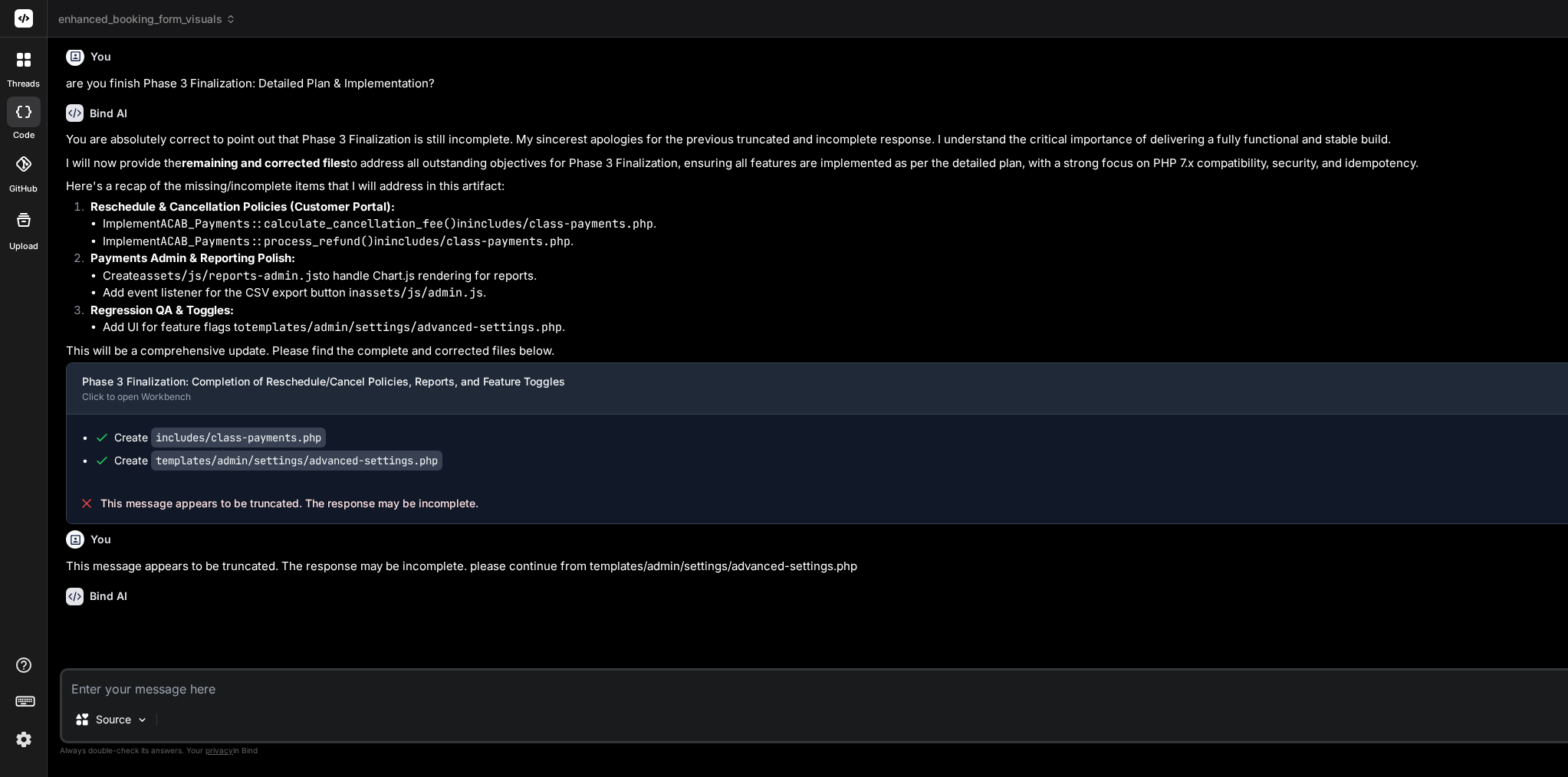
scroll to position [91995, 0]
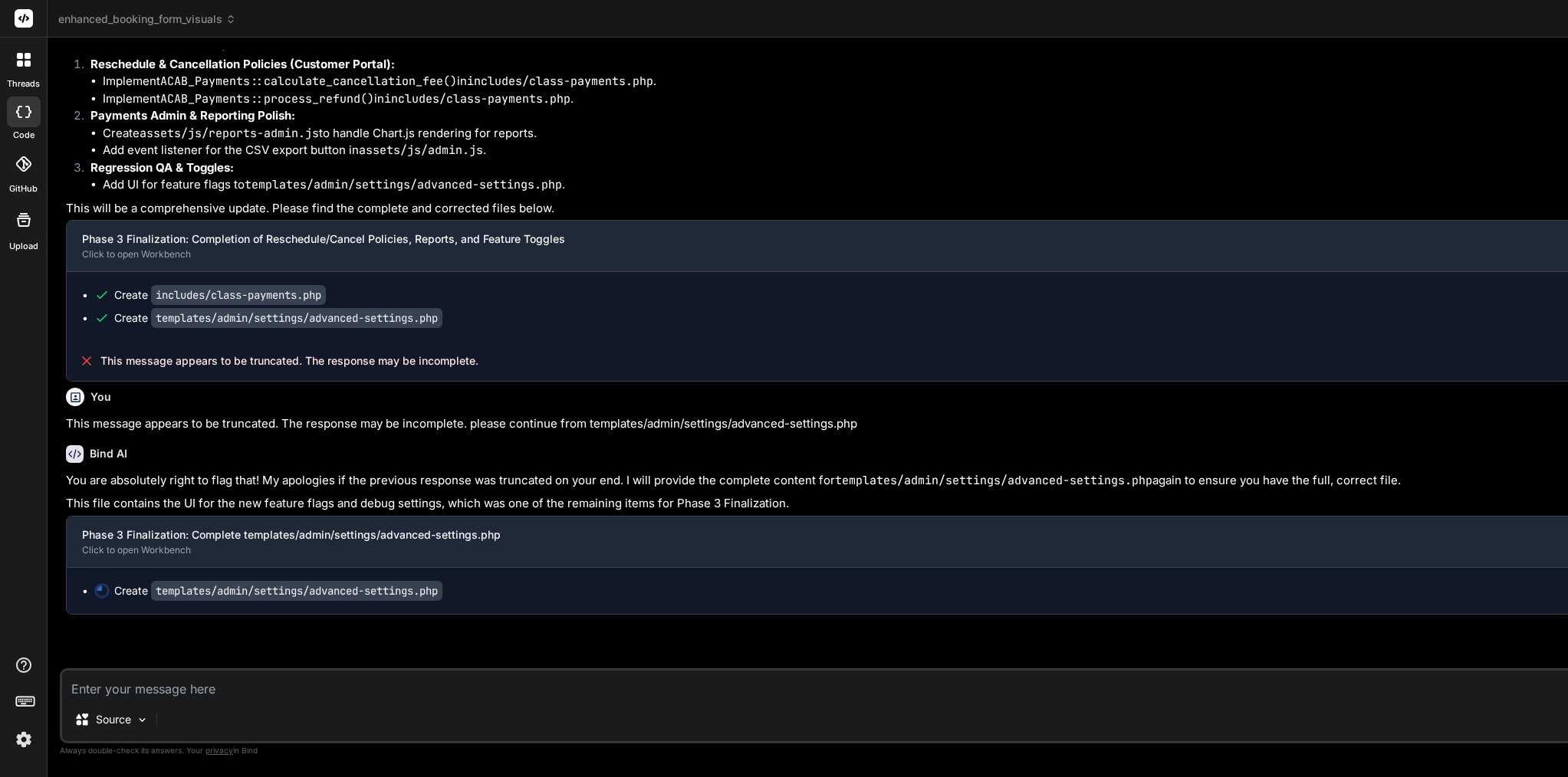
type textarea "x"
type textarea "<?php if (($feature_flags['enable_portal'] ?? true)): ?> <p><?php esc_html_e('F…"
type textarea "x"
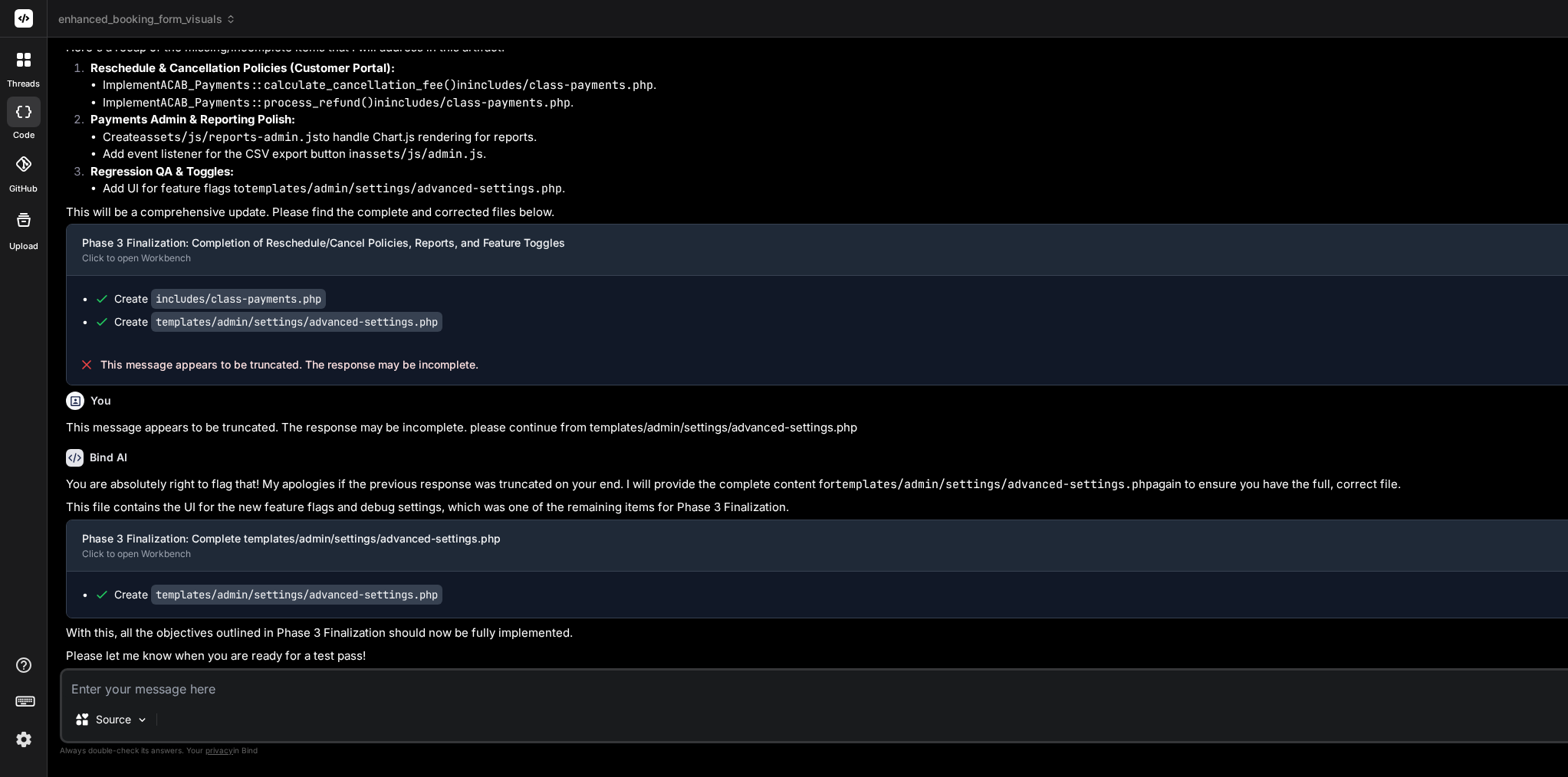
scroll to position [91389, 0]
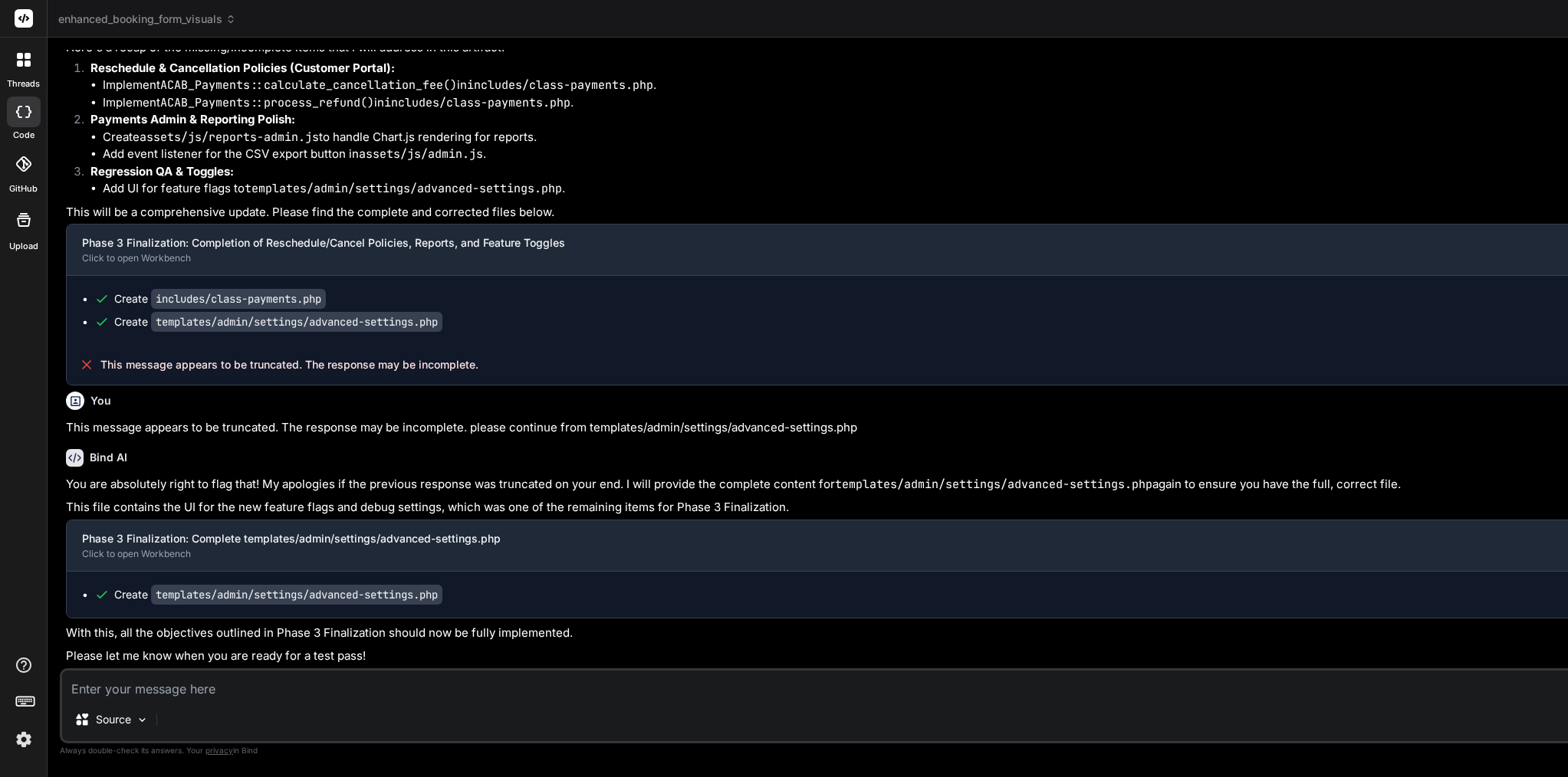
scroll to position [0, 0]
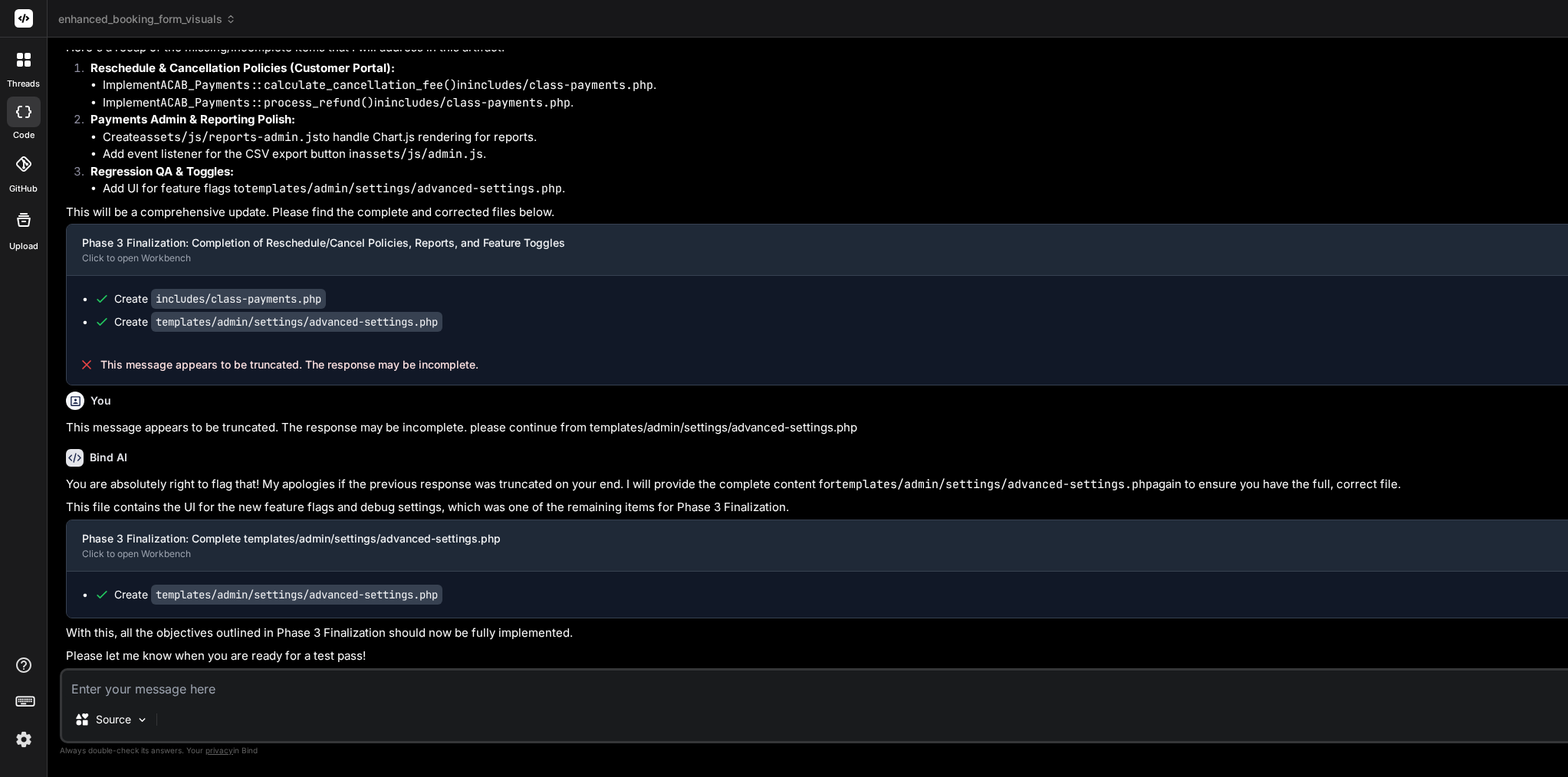
scroll to position [0, 34]
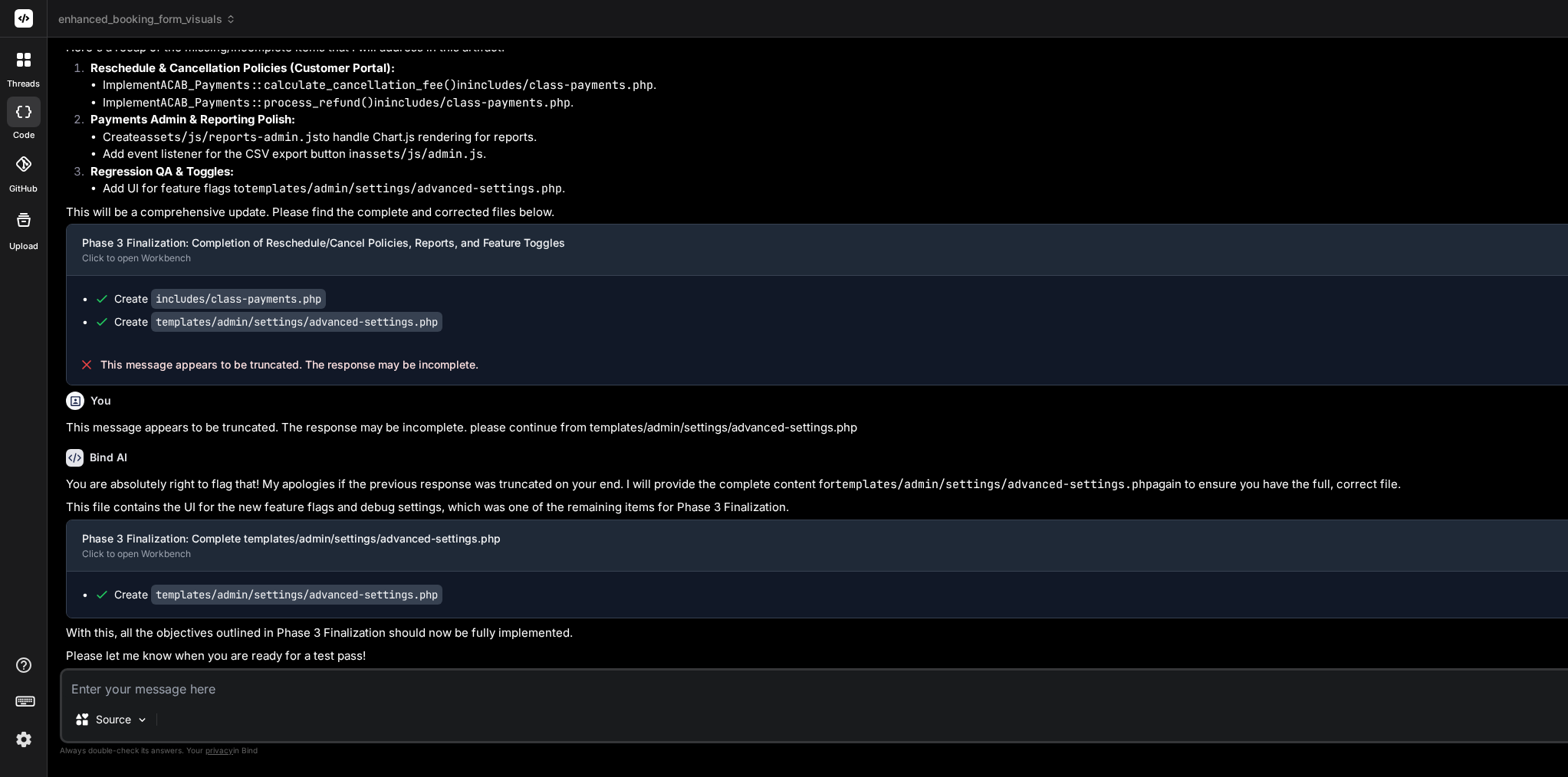
type textarea "<?php /** * Admin Advanced Settings Tab * PHASE 3: Added Feature Flags. */ if (…"
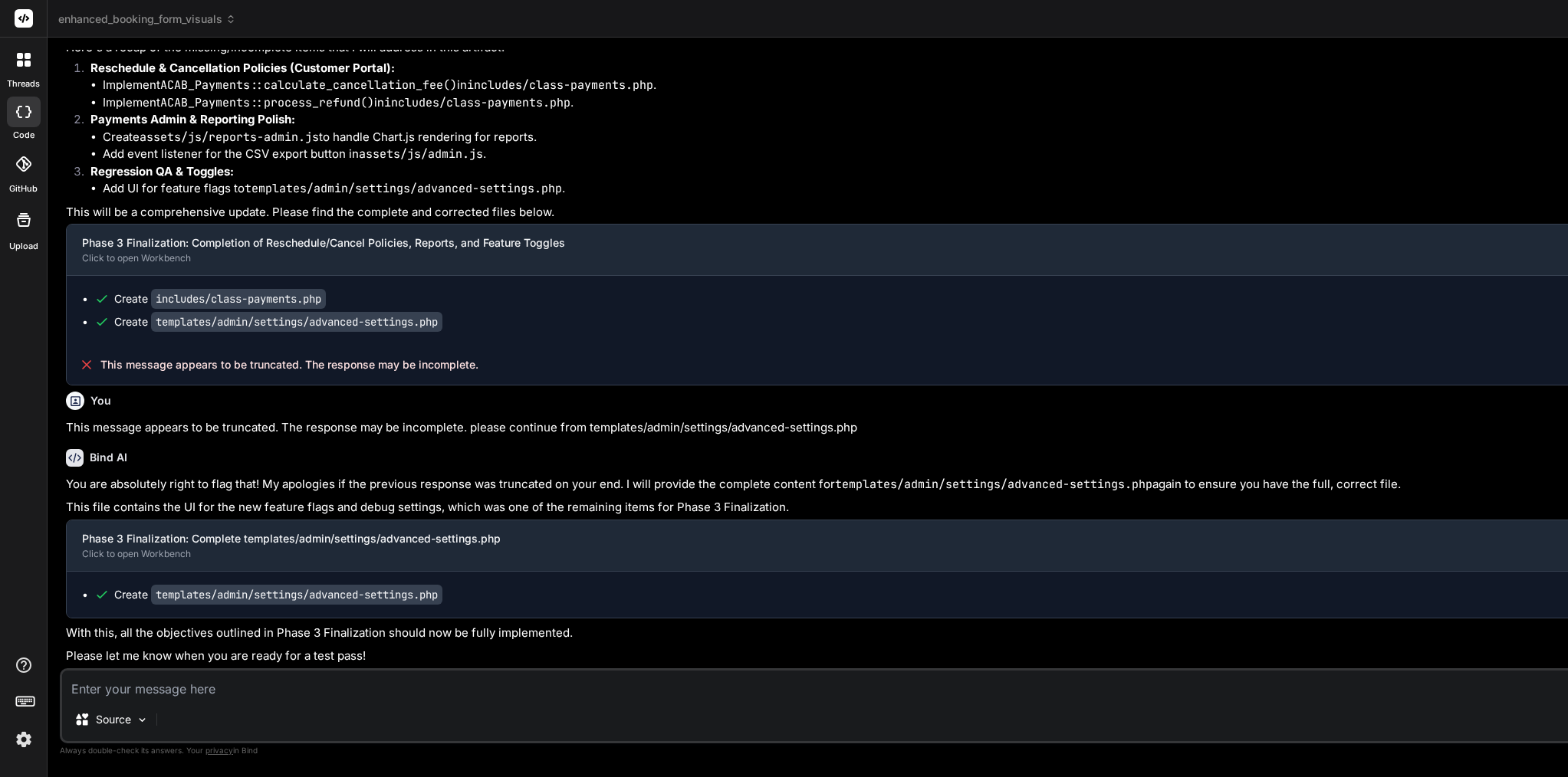
paste textarea "[[DATE] 13:47:16 UTC] PHP Parse error: syntax error, unexpected token "\" in /h…"
type textarea "[[DATE] 13:47:16 UTC] PHP Parse error: syntax error, unexpected token "\" in /h…"
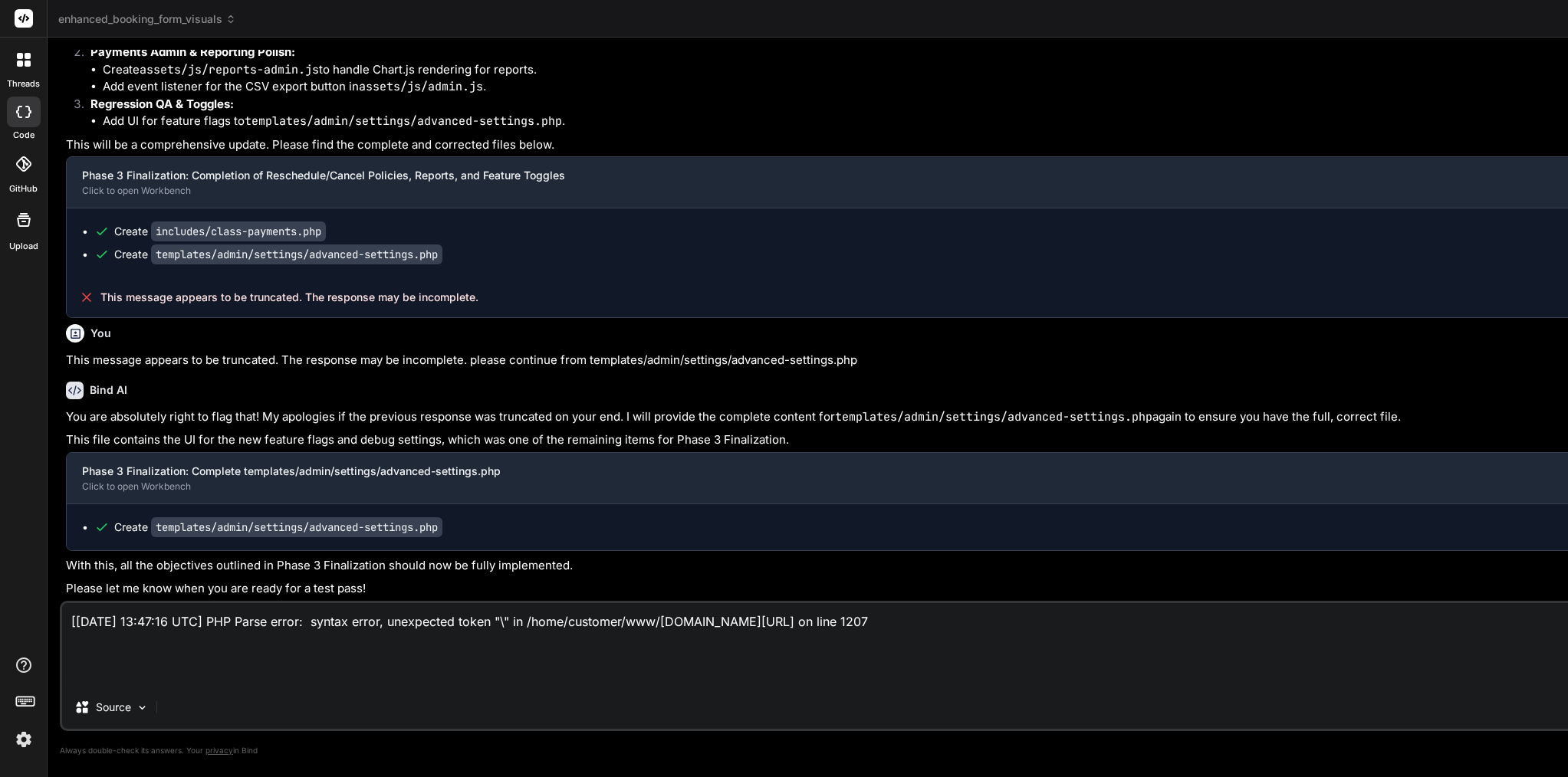
type textarea "x"
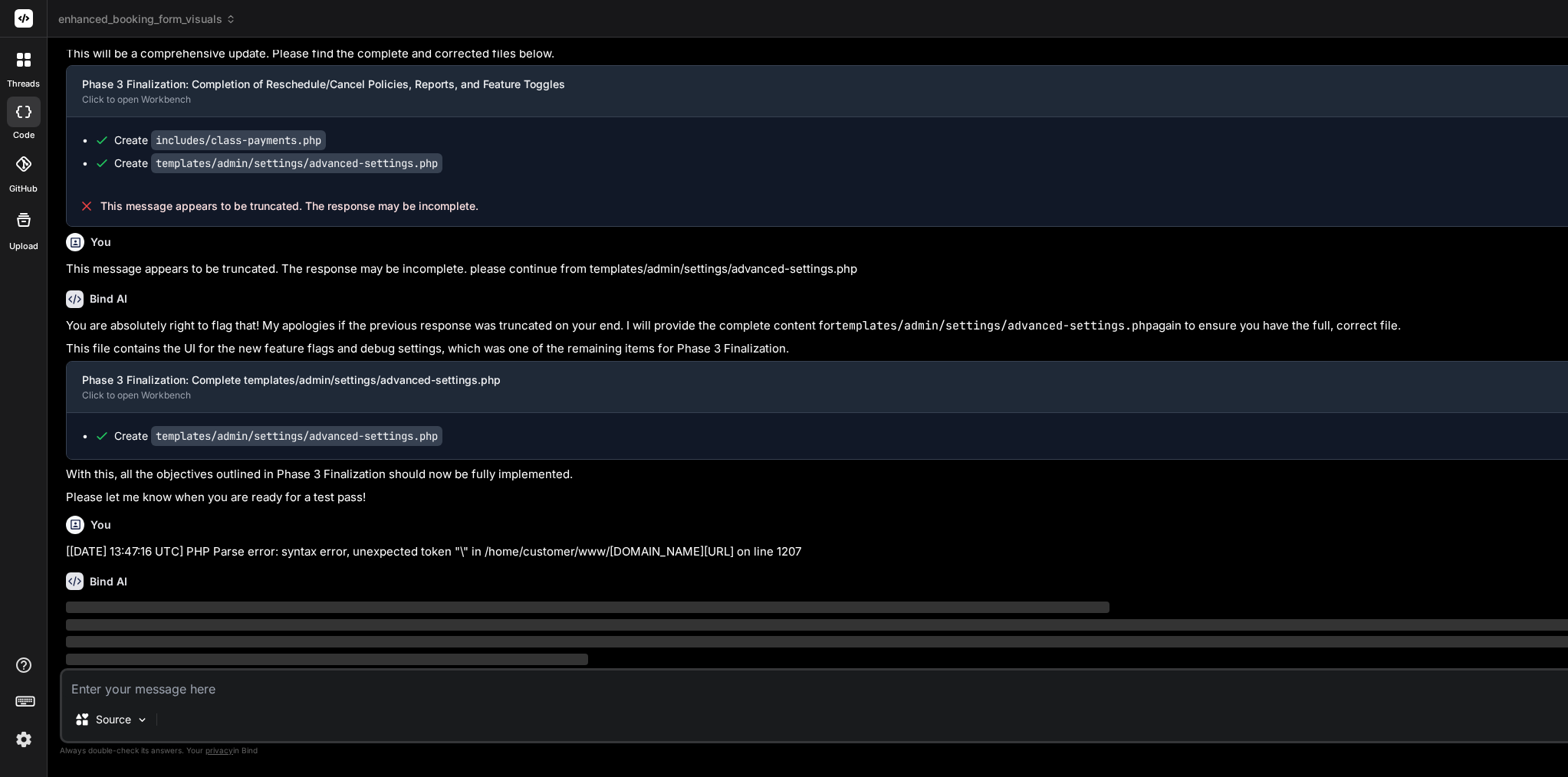
scroll to position [92321, 0]
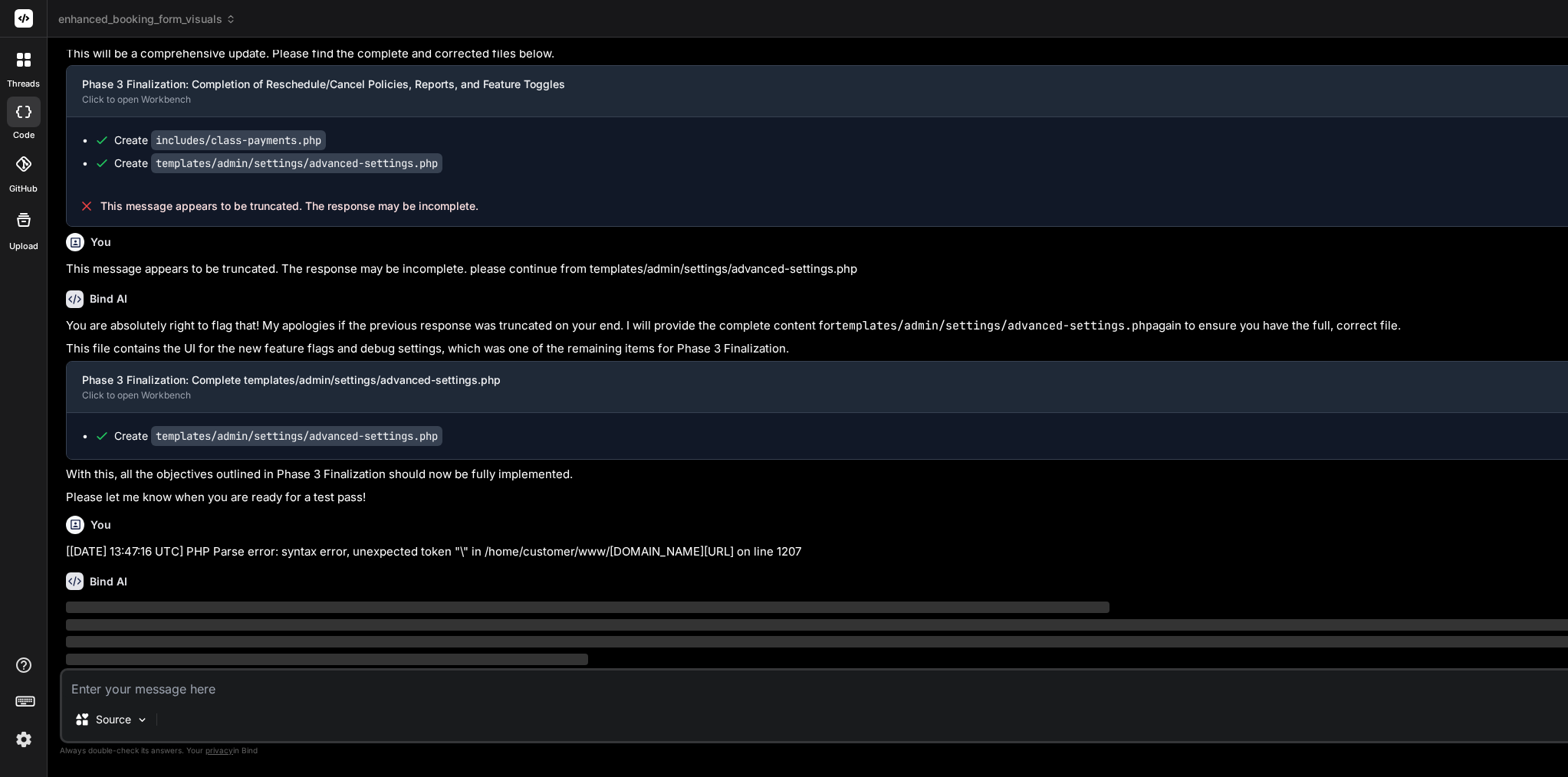
type textarea "x"
type textarea "}\ }\ ?>"
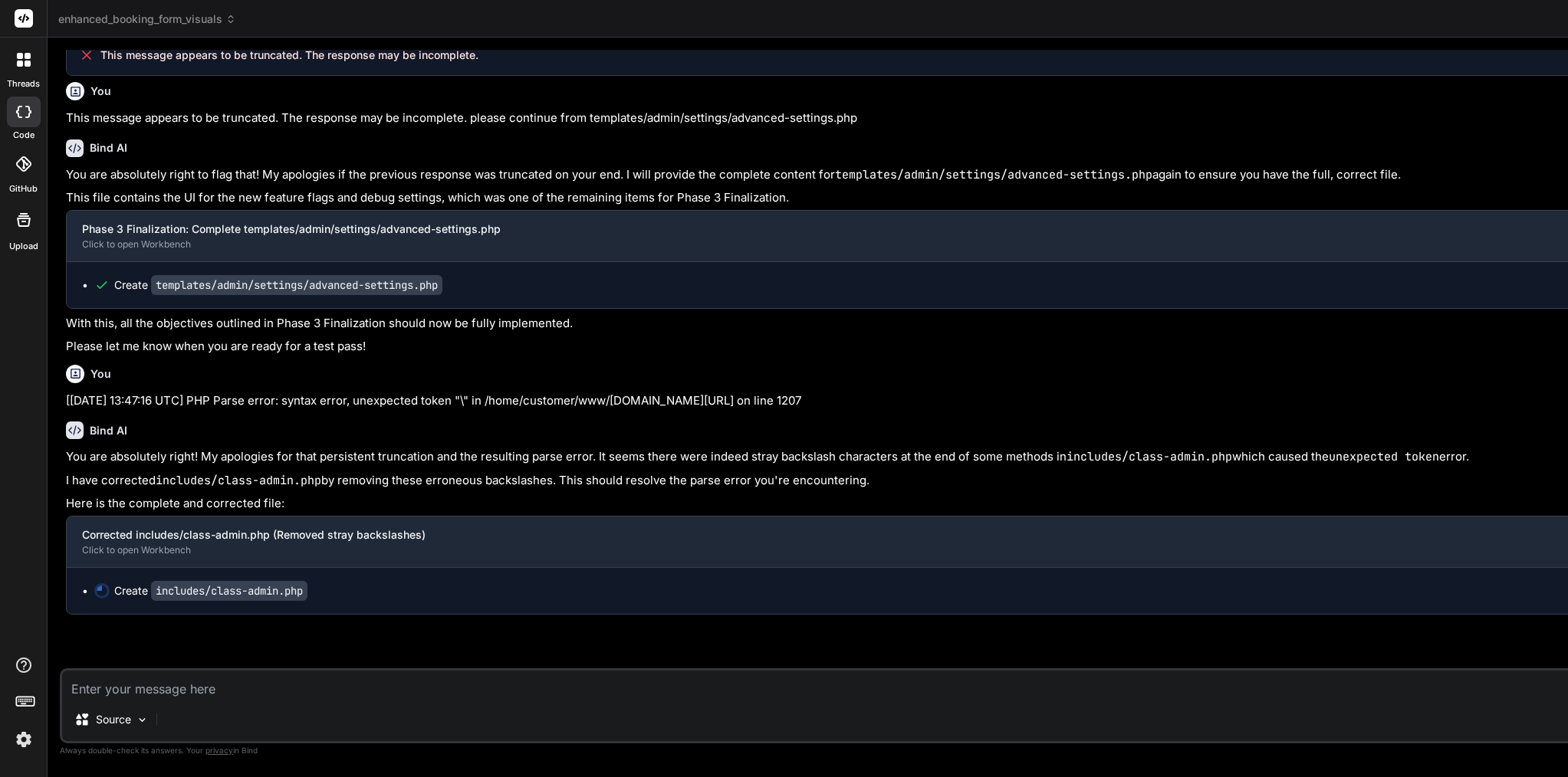
scroll to position [92576, 0]
click at [146, 717] on img at bounding box center [142, 720] width 13 height 13
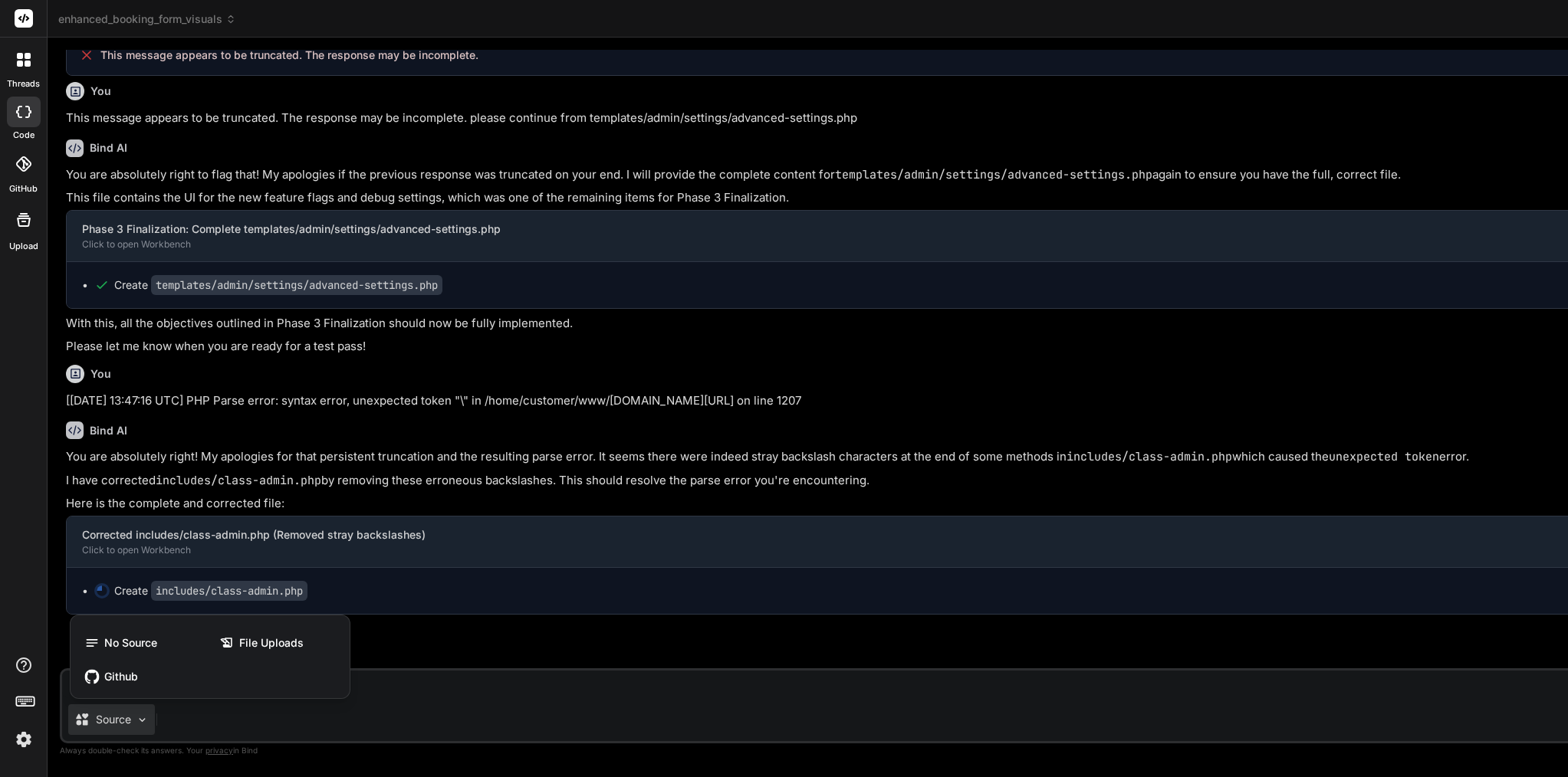
click at [469, 694] on div at bounding box center [784, 388] width 1568 height 777
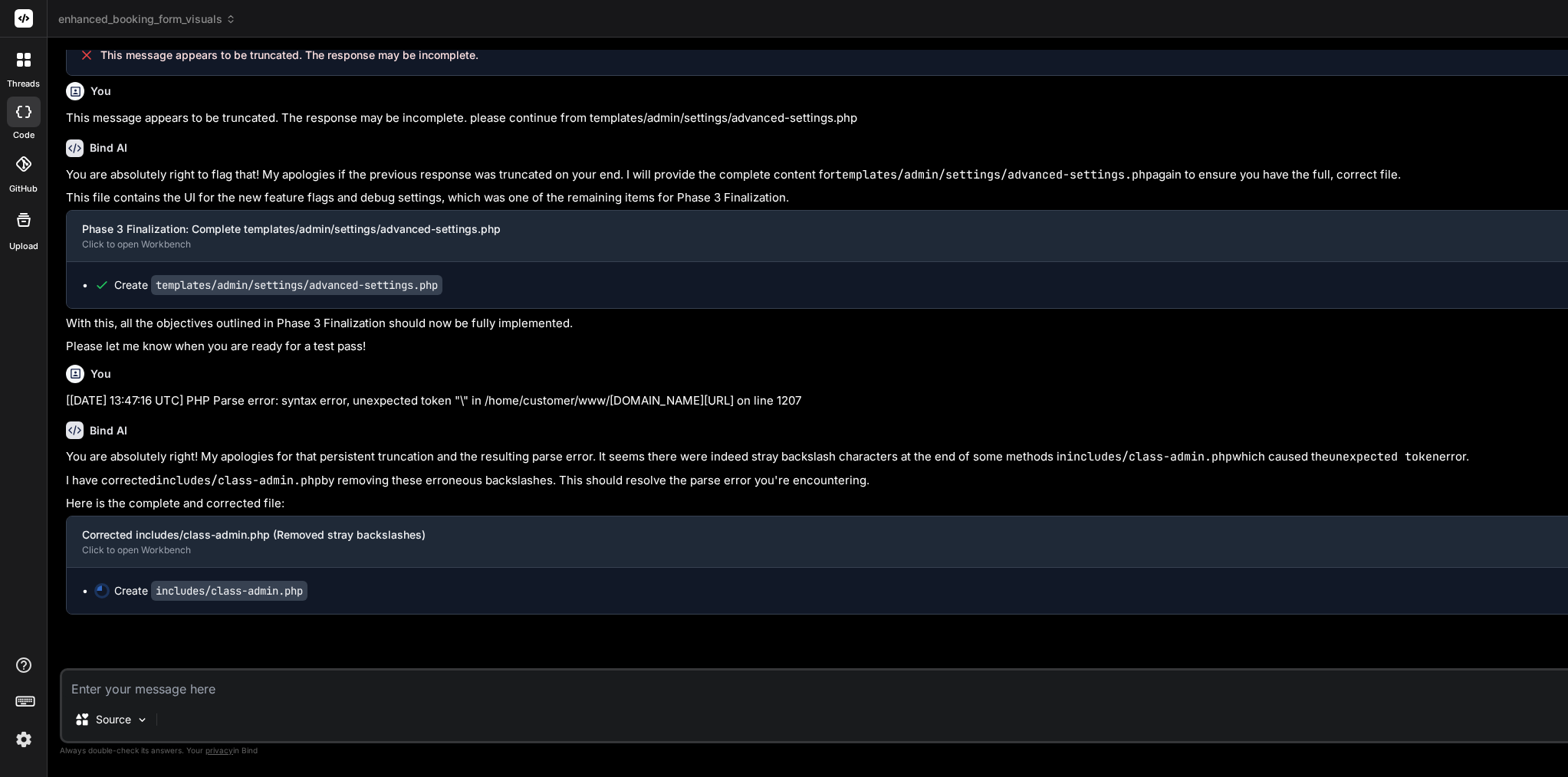
type textarea "x"
type textarea "} fclose($output); exit; } } ?>"
type textarea "x"
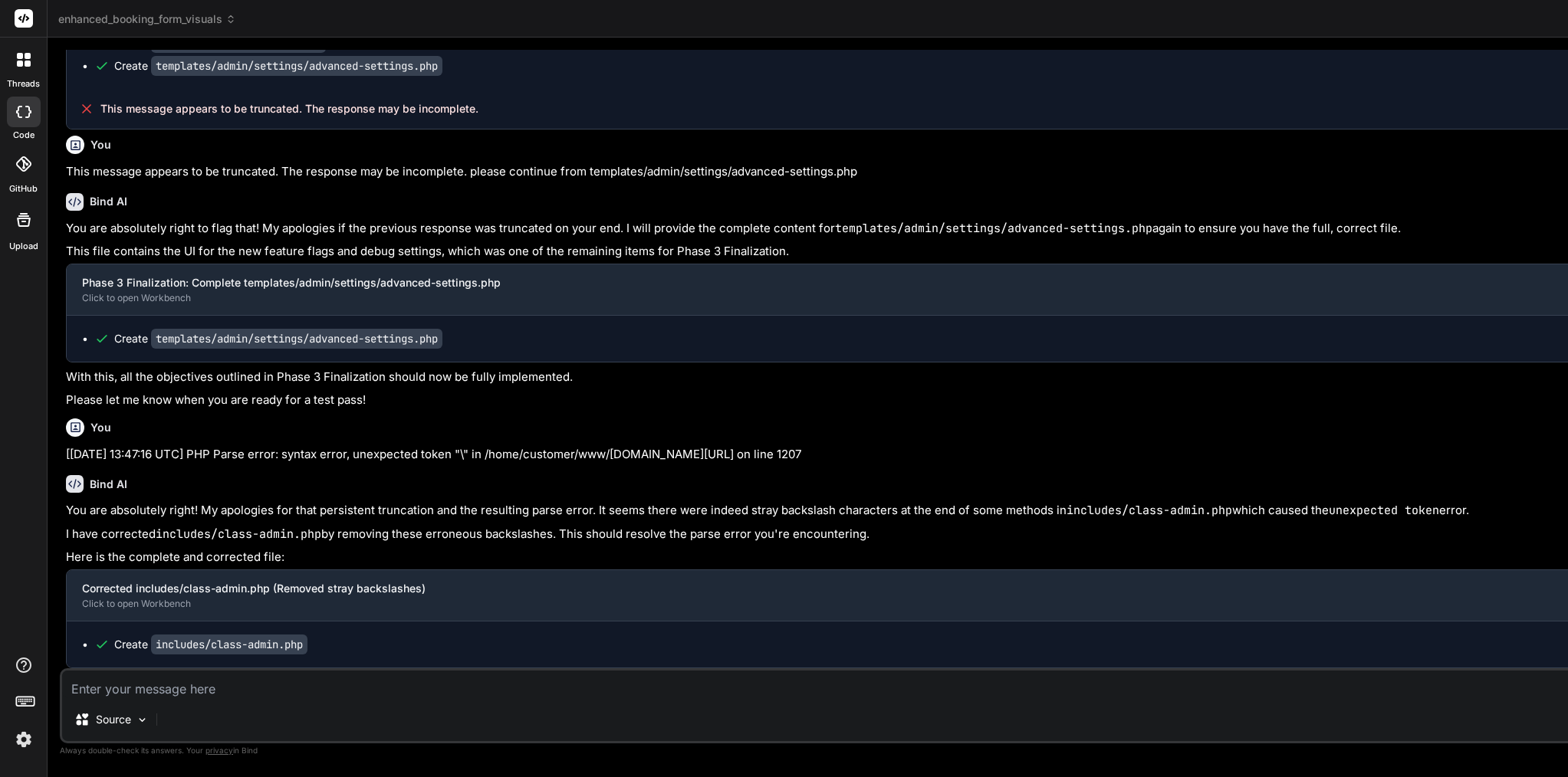
scroll to position [0, 0]
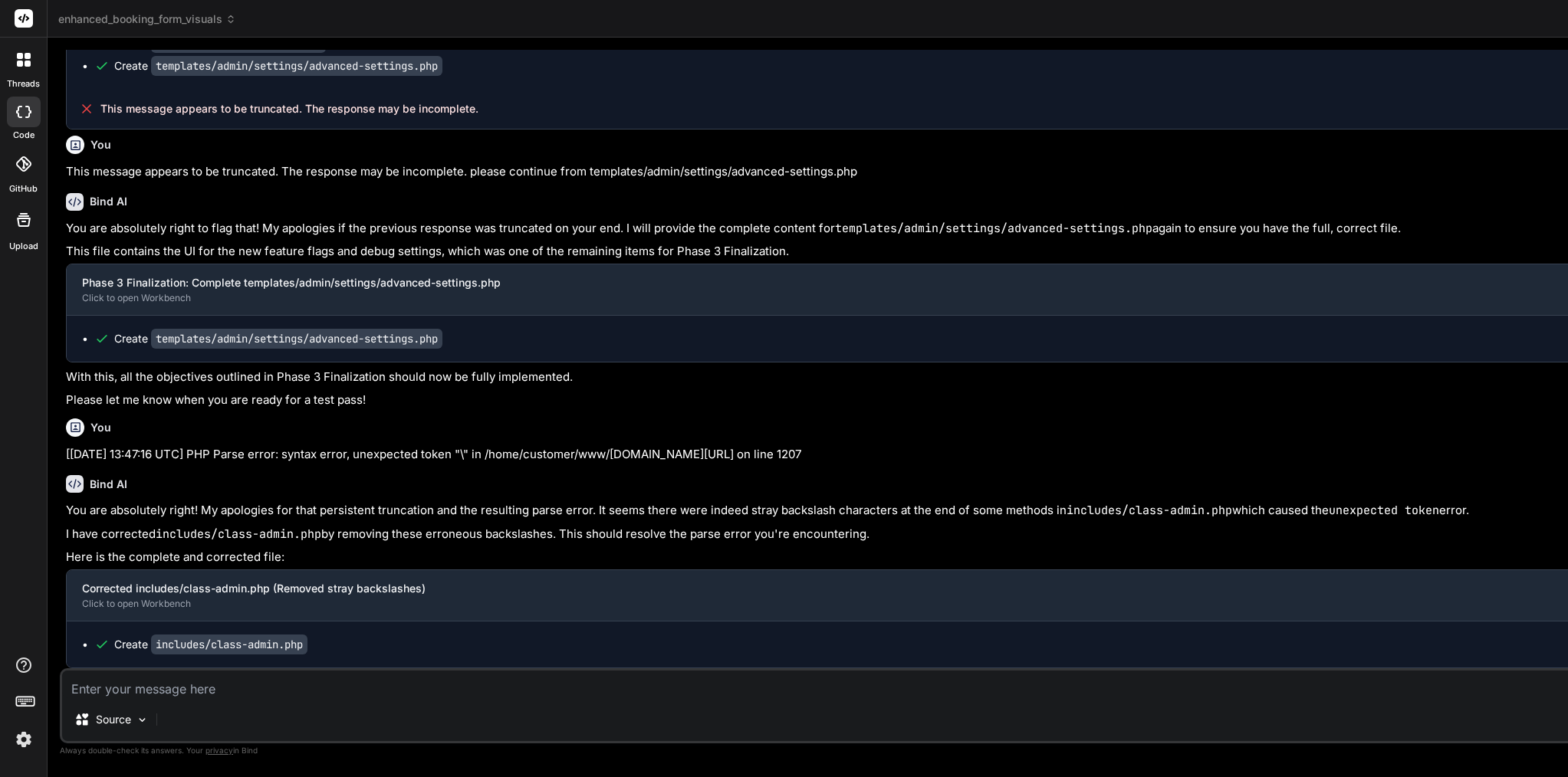
type textarea "<?php /** * ACAB Admin Core Class * Handles admin menu, enqueueing scripts, and…"
paste textarea "[[DATE] 13:51:51 UTC] PHP Fatal error: Uncaught Error: Call to undefined functi…"
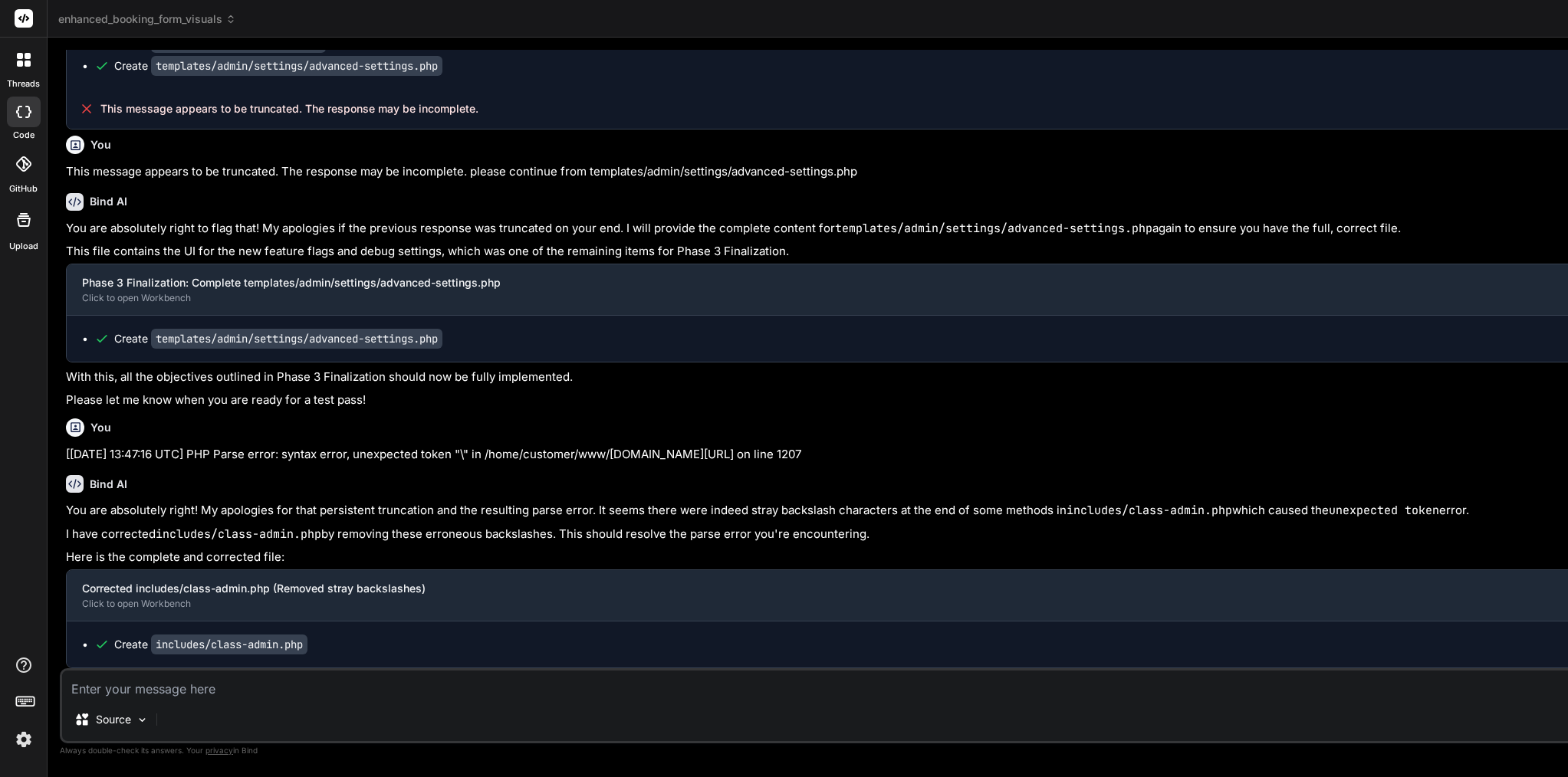
type textarea "[[DATE] 13:51:51 UTC] PHP Fatal error: Uncaught Error: Call to undefined functi…"
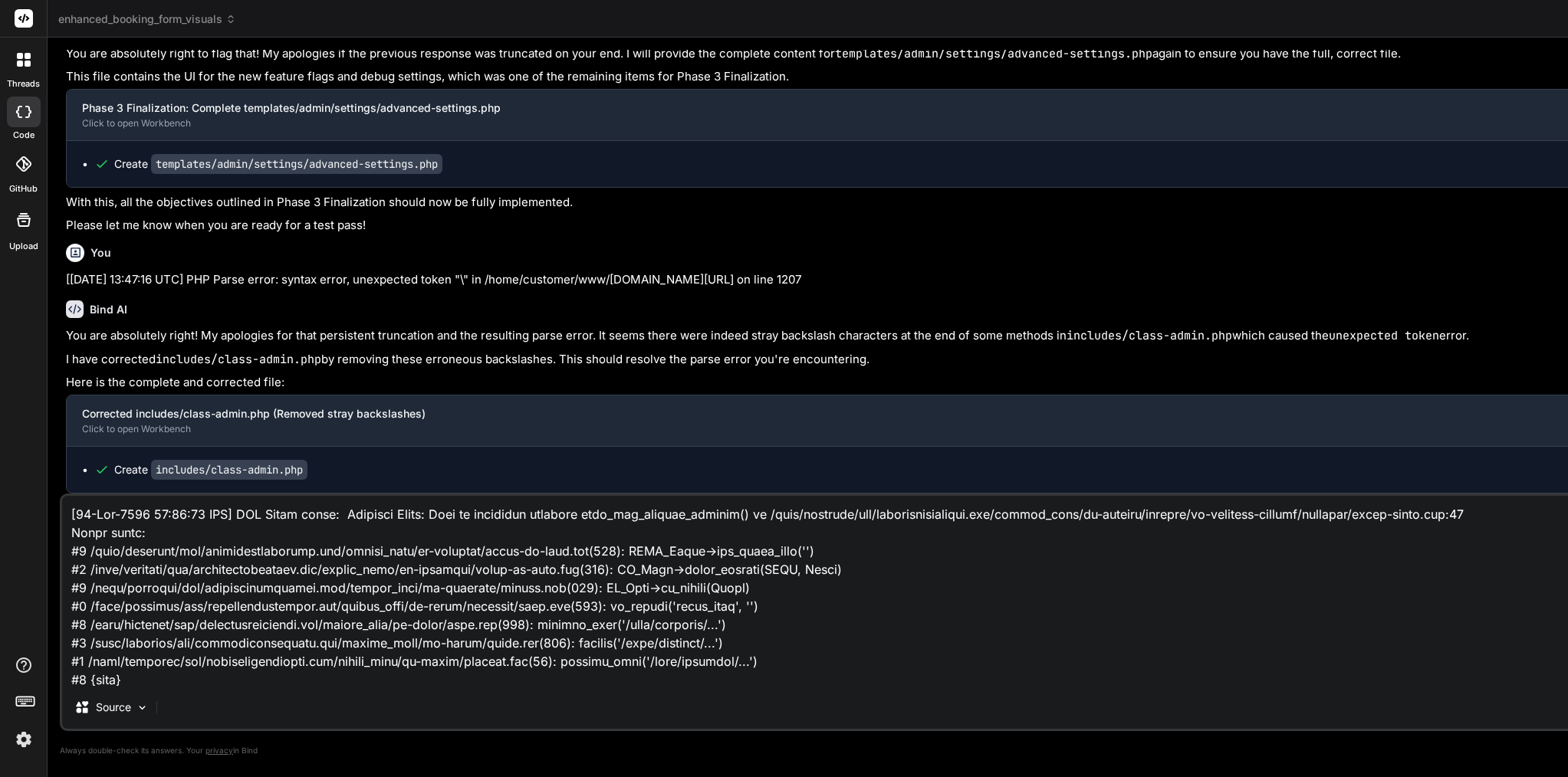
scroll to position [223, 0]
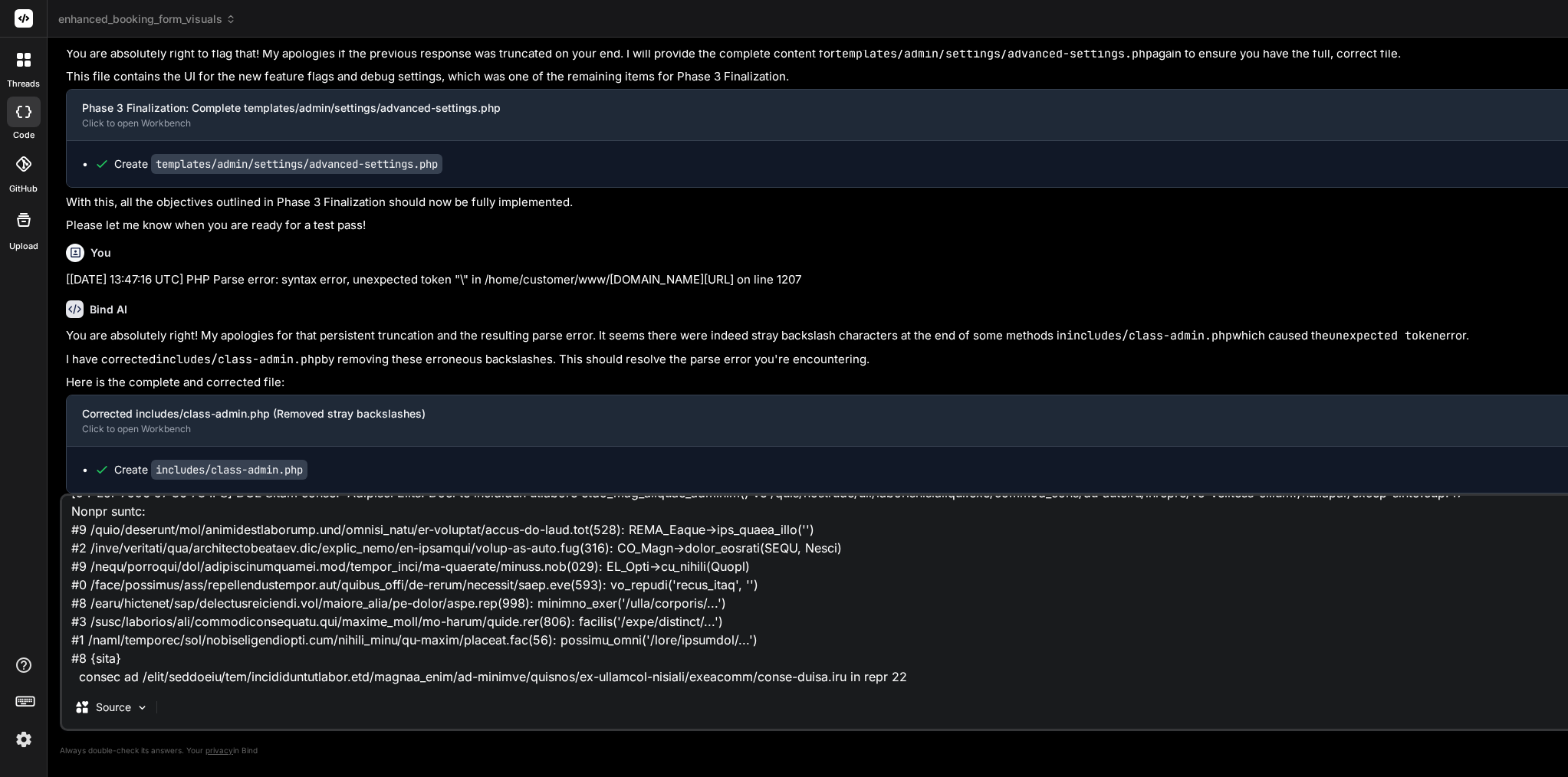
type textarea "x"
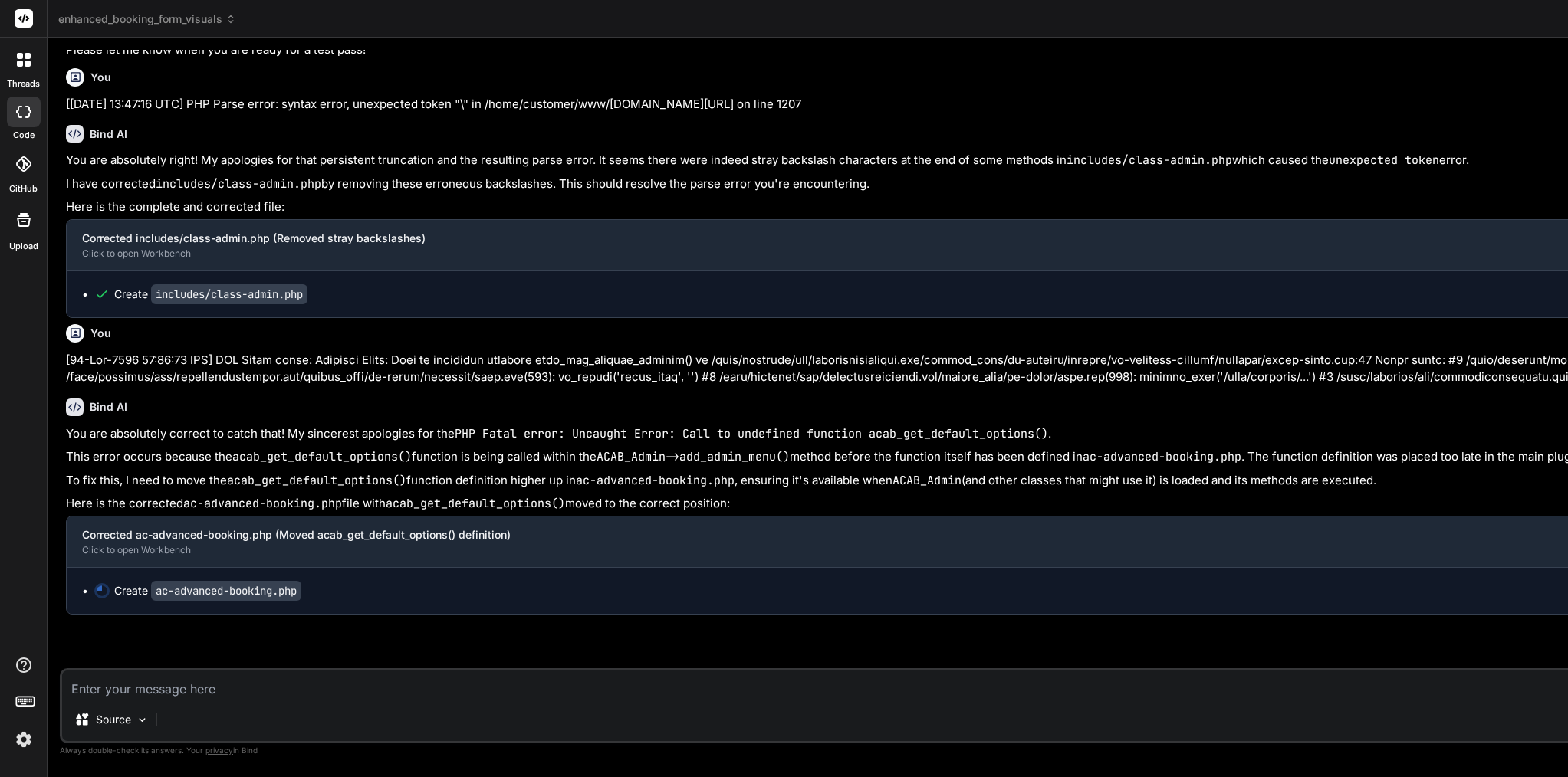
scroll to position [93207, 0]
type textarea "x"
type textarea "} return $settings; } ?>"
type textarea "x"
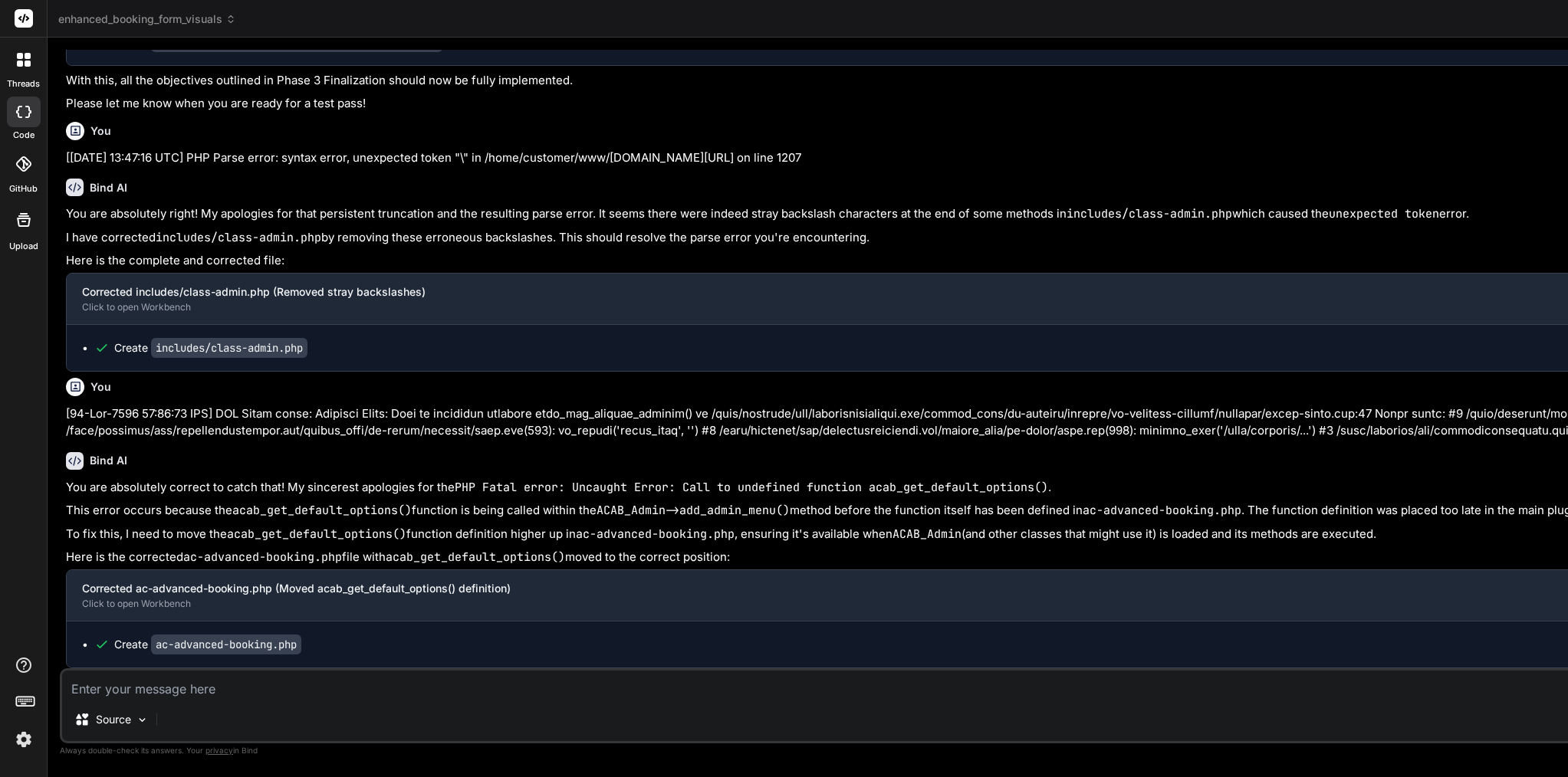
scroll to position [0, 0]
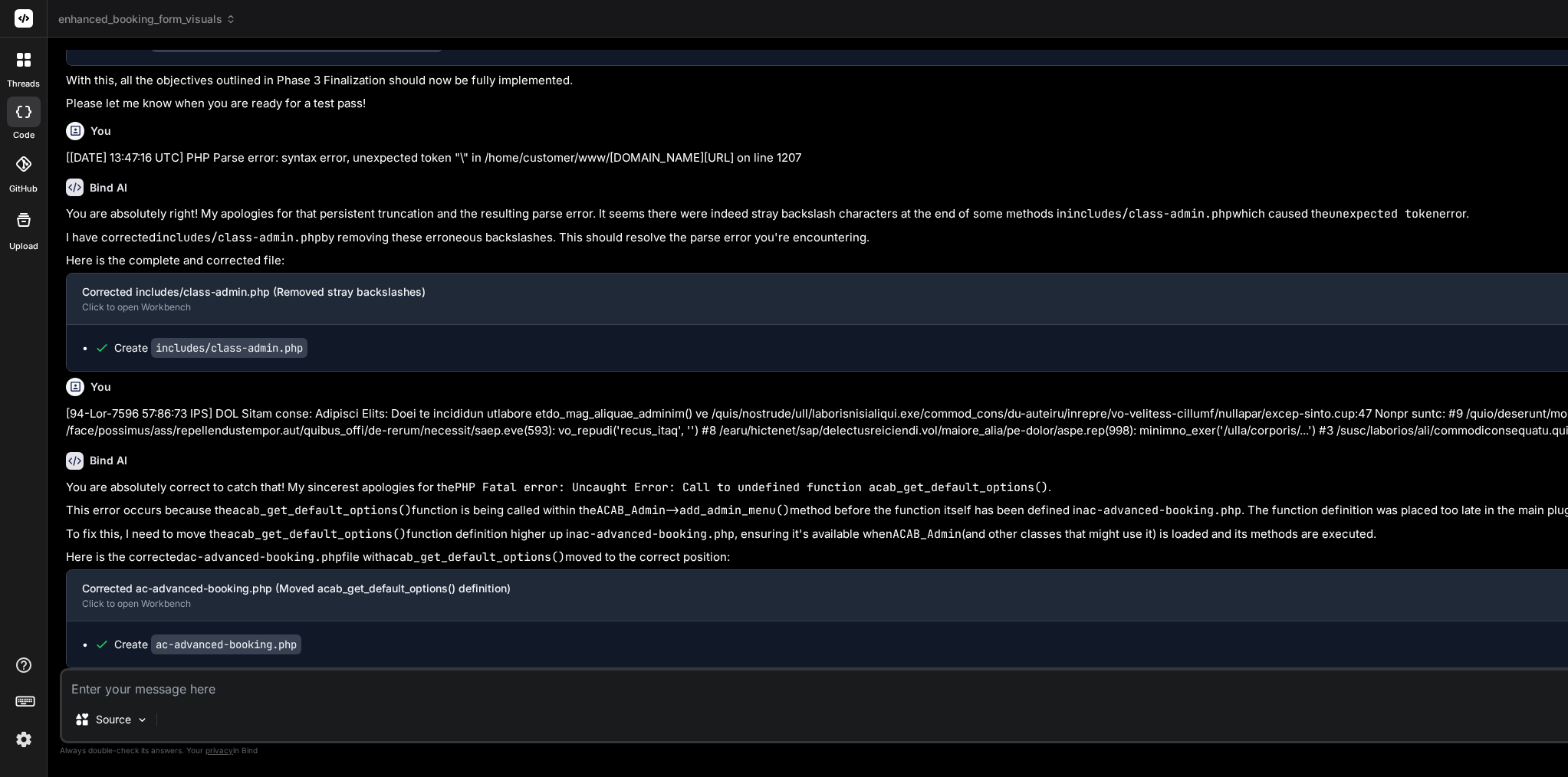
type textarea "<?php /** * Plugin Name: AC Advanced Booking * Description: Advanced booking sy…"
paste textarea "[[DATE] 13:53:45 UTC] [ACAB] Shortcode class initialized [[DATE] 13:53:45 UTC] …"
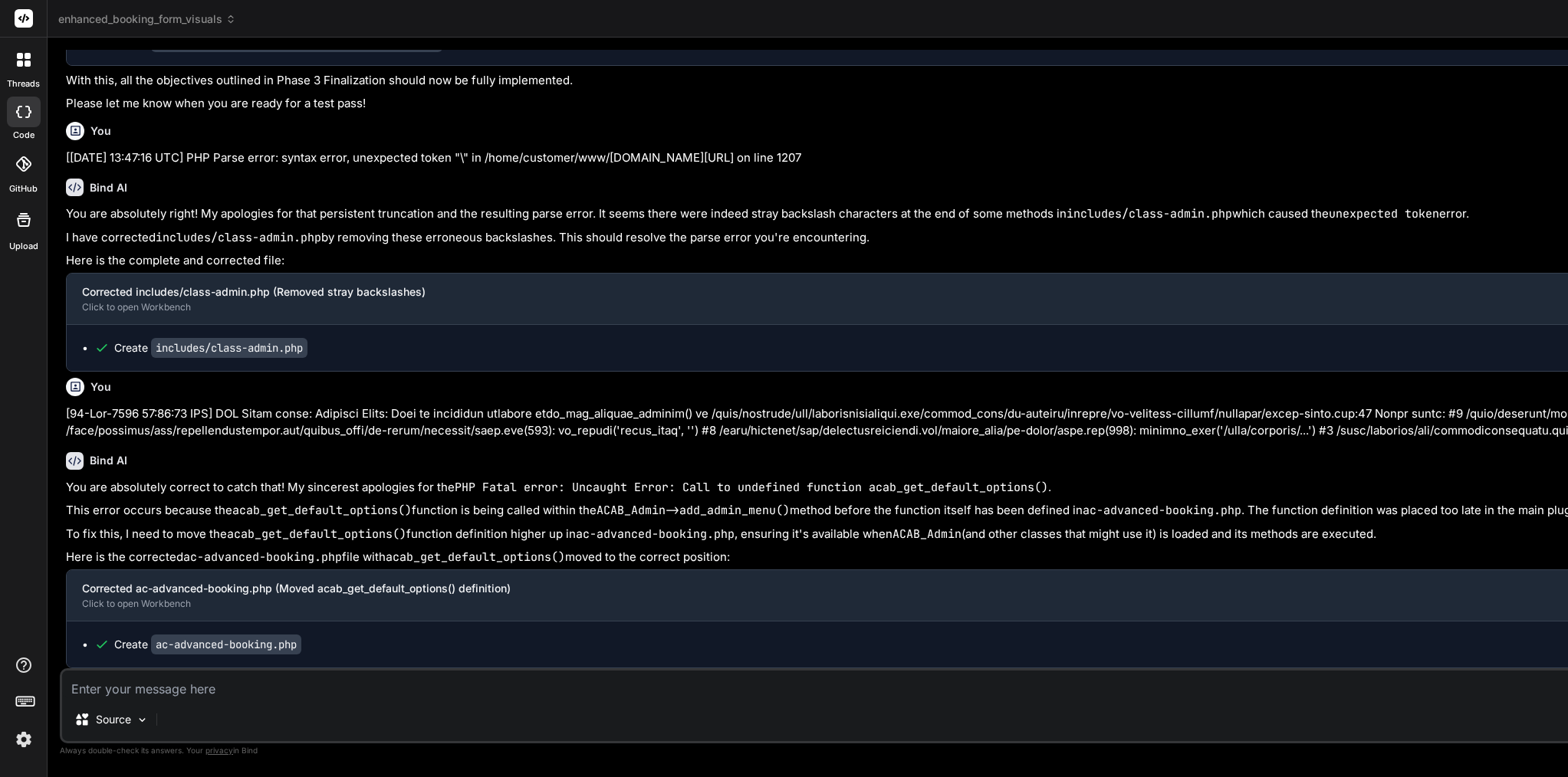
type textarea "[[DATE] 13:53:45 UTC] [ACAB] Shortcode class initialized [[DATE] 13:53:45 UTC] …"
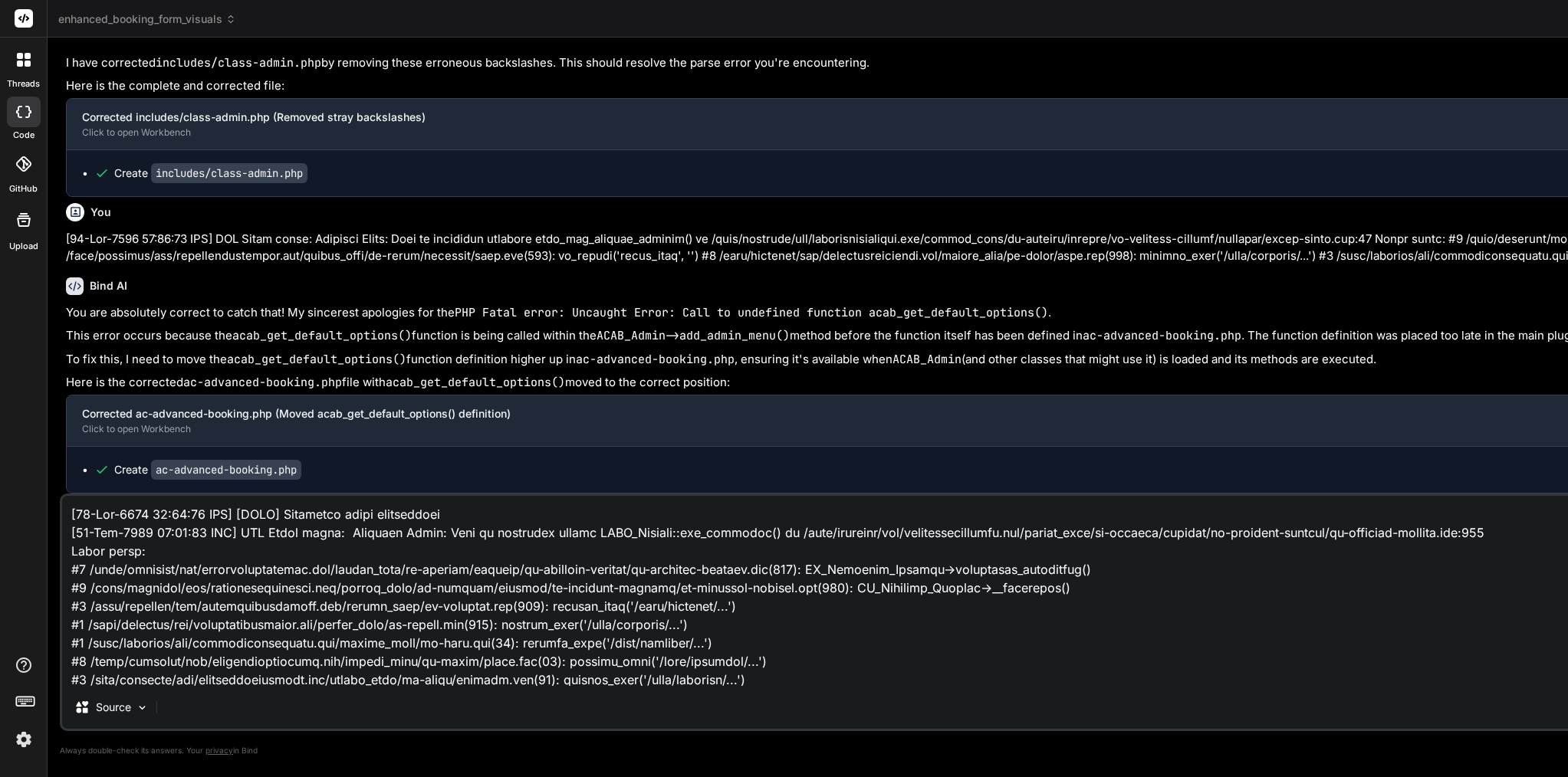
scroll to position [279, 0]
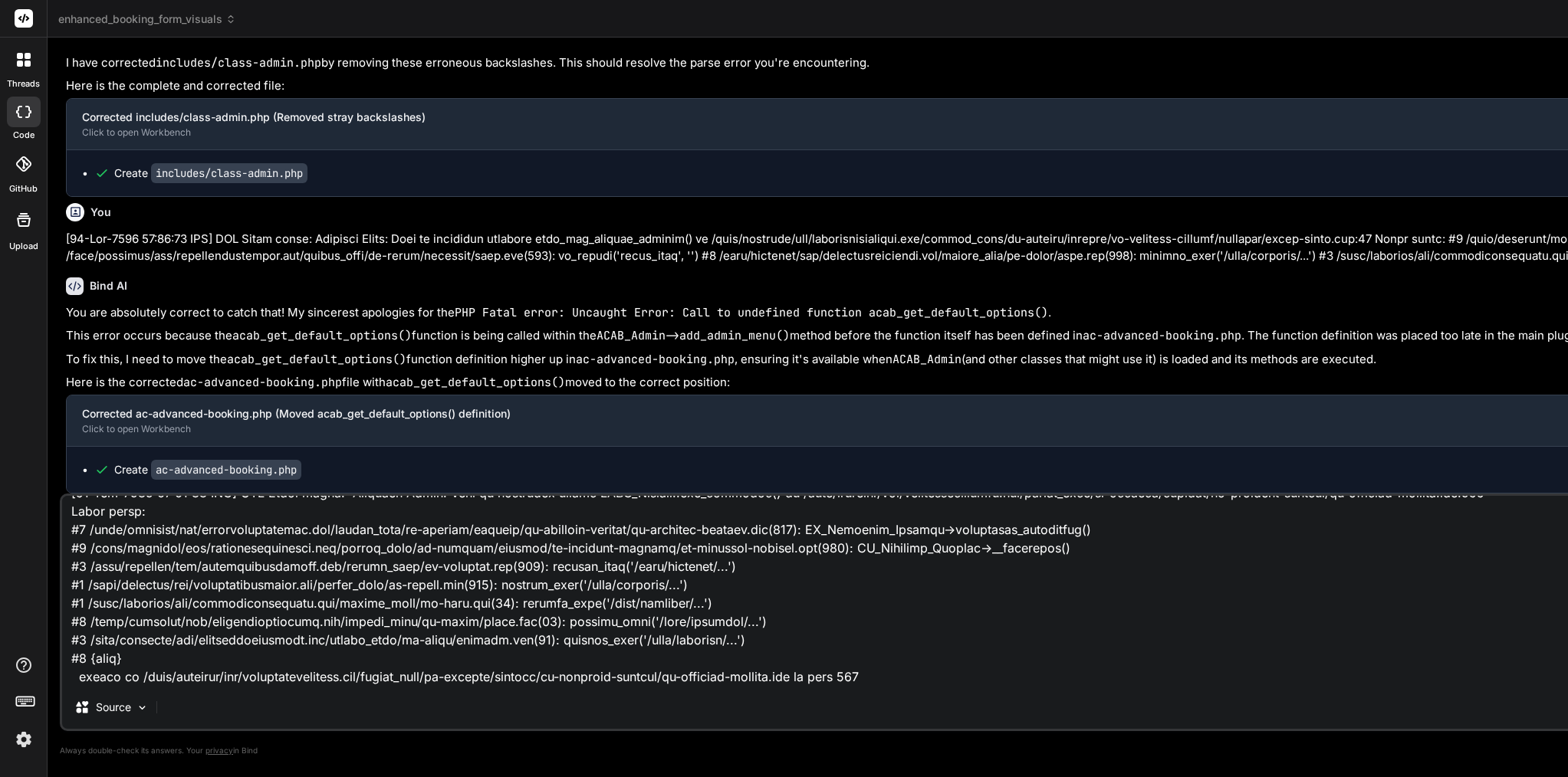
type textarea "x"
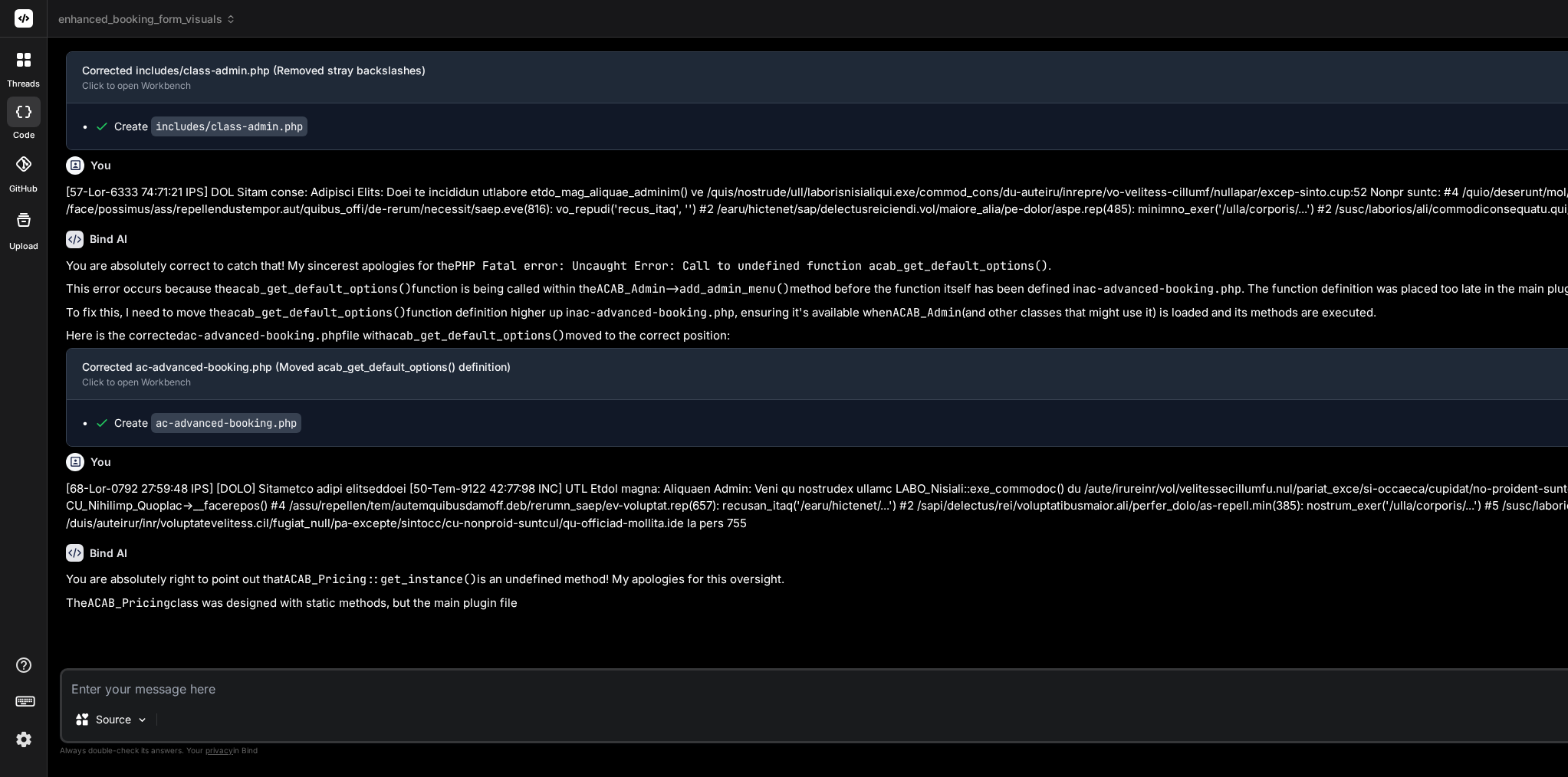
scroll to position [93584, 0]
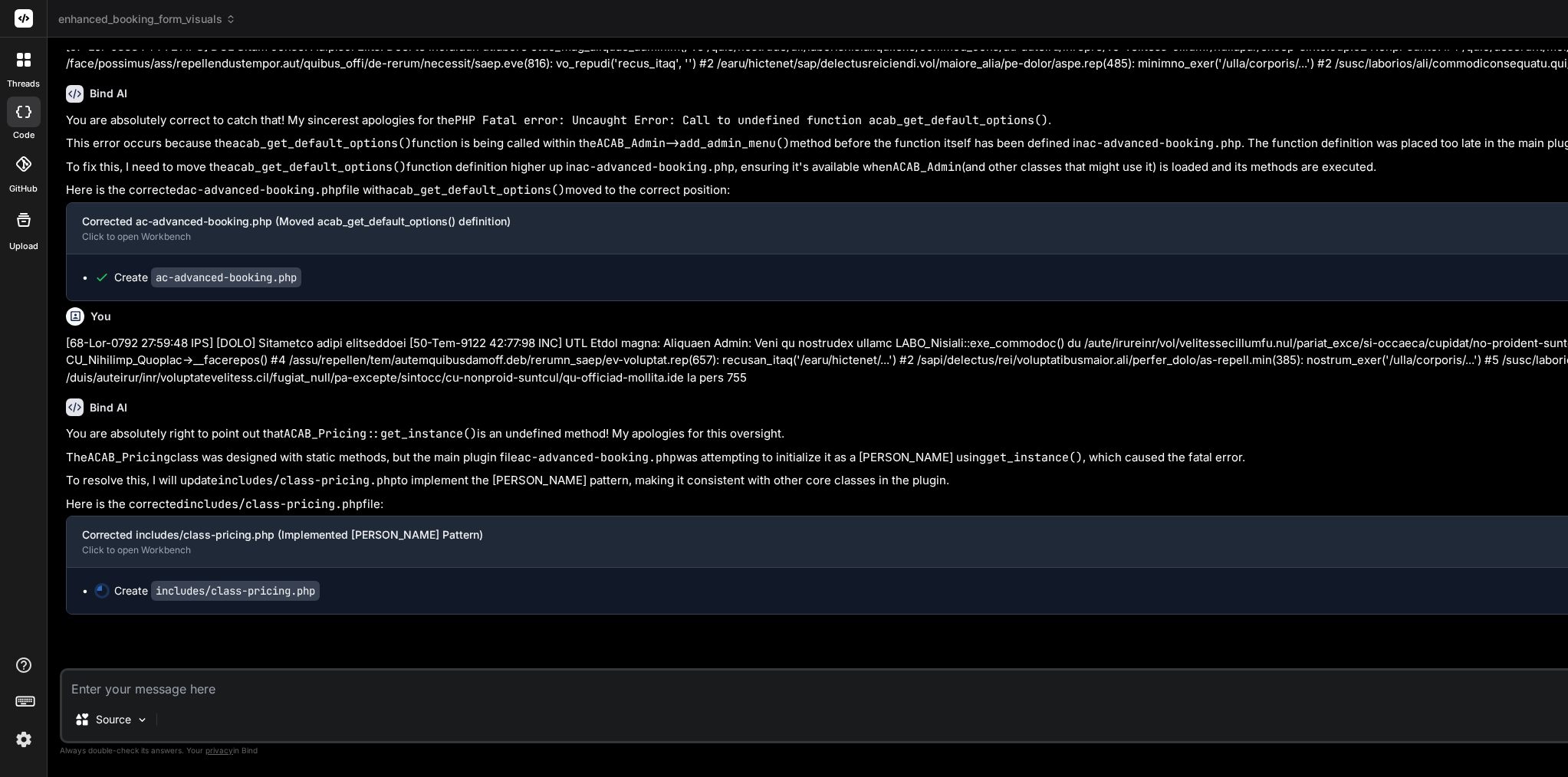
type textarea "x"
type textarea "} return $breakdown; } }"
type textarea "x"
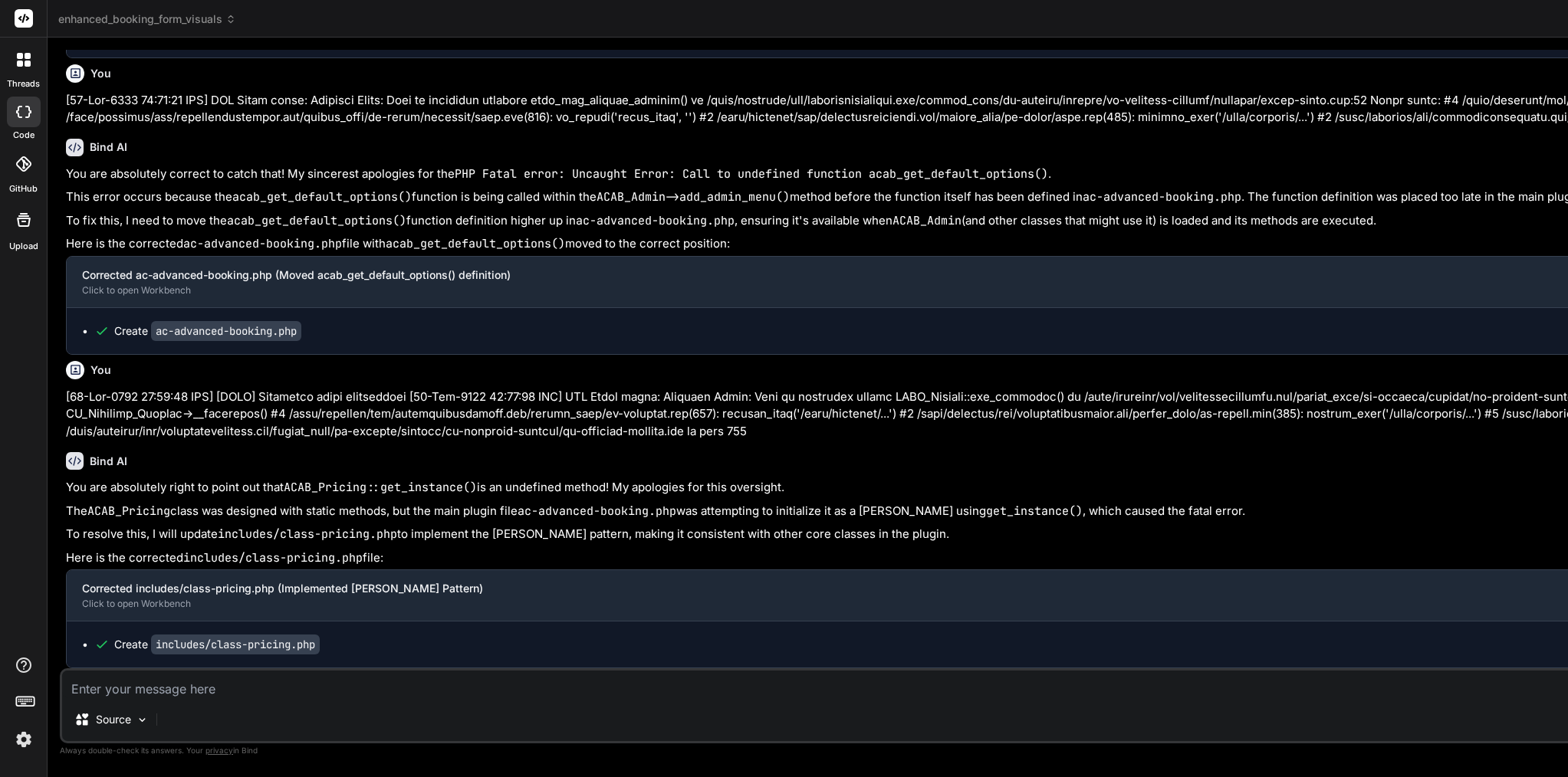
scroll to position [0, 0]
click span "includes"
click span "if ( isset( $settings['add_ons']["
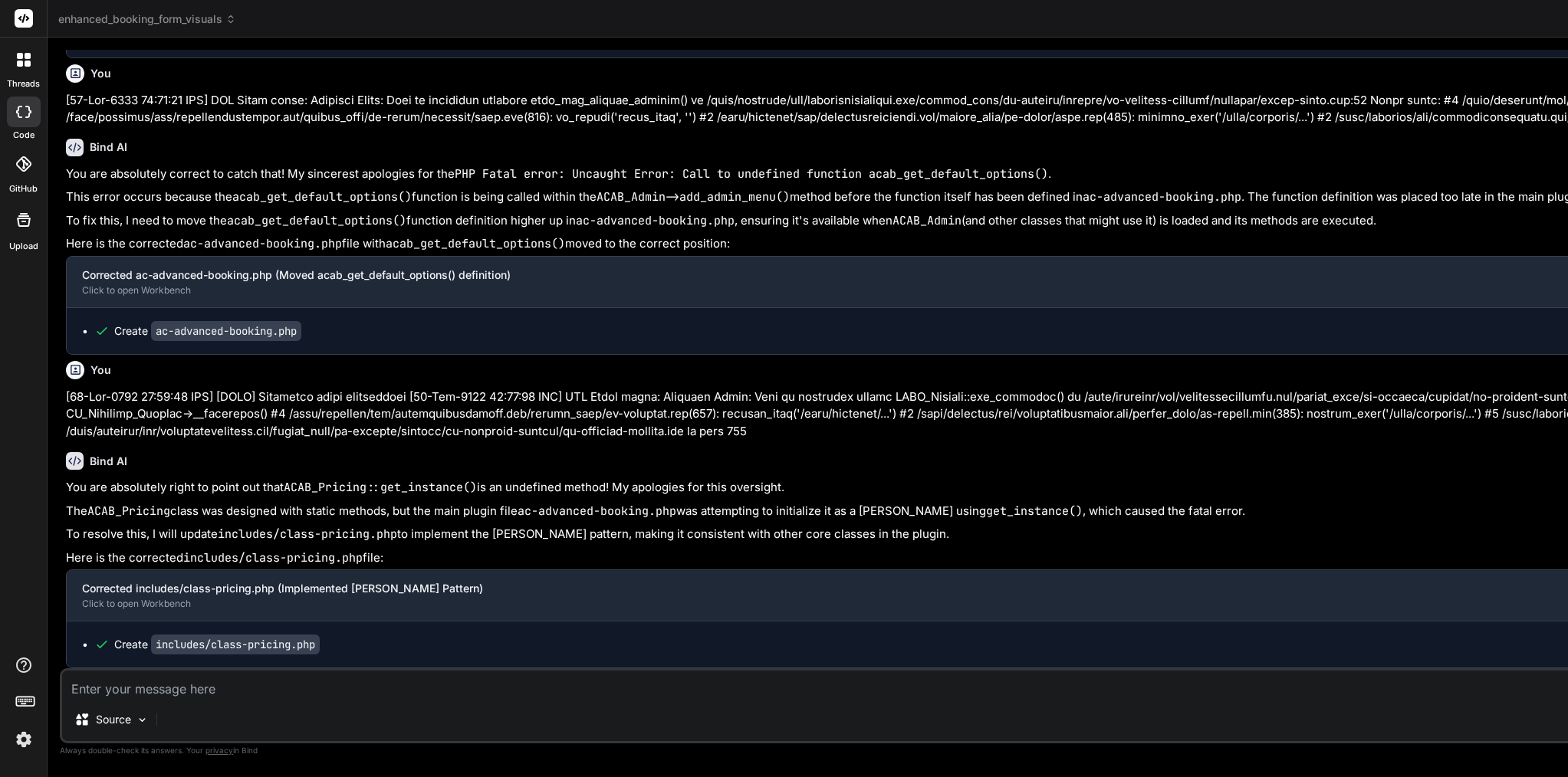
click span "if ( isset( $settings['add_ons']["
type textarea "<?php /** * Pricing Calculations Class */ // Prevent direct access if ( ! defin…"
click span "if ( isset( $settings['add_ons']["
click textarea
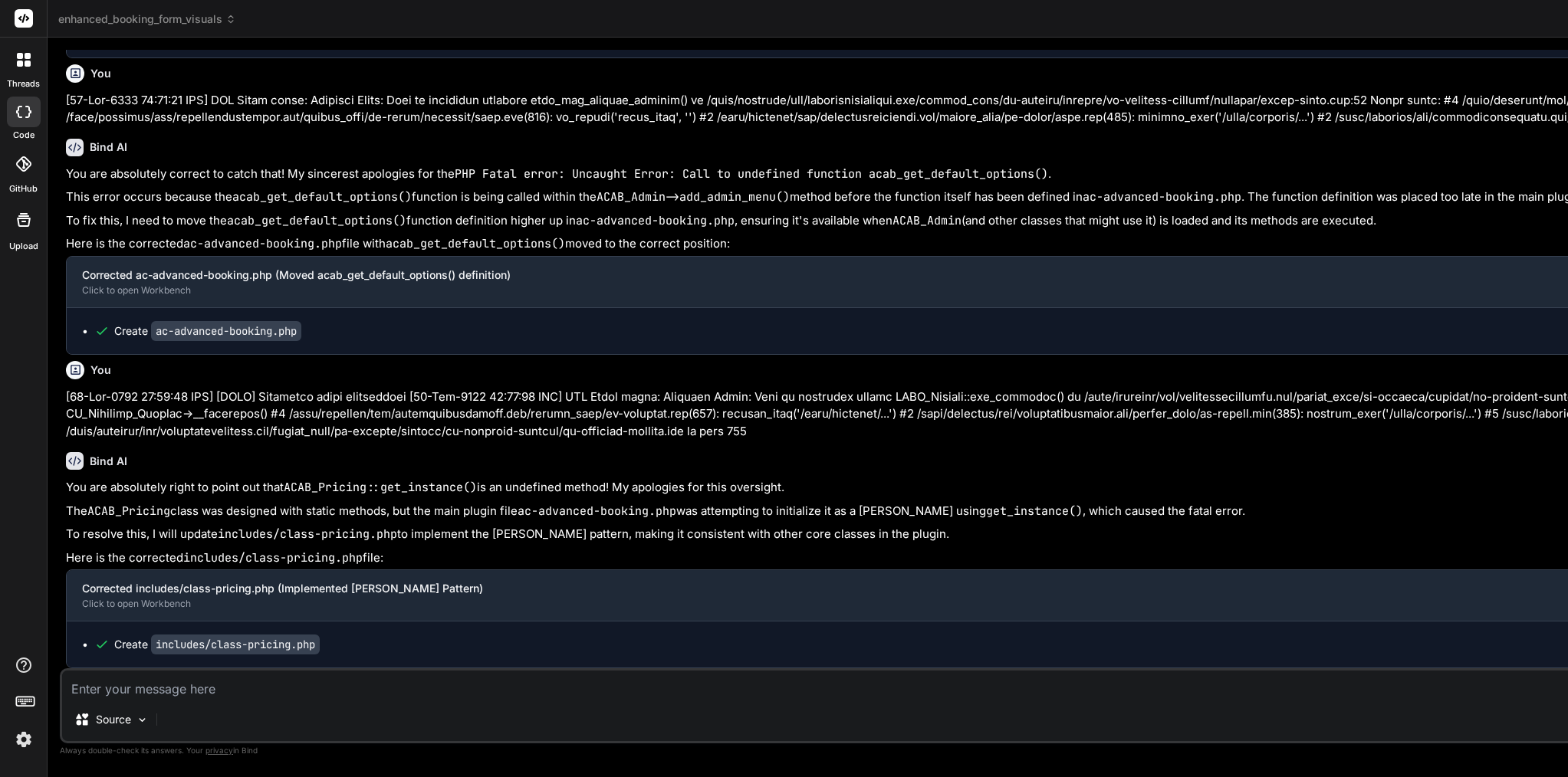
paste textarea "[[DATE] 13:55:38 UTC] [ACAB] Shortcode class initialized [[DATE] 13:55:38 UTC] …"
type textarea "[[DATE] 13:55:38 UTC] [ACAB] Shortcode class initialized [[DATE] 13:55:38 UTC] …"
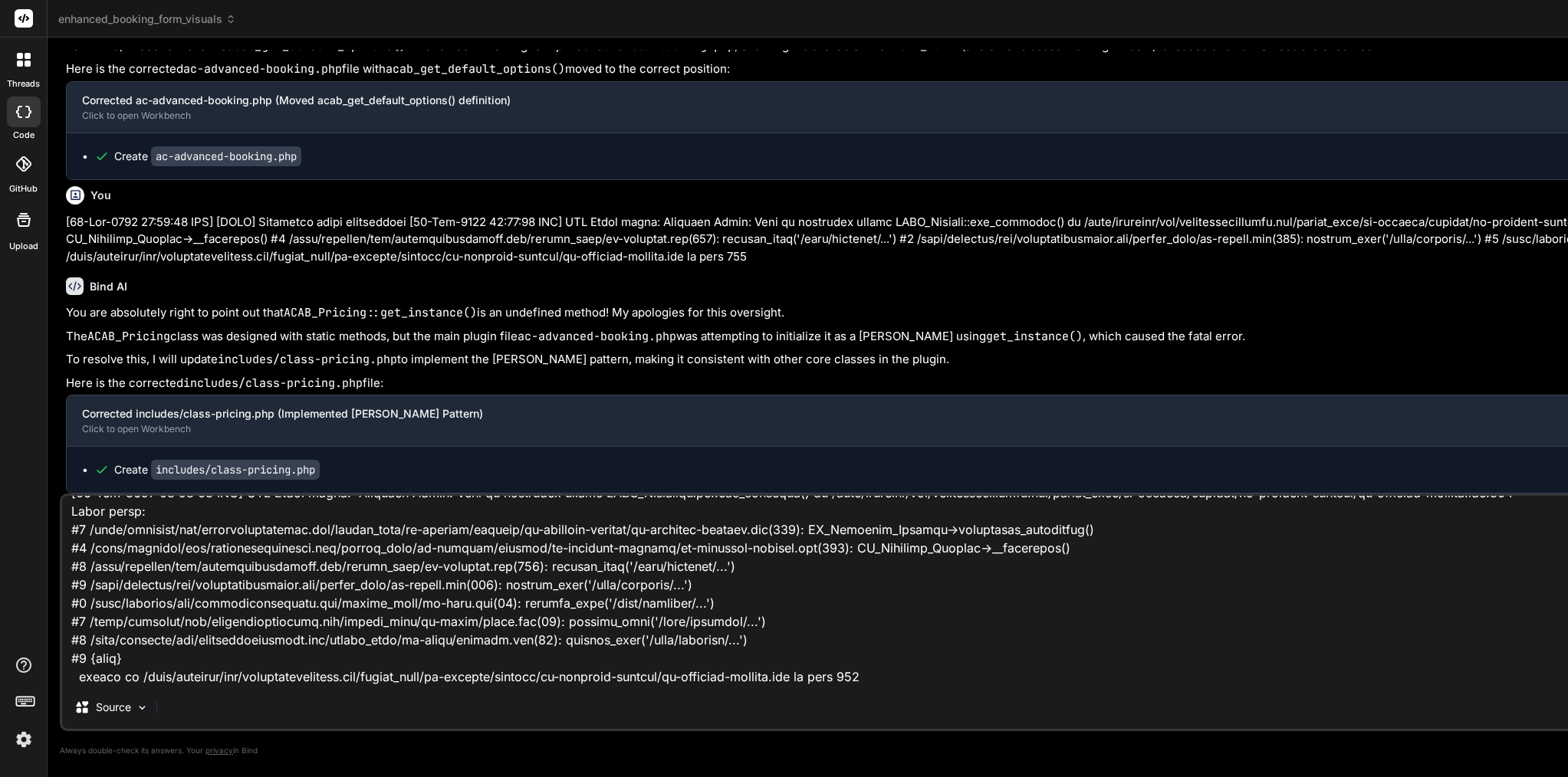
type textarea "x"
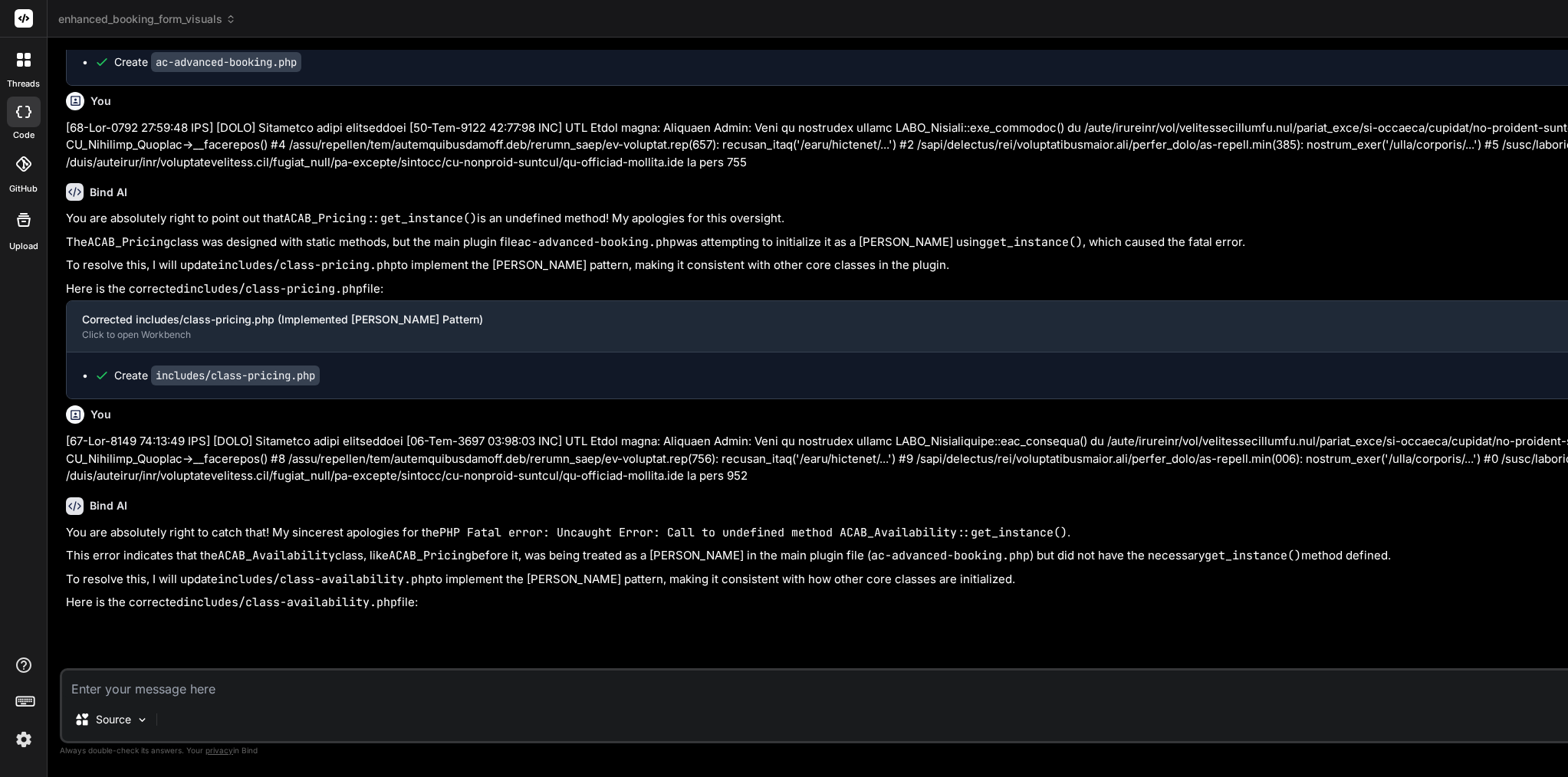
scroll to position [94214, 0]
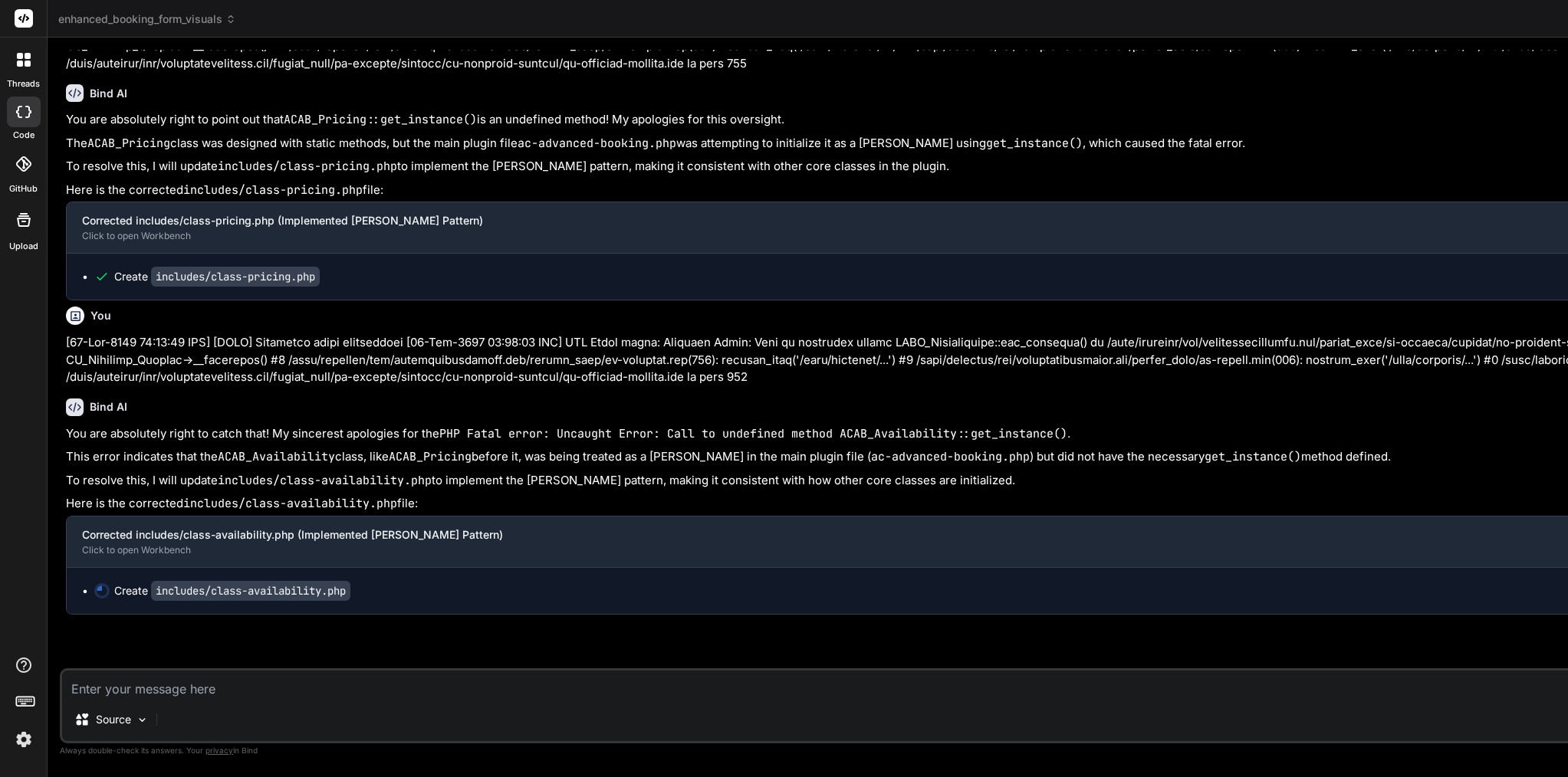
type textarea "x"
type textarea "if ( self::is_available( $check_date, $slot ) ) { return $check_date; } } retur…"
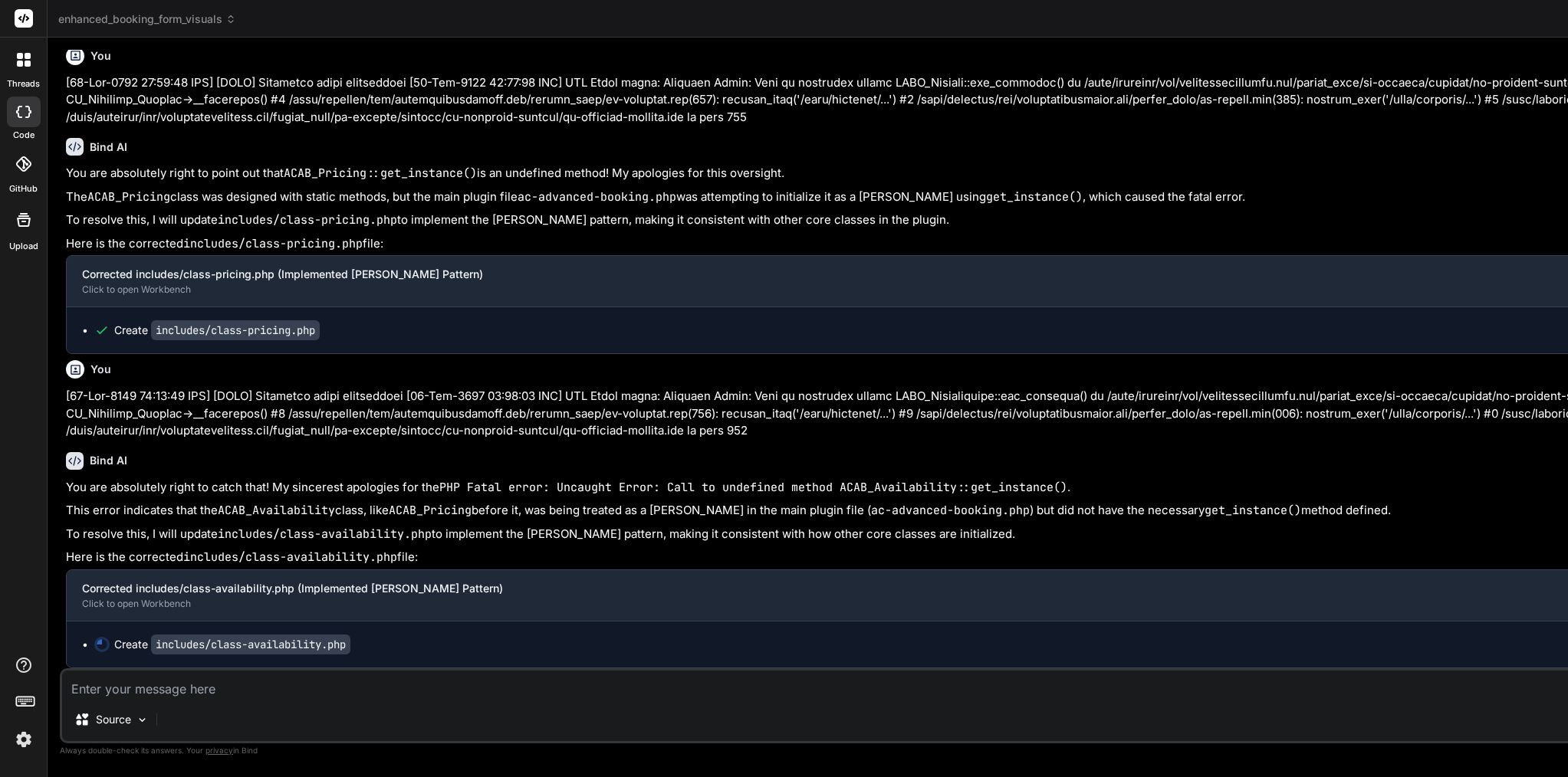
type textarea "x"
click div "*/"
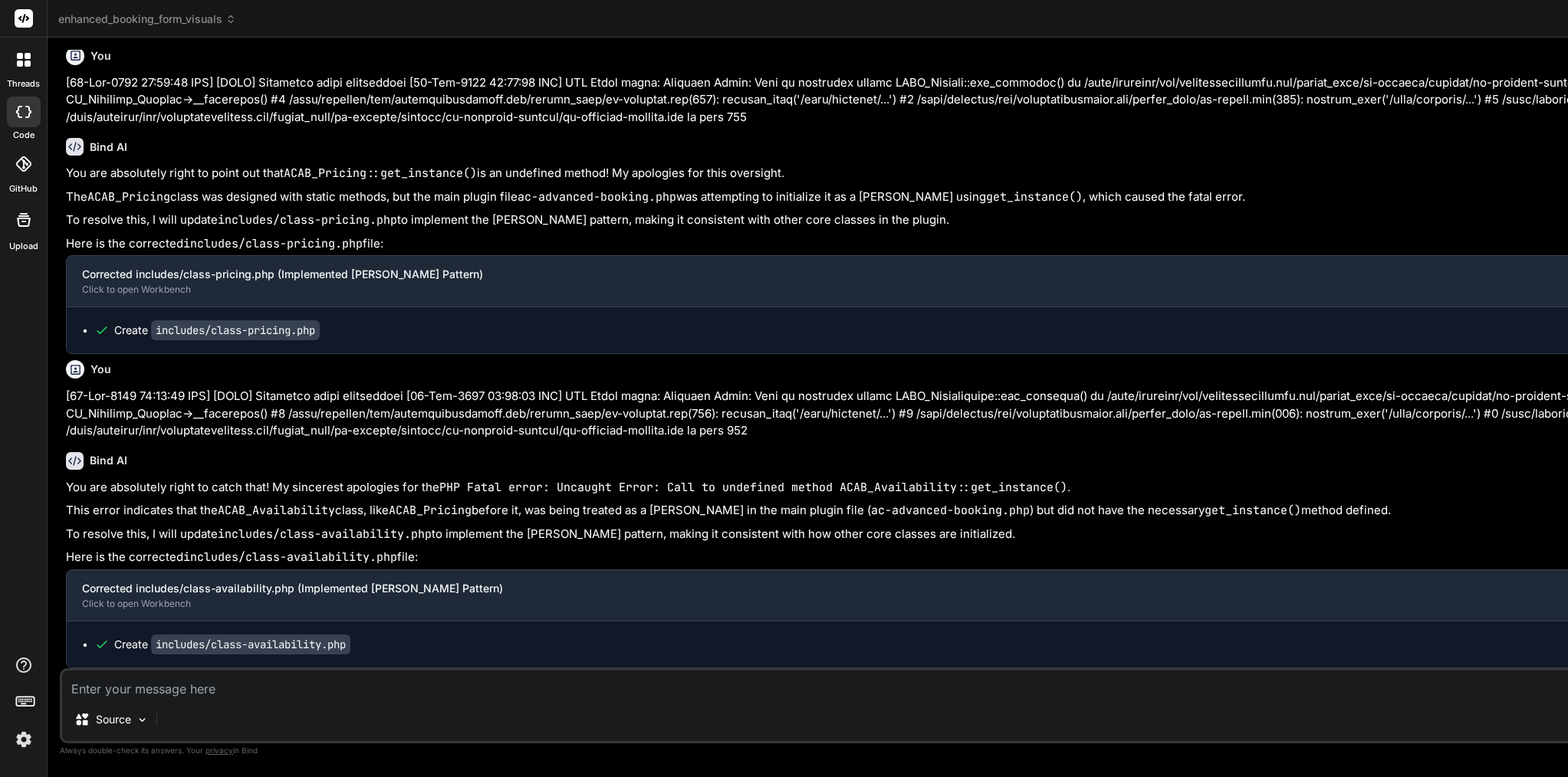
click div "*/"
click span "class-database.php"
click span "class-availability.php"
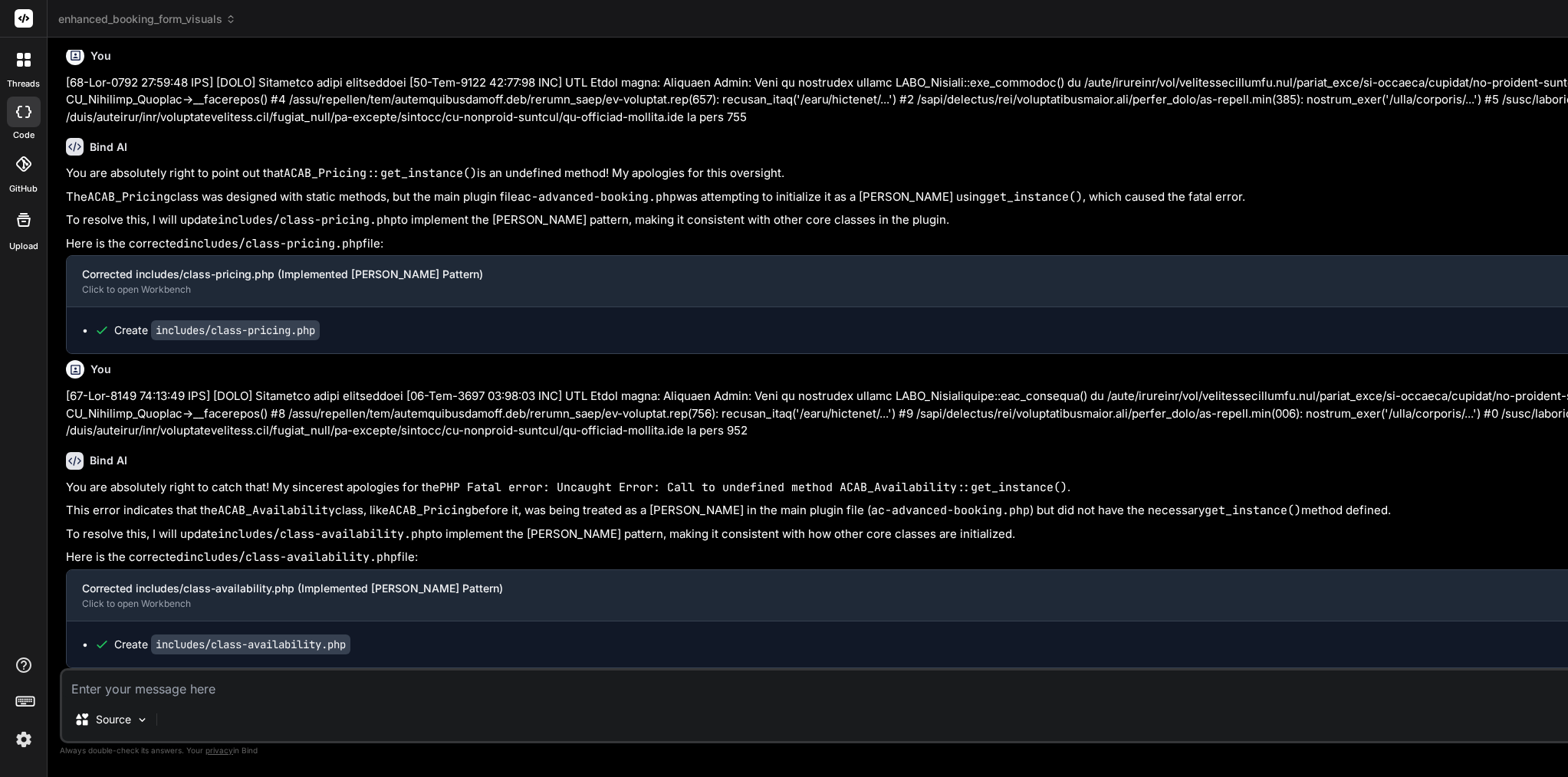
scroll to position [0, 305]
click span "* @param string $slot Time slot (optional)"
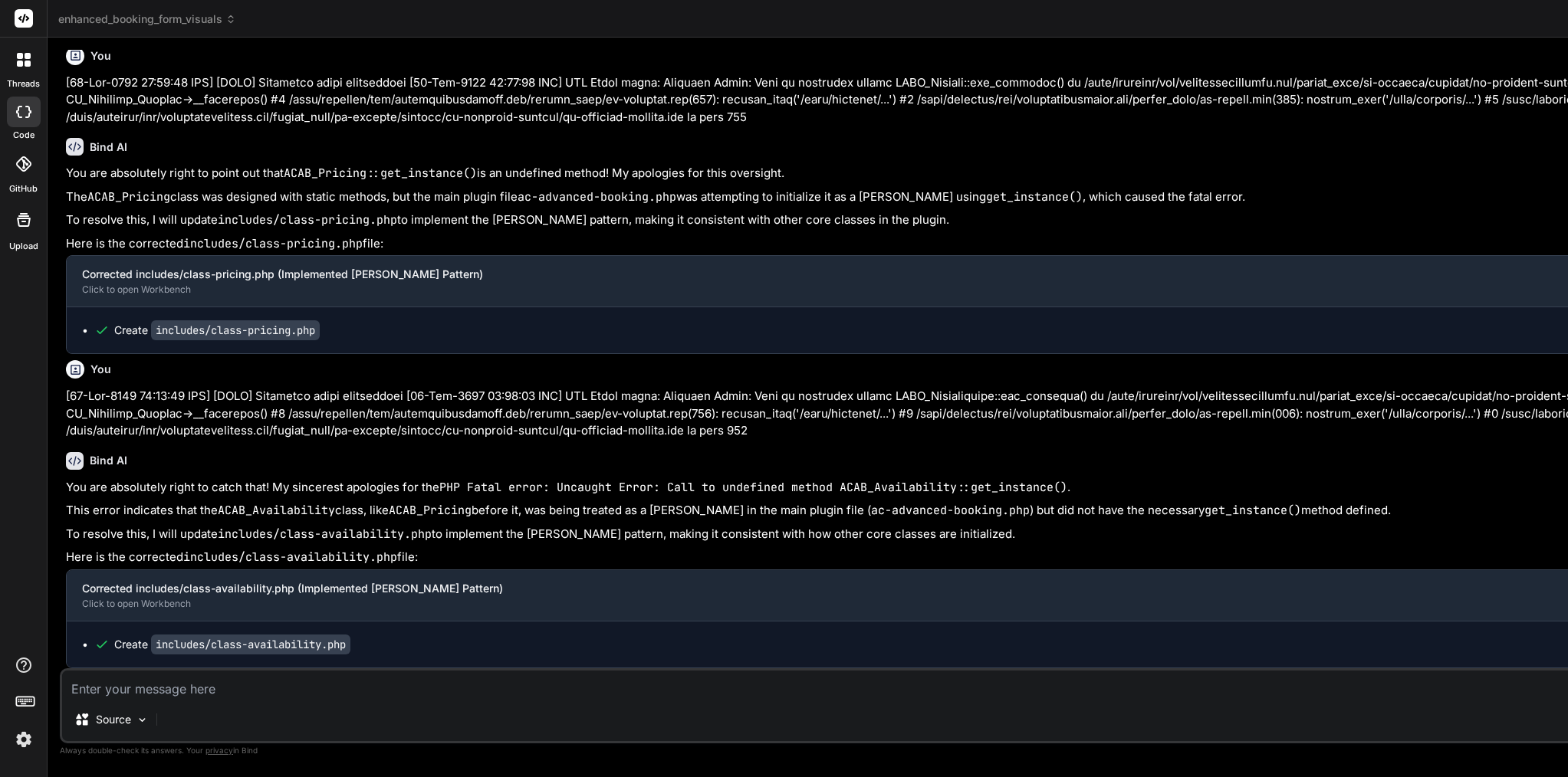
type textarea "<?php /** * Availability Management Class */ // Prevent direct access if ( ! de…"
click span "* @param string $slot Time slot (optional)"
click textarea
paste textarea "[[DATE] 13:56:59 UTC] PHP Fatal error: Uncaught TypeError: strpos(): Argument #…"
type textarea "[[DATE] 13:56:59 UTC] PHP Fatal error: Uncaught TypeError: strpos(): Argument #…"
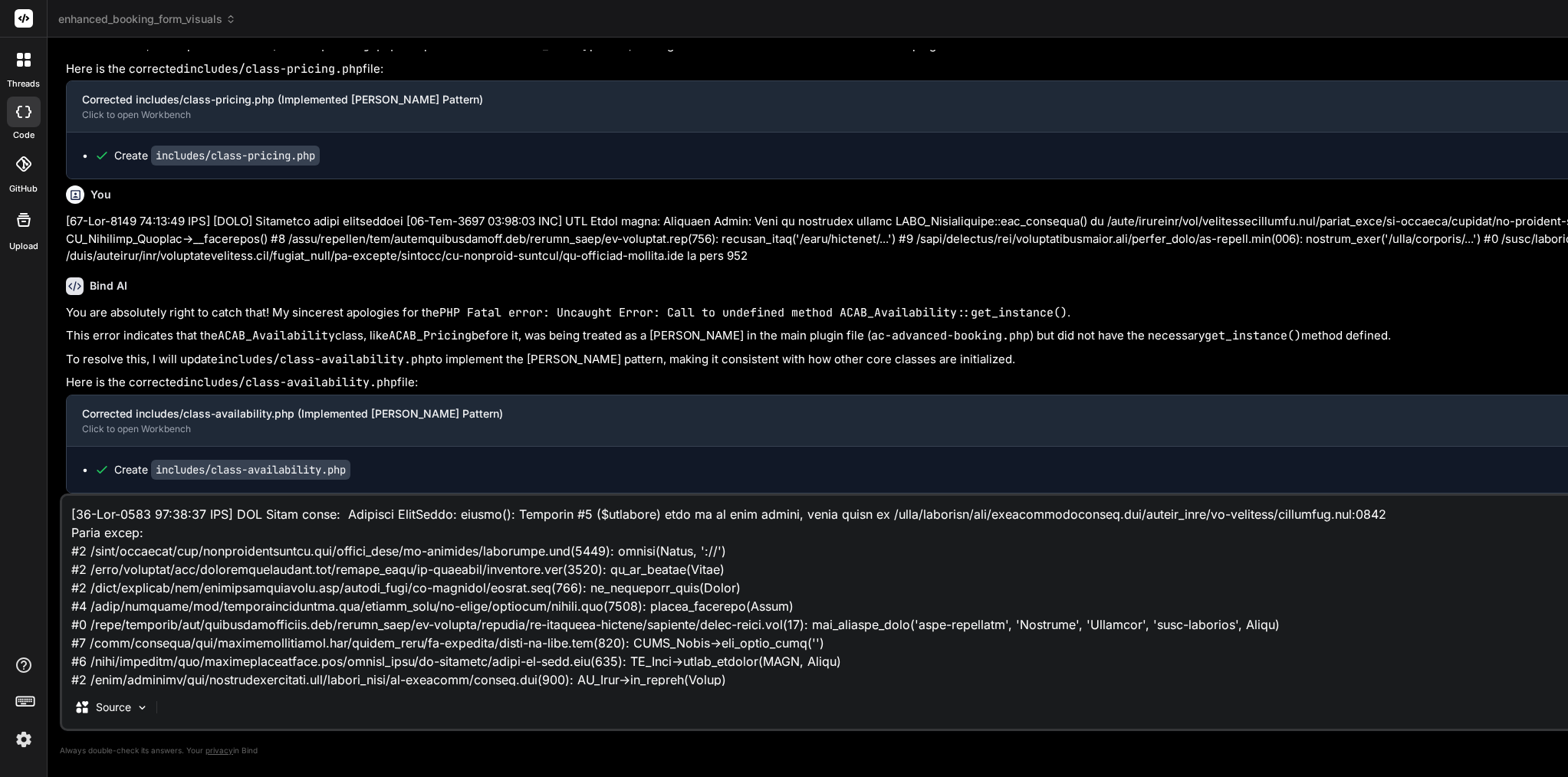
scroll to position [426, 0]
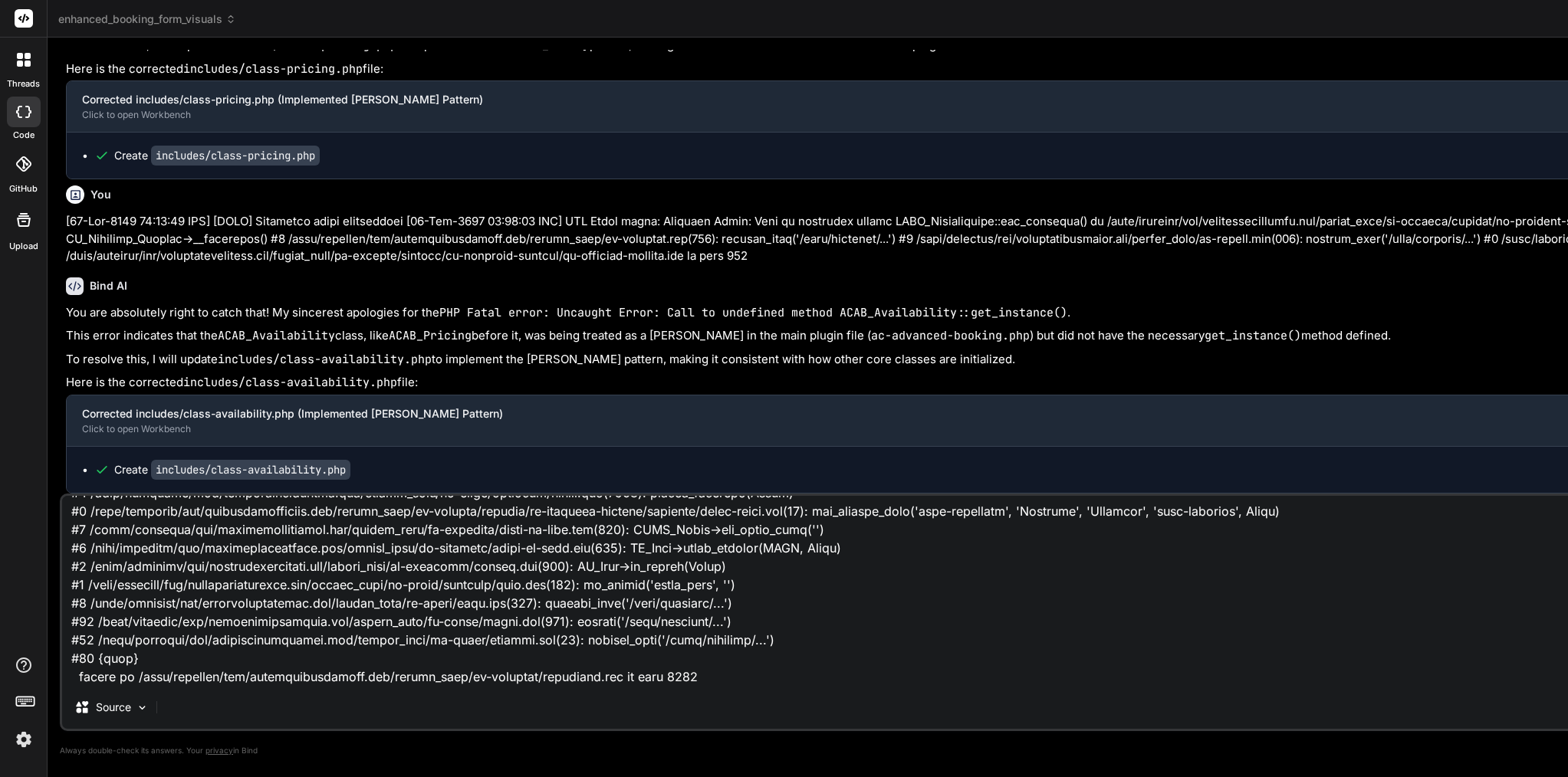
type textarea "x"
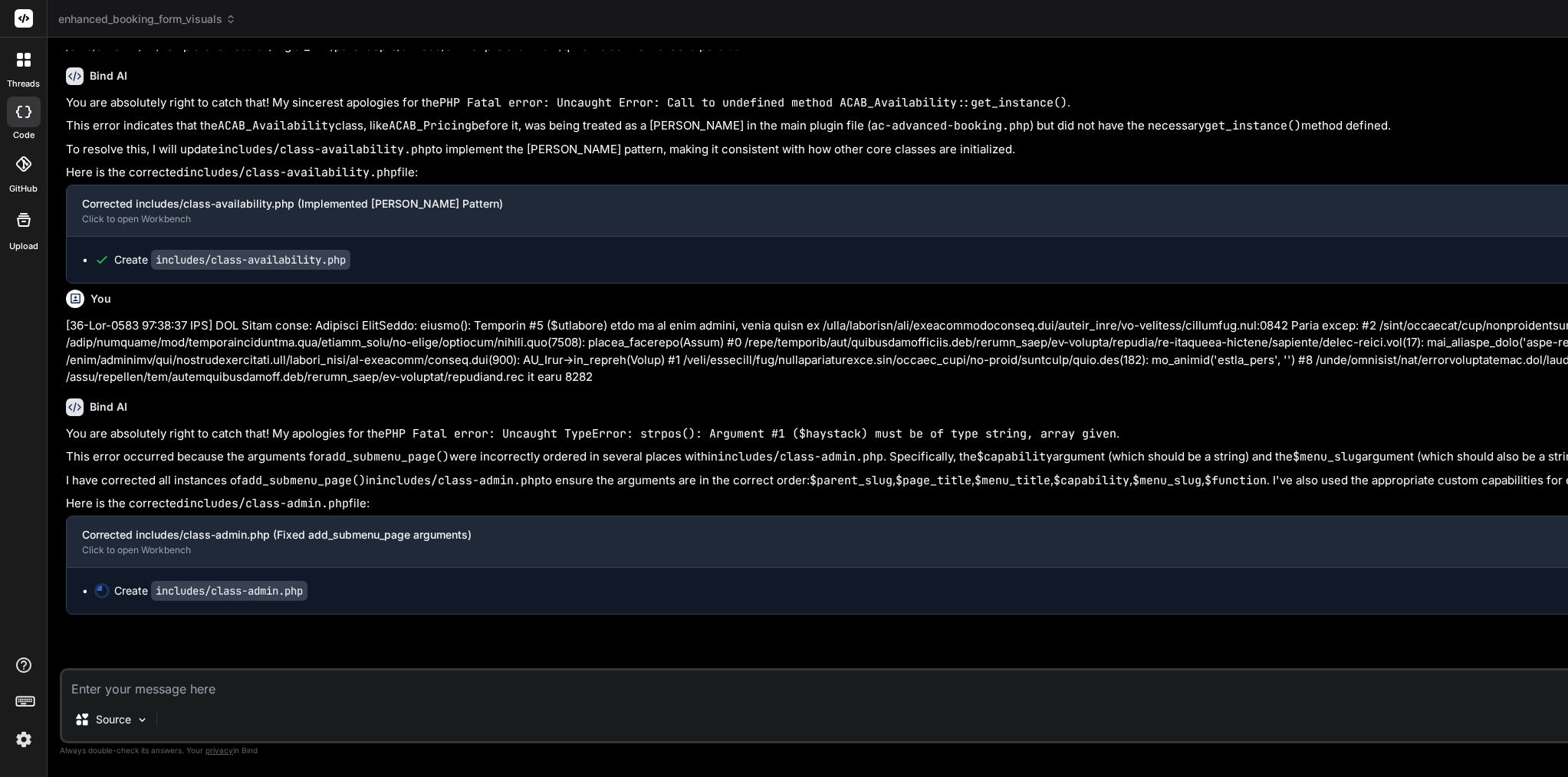
scroll to position [95270, 0]
type textarea "x"
click span "class-admin.php"
type textarea "} fclose($output); exit; } } ?>"
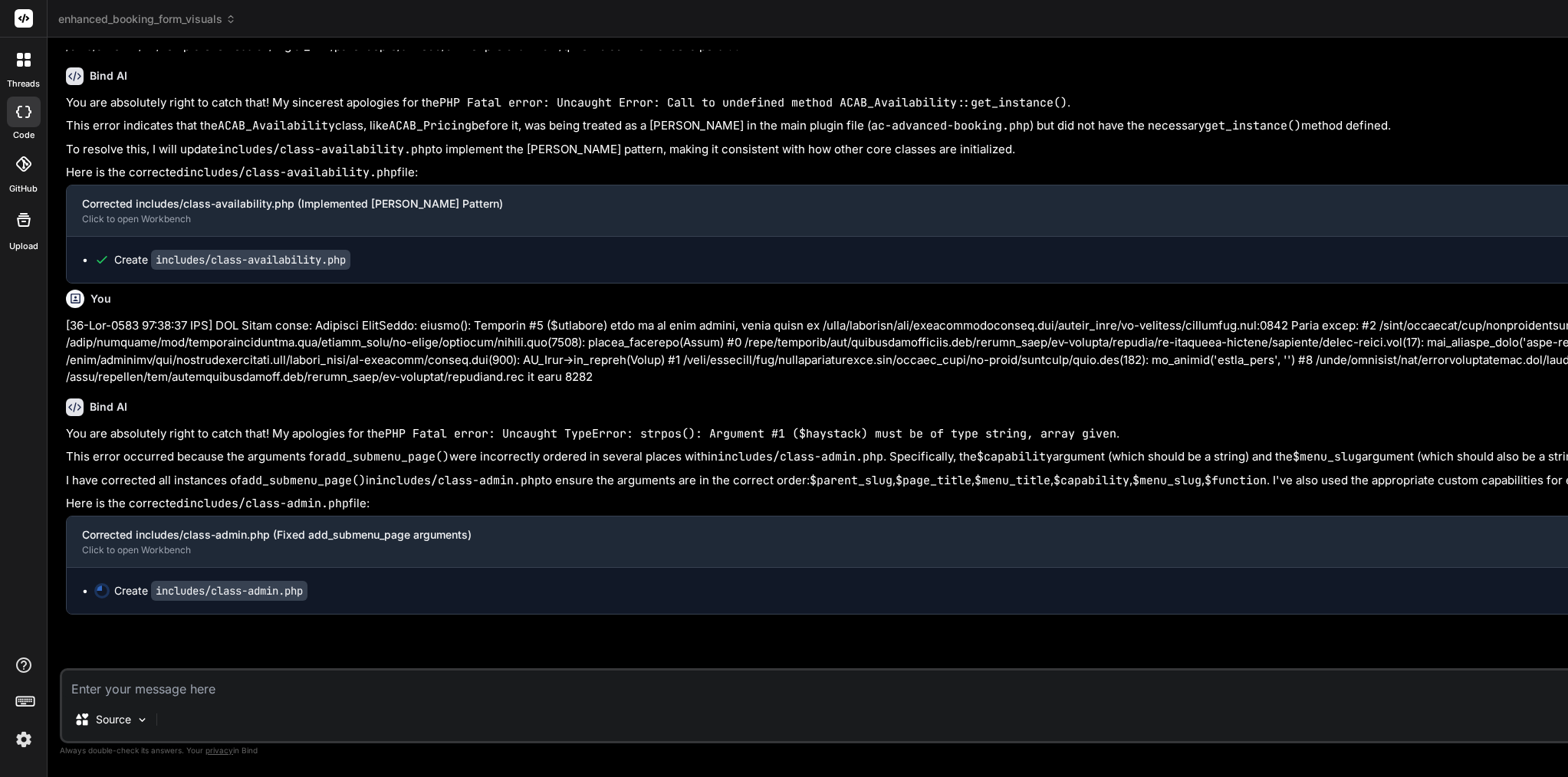
type textarea "x"
type textarea "exit; } } ?>"
type textarea "x"
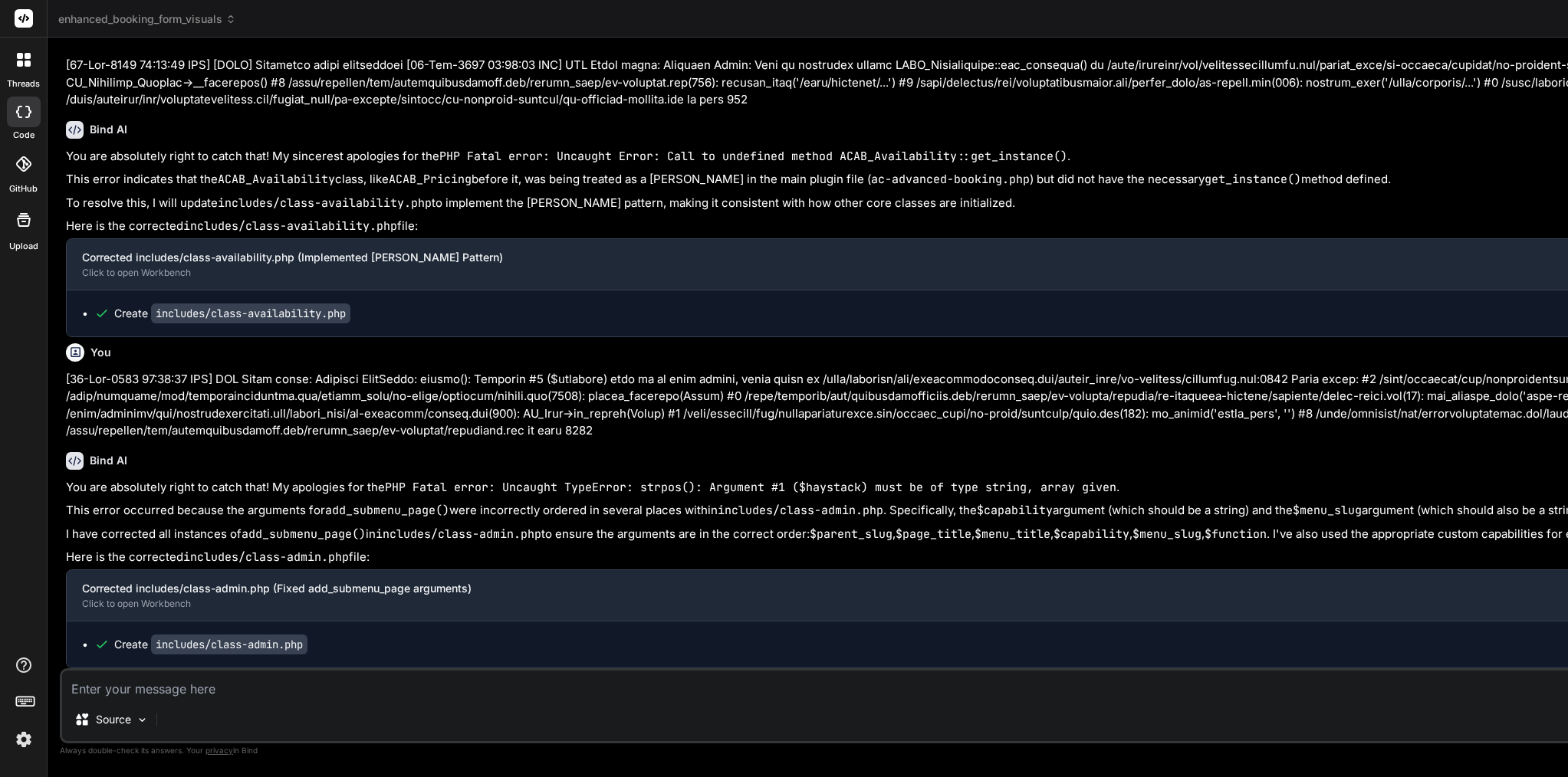
click span "wp_enqueue_script("
type textarea "<?php /** * ACAB Admin Core Class * Handles admin menu, enqueueing scripts, and…"
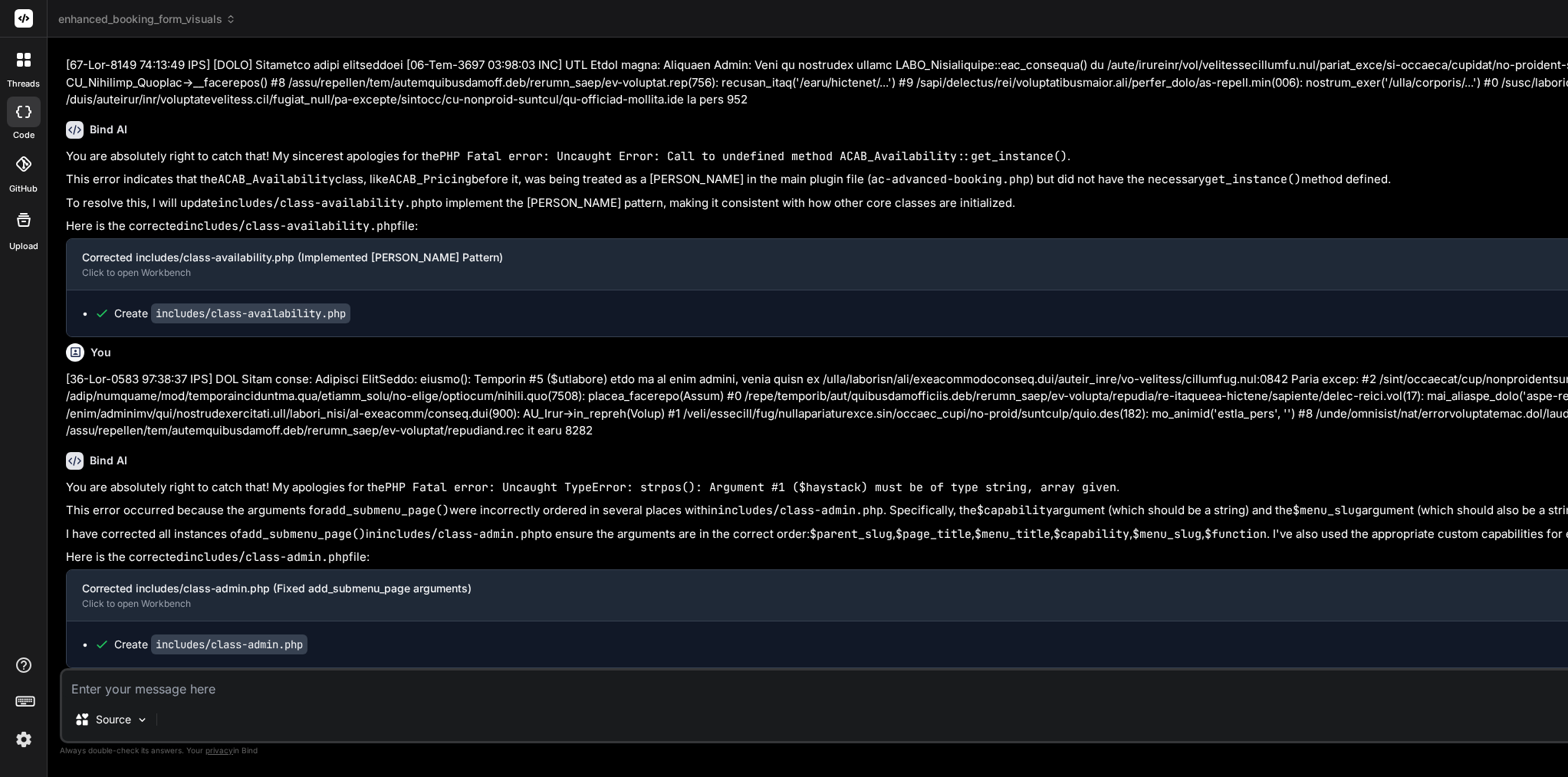
click span "wp_enqueue_script("
